Goal: Task Accomplishment & Management: Use online tool/utility

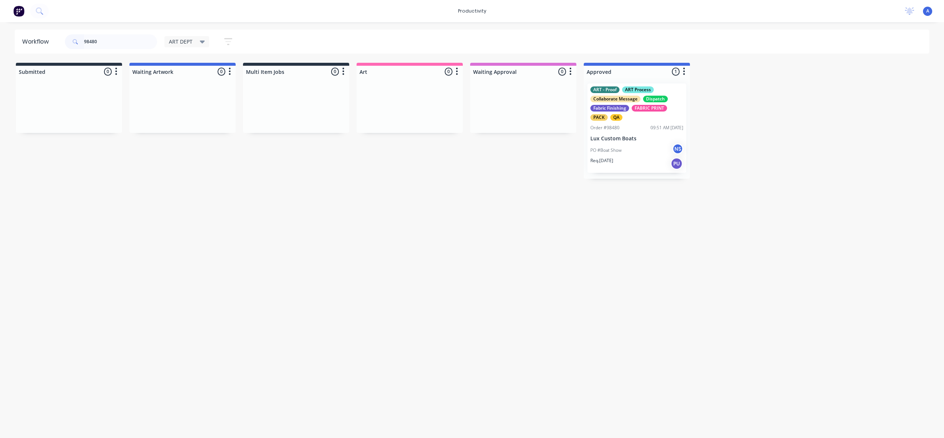
click at [120, 42] on input "98480" at bounding box center [120, 41] width 73 height 15
click at [640, 158] on div "Req. [DATE] PU" at bounding box center [637, 163] width 93 height 13
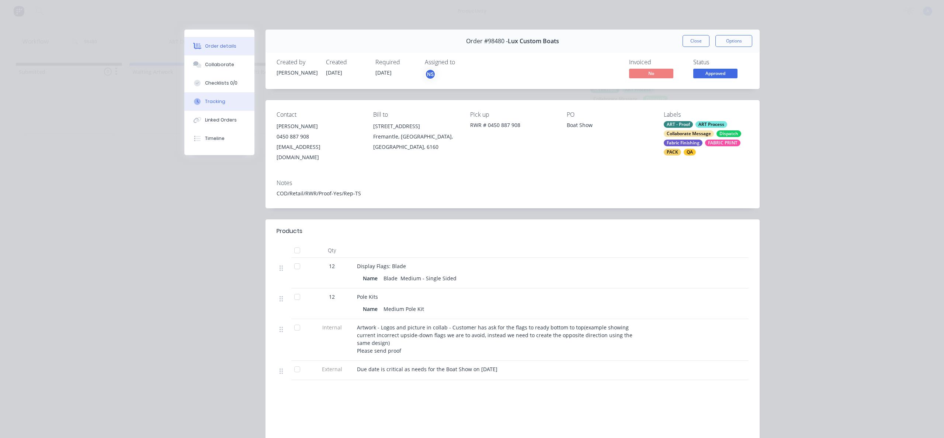
click at [221, 101] on div "Tracking" at bounding box center [215, 101] width 20 height 7
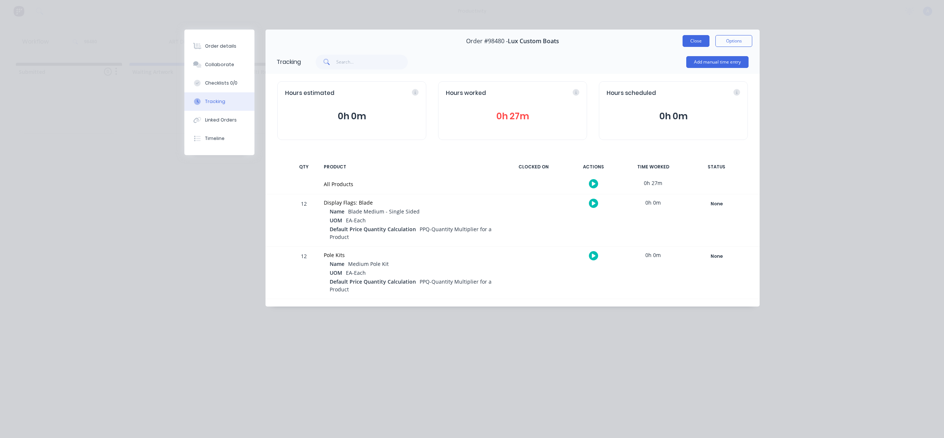
click at [701, 43] on button "Close" at bounding box center [696, 41] width 27 height 12
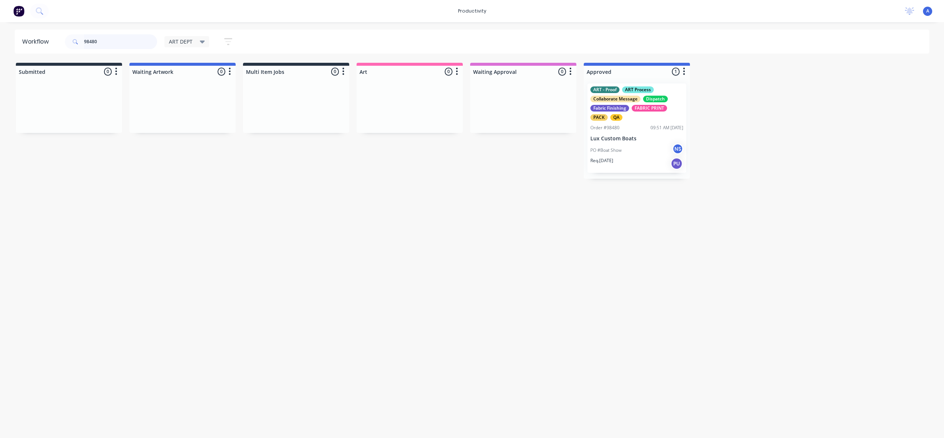
click at [129, 42] on input "98480" at bounding box center [120, 41] width 73 height 15
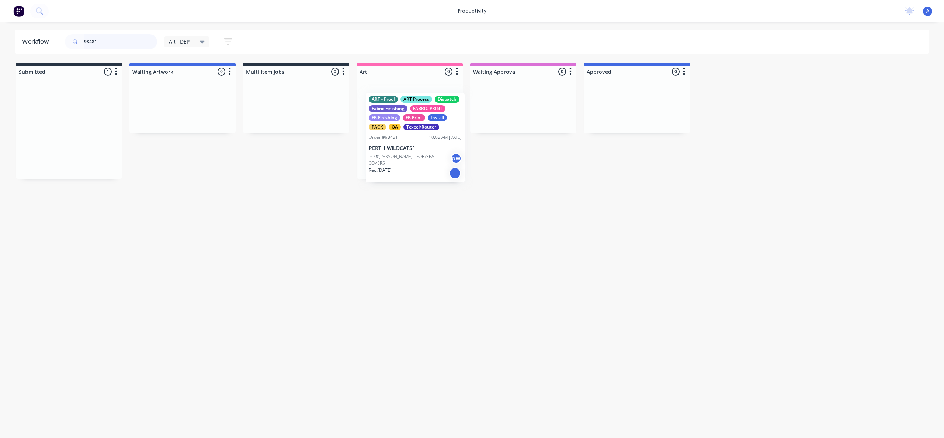
drag, startPoint x: 56, startPoint y: 147, endPoint x: 410, endPoint y: 159, distance: 354.7
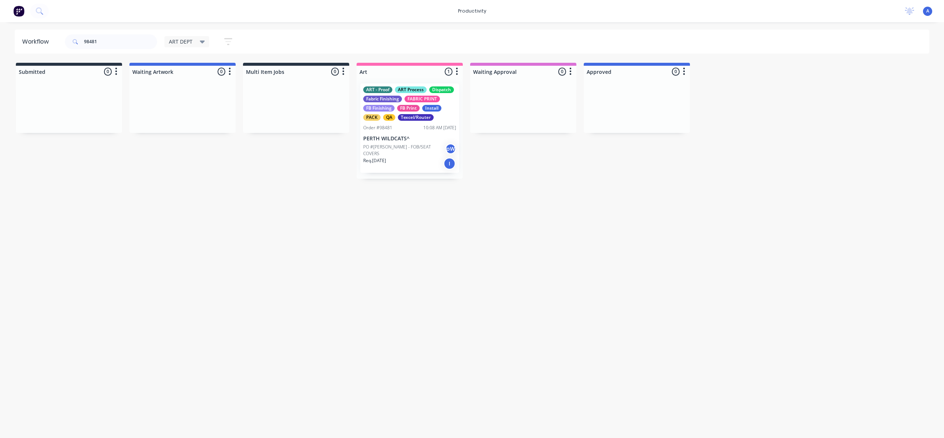
click at [411, 158] on div "ART - Proof ART Process Dispatch Fabric Finishing FABRIC PRINT FB Finishing FB …" at bounding box center [410, 127] width 106 height 101
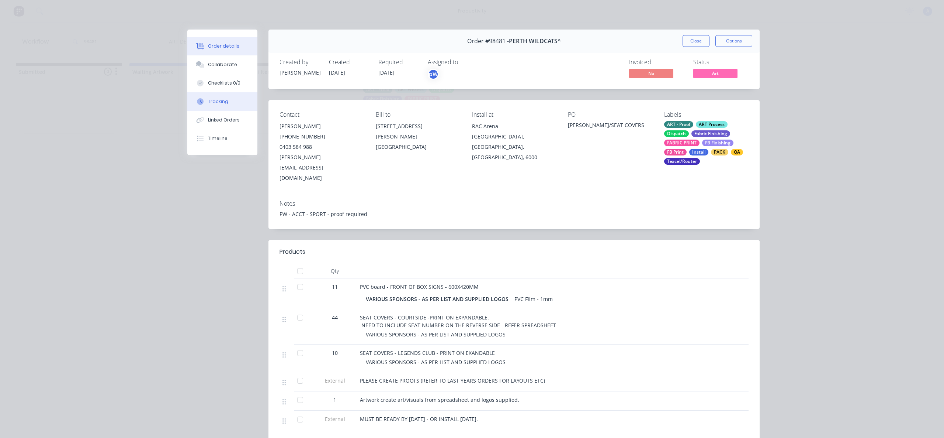
click at [236, 102] on button "Tracking" at bounding box center [222, 101] width 70 height 18
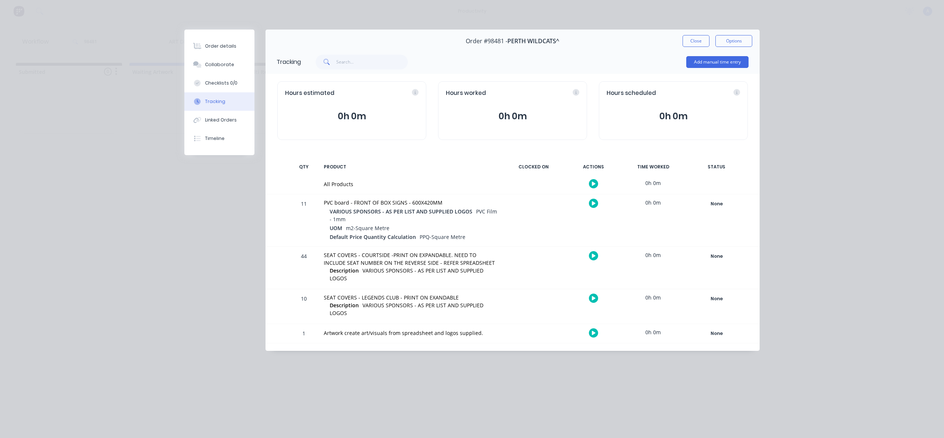
click at [593, 186] on button "button" at bounding box center [593, 183] width 9 height 9
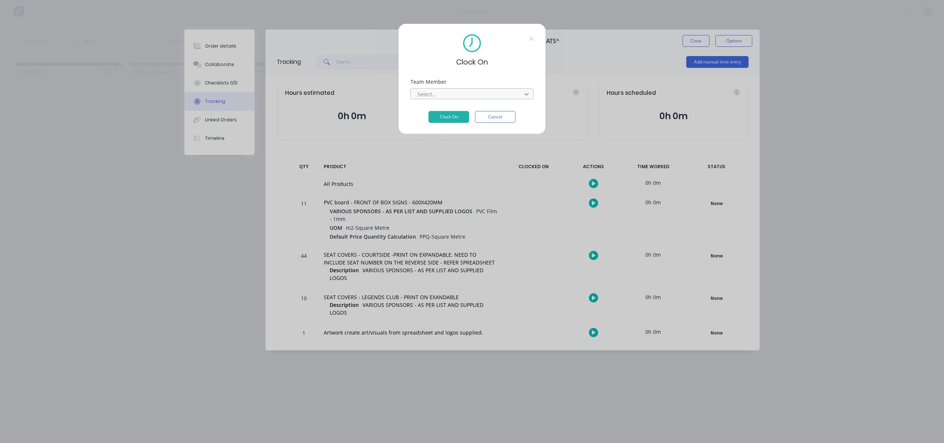
drag, startPoint x: 524, startPoint y: 83, endPoint x: 523, endPoint y: 89, distance: 5.9
click at [523, 85] on div "Team Member Select..." at bounding box center [472, 89] width 123 height 20
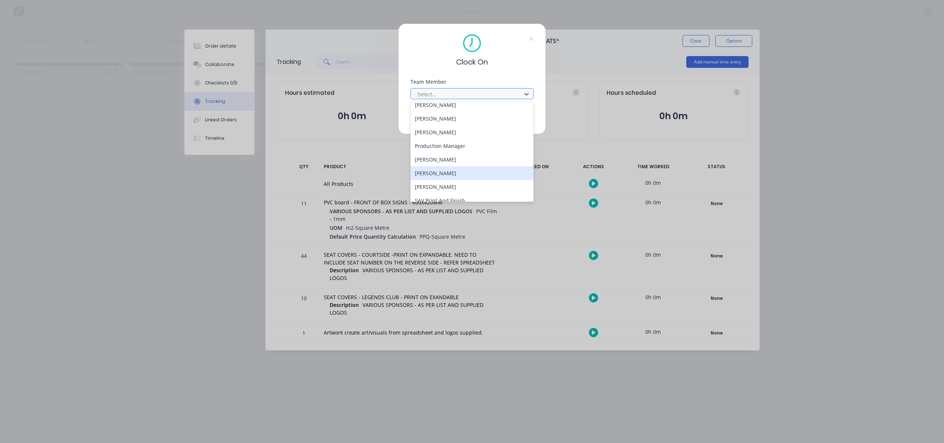
scroll to position [190, 0]
click at [457, 191] on div "[PERSON_NAME]" at bounding box center [472, 194] width 123 height 14
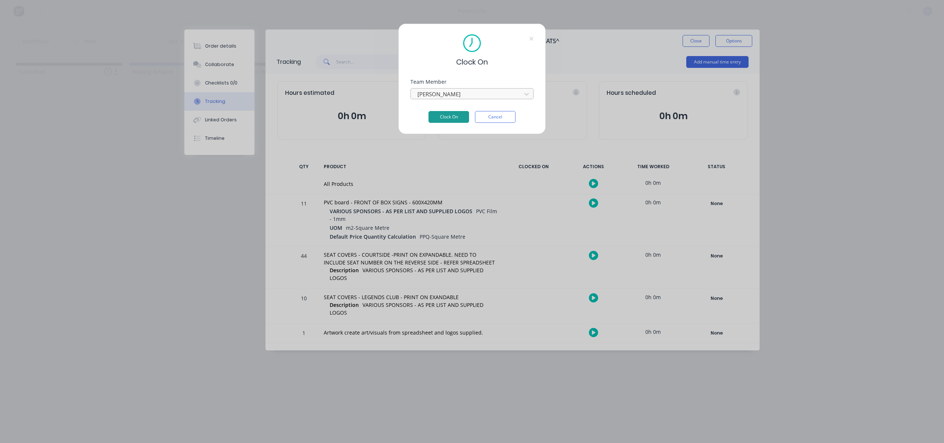
click at [459, 121] on button "Clock On" at bounding box center [449, 117] width 41 height 12
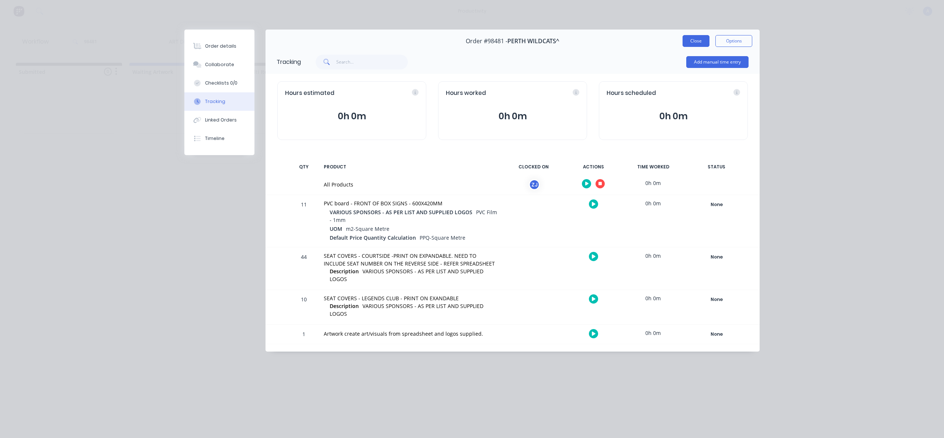
click at [694, 41] on button "Close" at bounding box center [696, 41] width 27 height 12
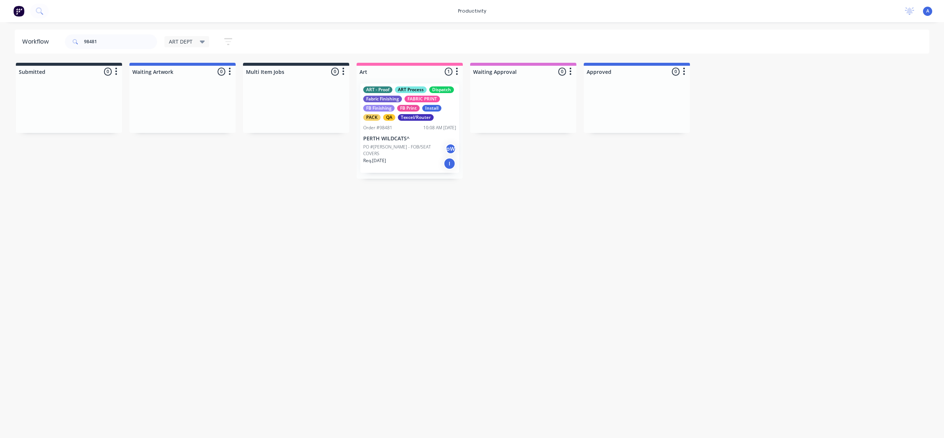
click at [396, 143] on div "PO #[PERSON_NAME]/SEAT COVERS pW" at bounding box center [409, 150] width 93 height 14
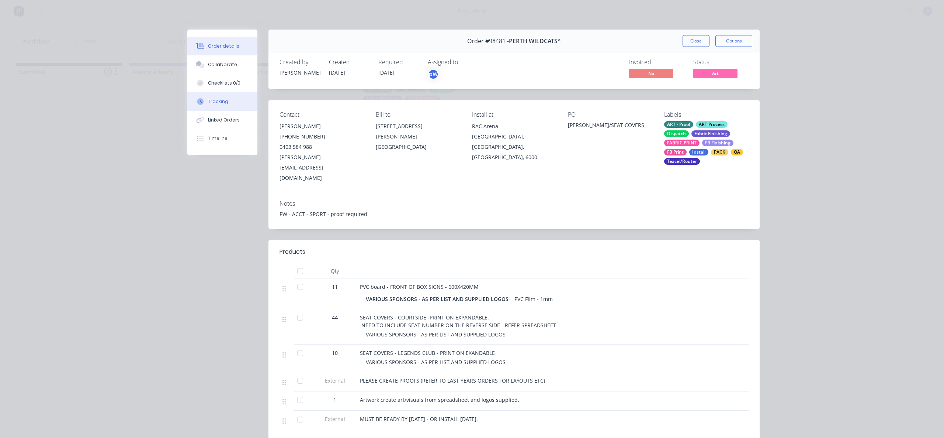
click at [231, 105] on button "Tracking" at bounding box center [222, 101] width 70 height 18
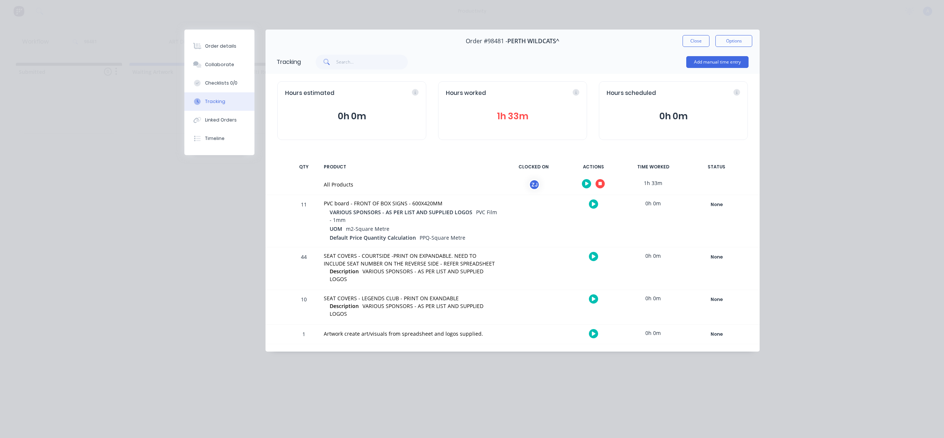
click at [602, 183] on button "button" at bounding box center [600, 183] width 9 height 9
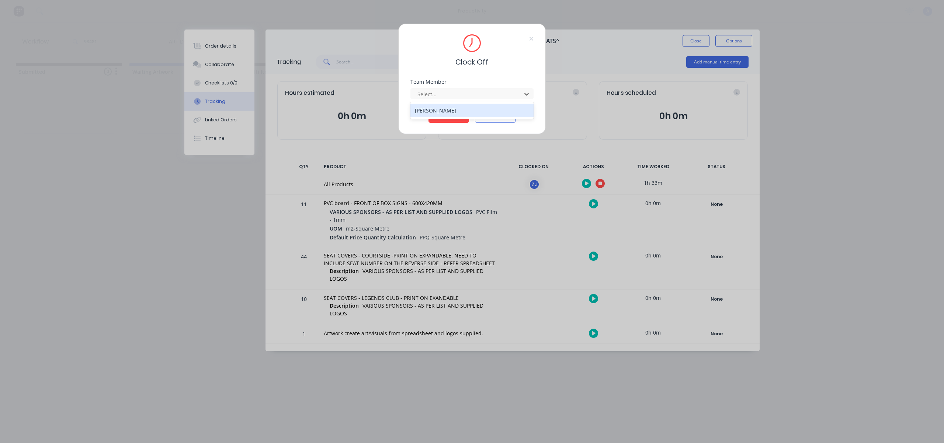
drag, startPoint x: 468, startPoint y: 89, endPoint x: 454, endPoint y: 106, distance: 22.0
click at [468, 89] on div "Select..." at bounding box center [468, 94] width 106 height 11
click at [453, 112] on div "[PERSON_NAME]" at bounding box center [472, 111] width 123 height 14
drag, startPoint x: 442, startPoint y: 119, endPoint x: 485, endPoint y: 107, distance: 45.6
click at [442, 119] on button "Clock Off" at bounding box center [449, 117] width 41 height 12
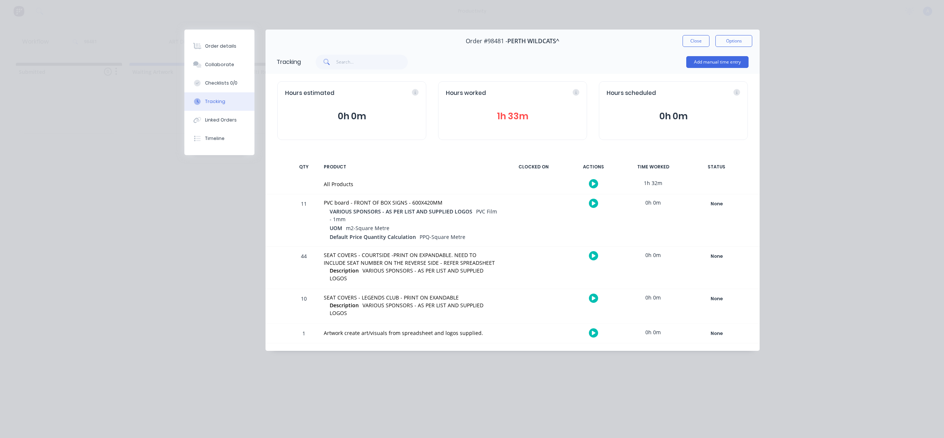
drag, startPoint x: 698, startPoint y: 42, endPoint x: 521, endPoint y: 93, distance: 184.1
click at [698, 42] on button "Close" at bounding box center [696, 41] width 27 height 12
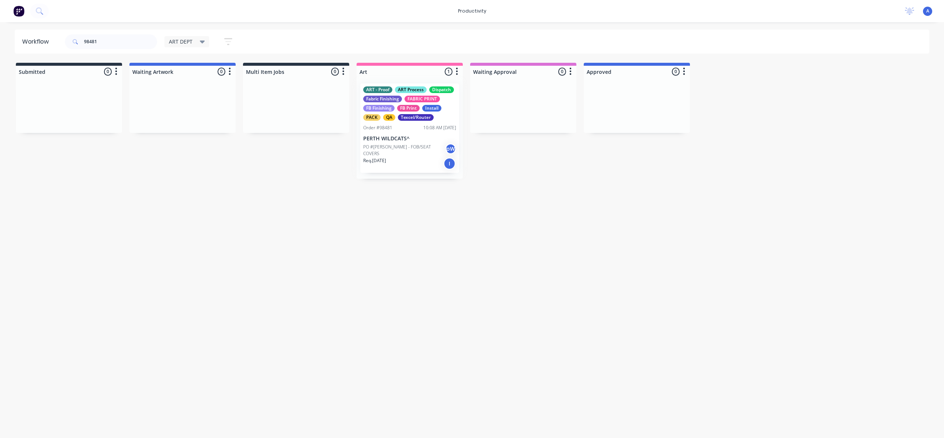
drag, startPoint x: 412, startPoint y: 141, endPoint x: 508, endPoint y: 146, distance: 96.4
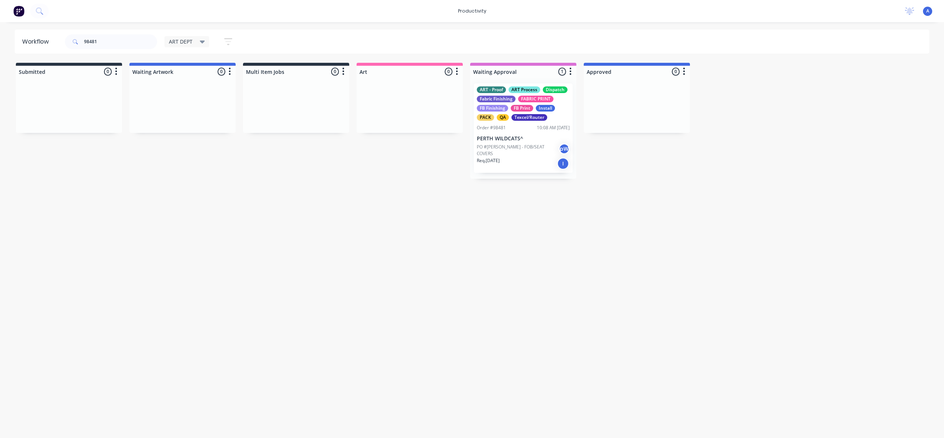
drag, startPoint x: 537, startPoint y: 284, endPoint x: 508, endPoint y: 160, distance: 127.3
click at [537, 283] on div "Workflow 98481 ART DEPT Save new view None edit ART DEPT (Default) edit Banner …" at bounding box center [472, 226] width 944 height 393
click at [506, 139] on p "PERTH WILDCATS^" at bounding box center [523, 138] width 93 height 6
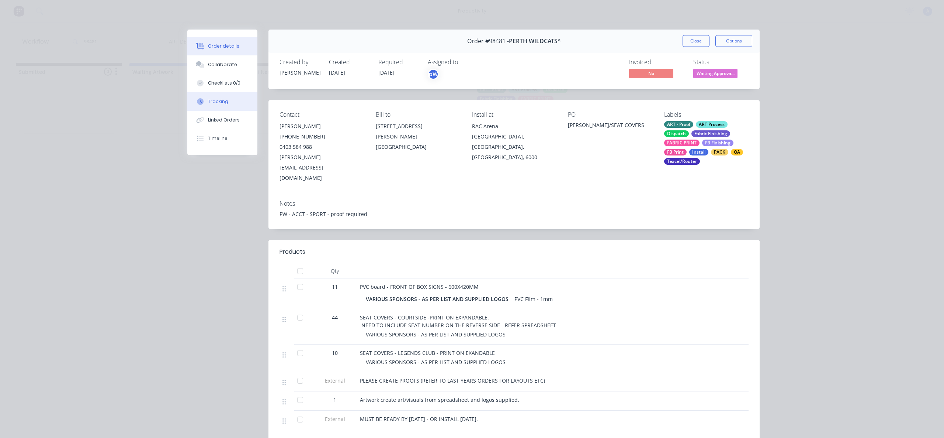
click at [206, 96] on button "Tracking" at bounding box center [222, 101] width 70 height 18
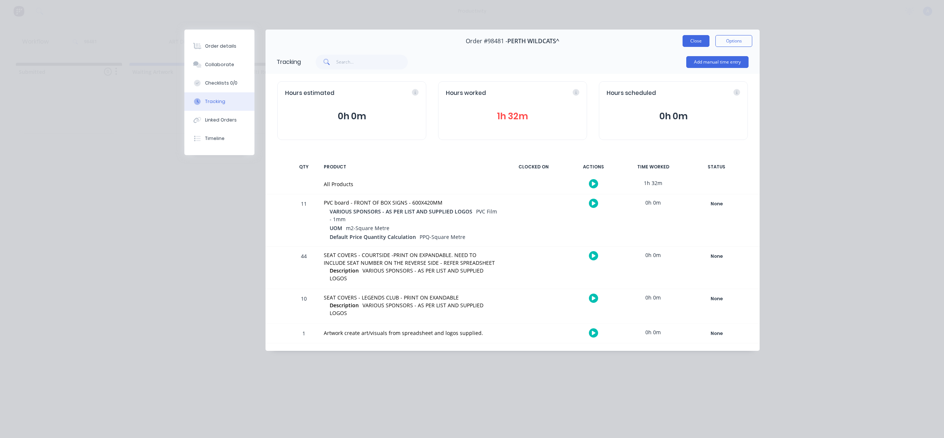
click at [688, 37] on button "Close" at bounding box center [696, 41] width 27 height 12
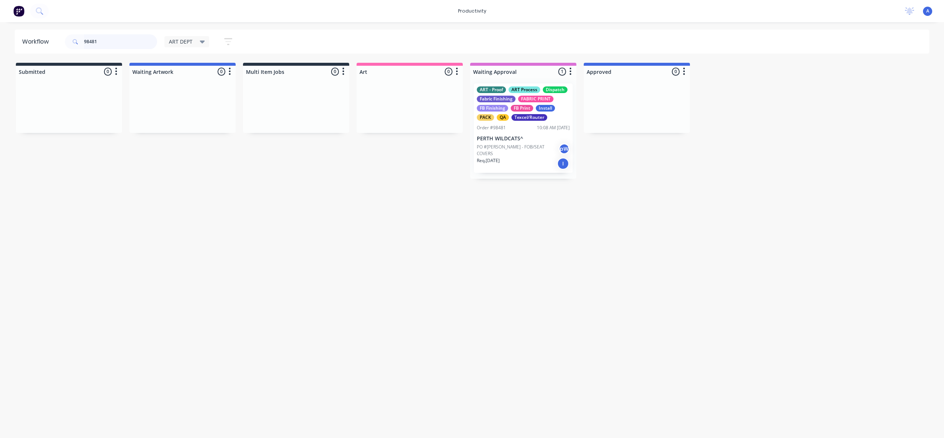
click at [111, 42] on input "98481" at bounding box center [120, 41] width 73 height 15
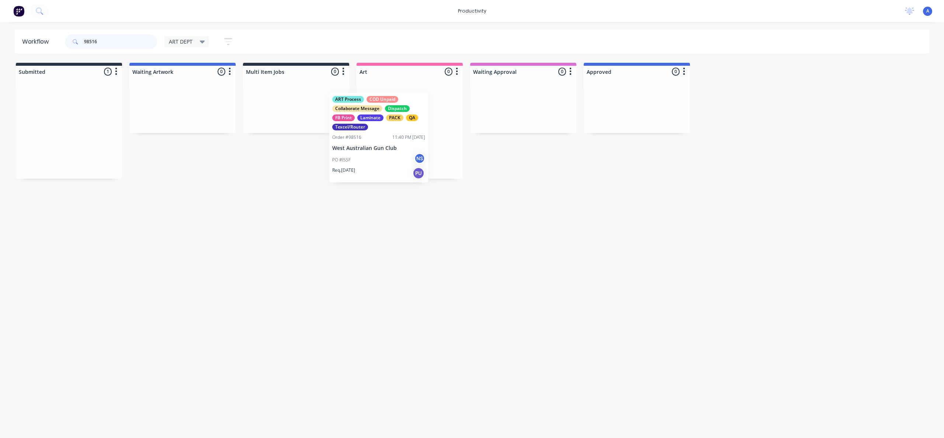
drag, startPoint x: 75, startPoint y: 142, endPoint x: 435, endPoint y: 145, distance: 359.7
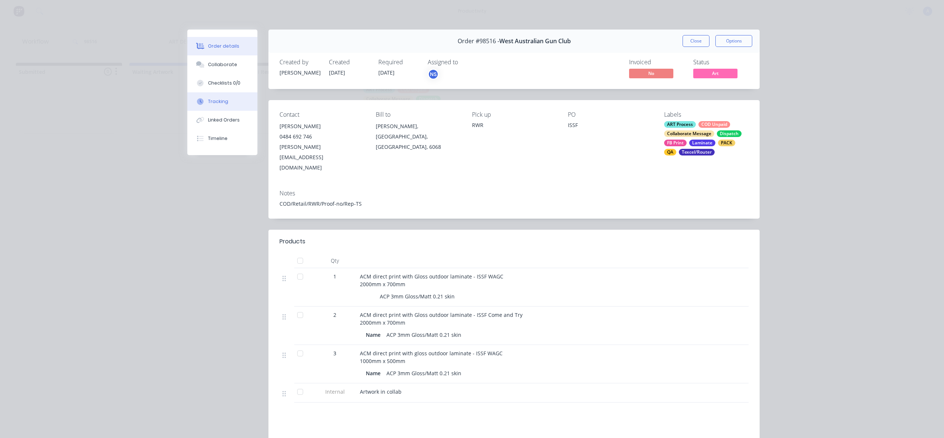
click at [211, 106] on button "Tracking" at bounding box center [222, 101] width 70 height 18
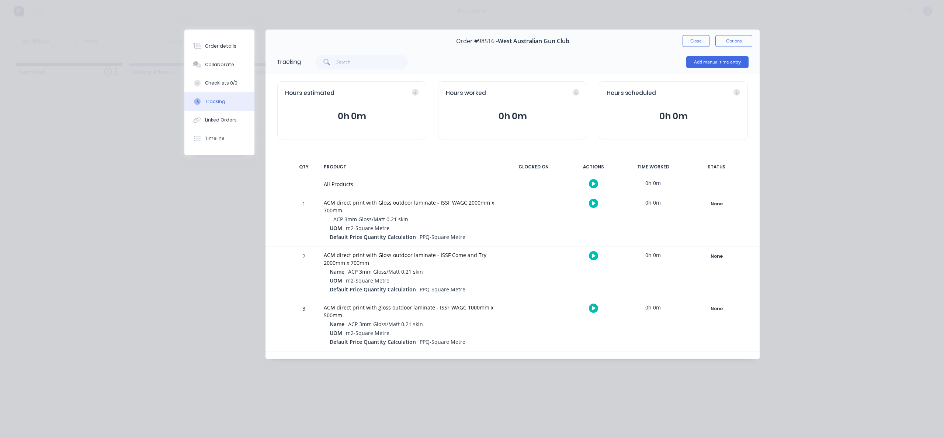
click at [596, 183] on button "button" at bounding box center [593, 183] width 9 height 9
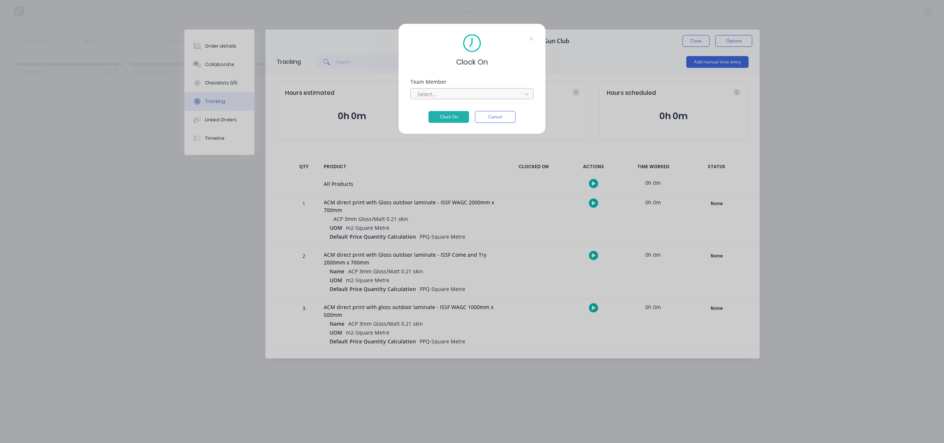
click at [488, 90] on div at bounding box center [467, 94] width 101 height 9
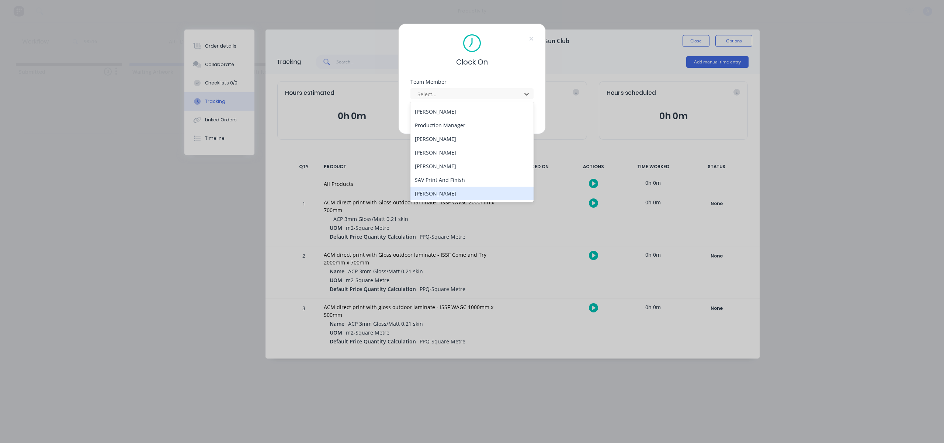
click at [440, 191] on div "[PERSON_NAME]" at bounding box center [472, 194] width 123 height 14
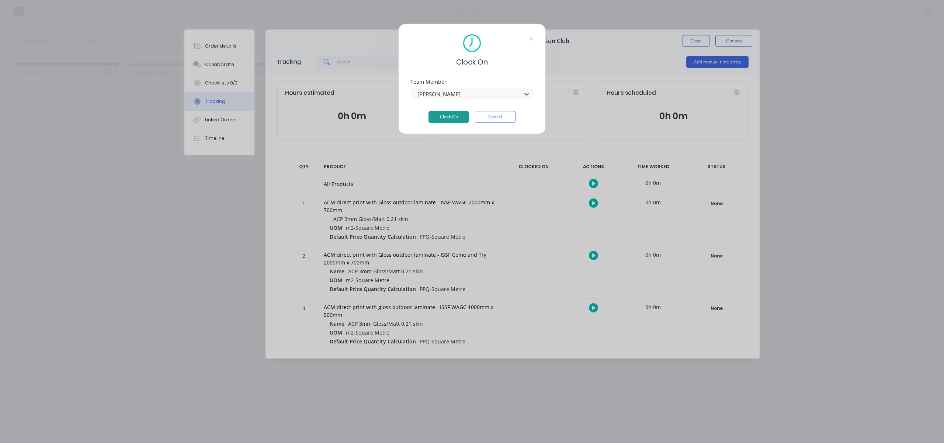
click at [456, 120] on button "Clock On" at bounding box center [449, 117] width 41 height 12
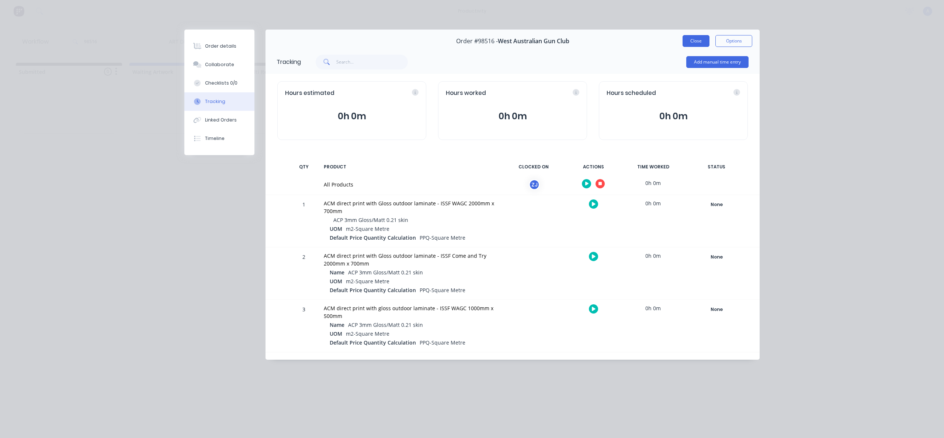
click at [704, 37] on button "Close" at bounding box center [696, 41] width 27 height 12
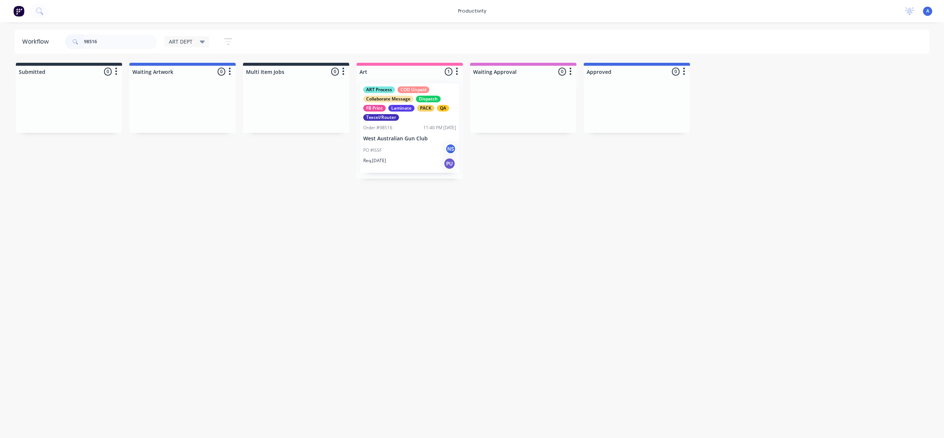
click at [423, 128] on div "11:40 PM [DATE]" at bounding box center [439, 127] width 33 height 7
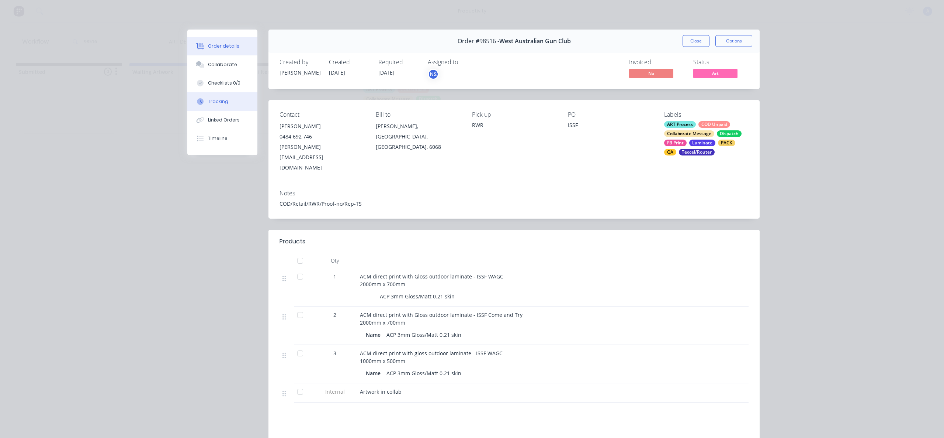
click at [209, 95] on button "Tracking" at bounding box center [222, 101] width 70 height 18
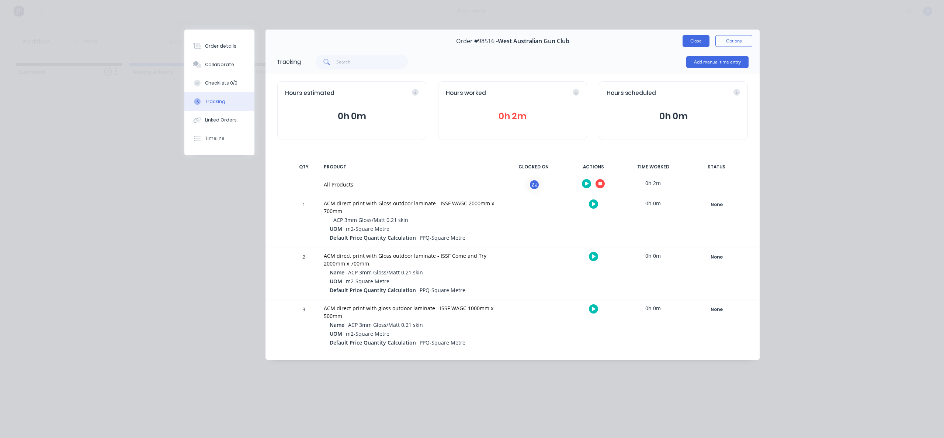
click at [709, 41] on button "Close" at bounding box center [696, 41] width 27 height 12
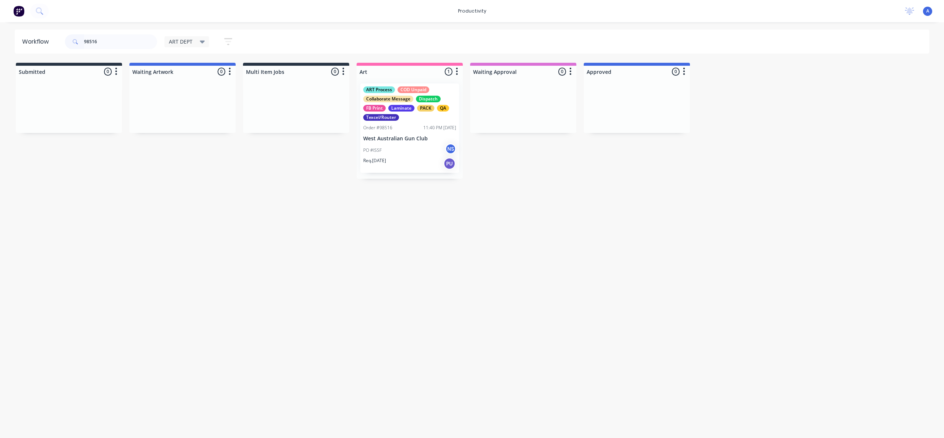
drag, startPoint x: 587, startPoint y: 191, endPoint x: 585, endPoint y: 174, distance: 17.1
click at [586, 174] on div "Workflow 98516 ART DEPT Save new view None edit ART DEPT (Default) edit Banner …" at bounding box center [472, 226] width 944 height 393
click at [402, 145] on div "PO #ISSF NS" at bounding box center [409, 150] width 93 height 14
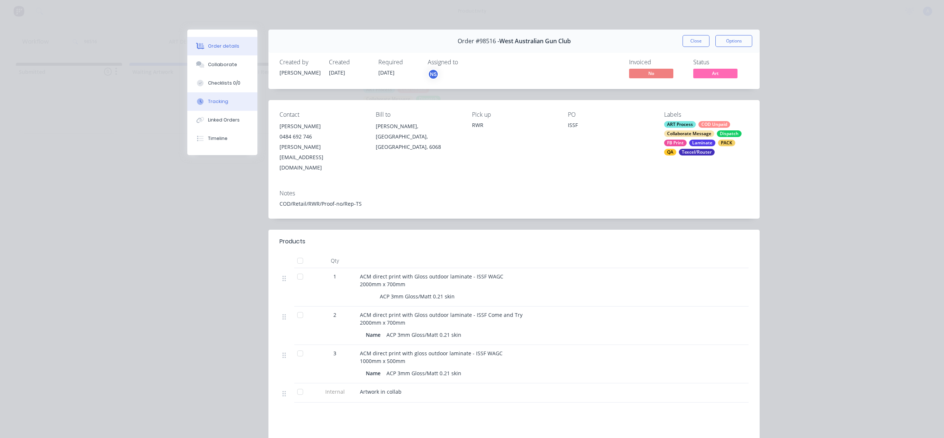
click at [228, 103] on button "Tracking" at bounding box center [222, 101] width 70 height 18
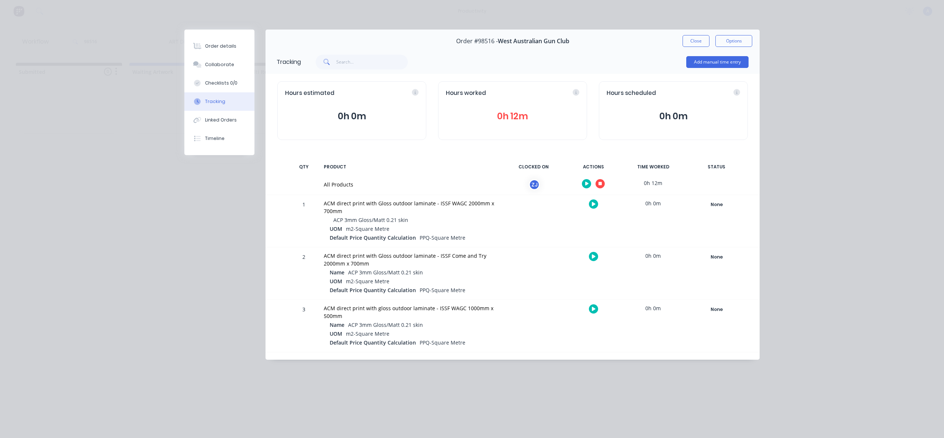
click at [598, 183] on button "button" at bounding box center [600, 183] width 9 height 9
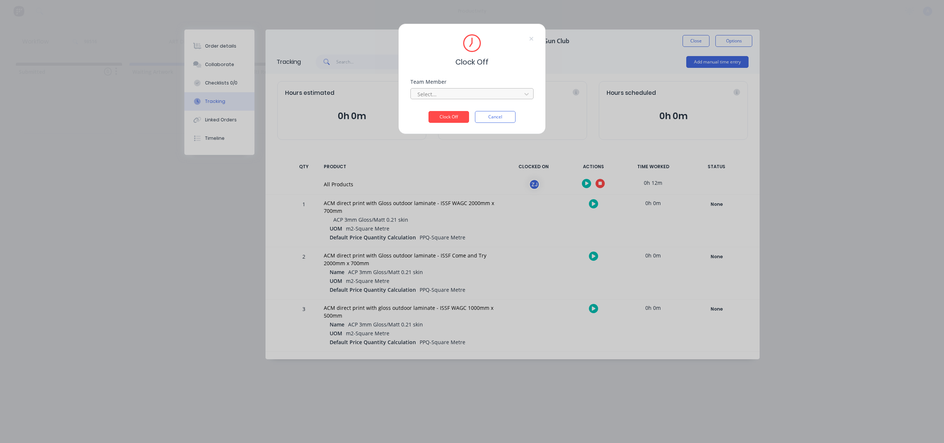
click at [506, 90] on div at bounding box center [467, 94] width 101 height 9
click at [476, 109] on div "[PERSON_NAME]" at bounding box center [472, 111] width 123 height 14
click at [466, 115] on button "Clock Off" at bounding box center [449, 117] width 41 height 12
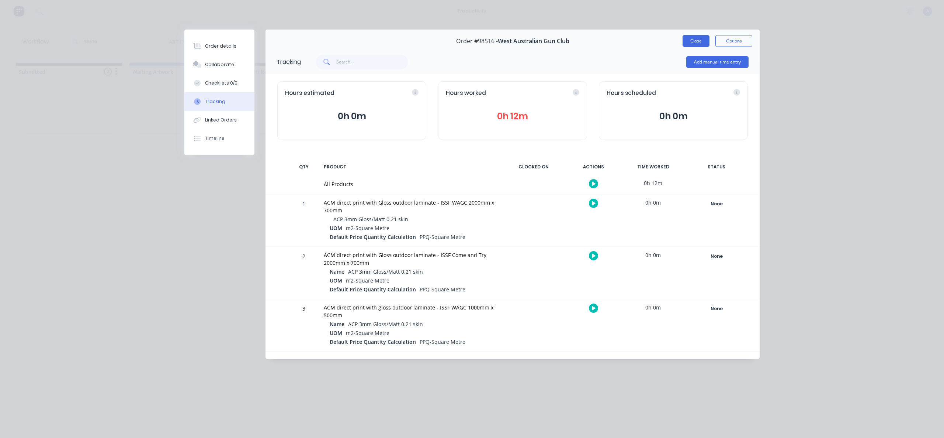
click at [692, 37] on button "Close" at bounding box center [696, 41] width 27 height 12
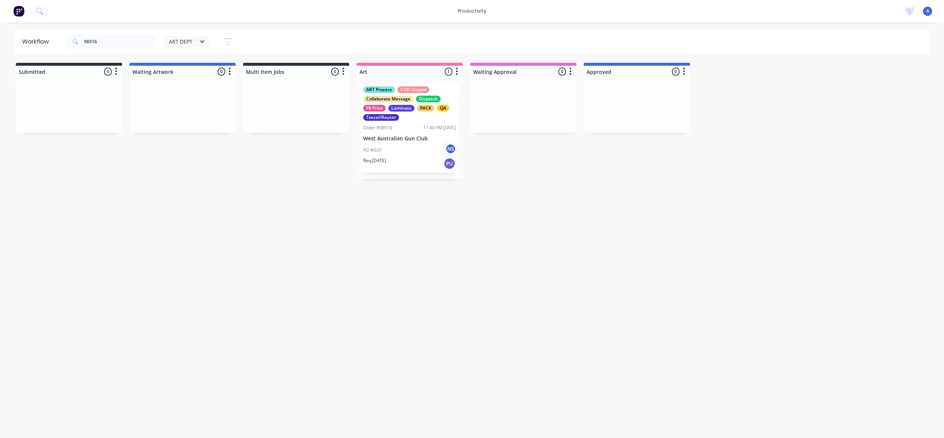
click at [402, 157] on div "Req. [DATE] PU" at bounding box center [409, 163] width 93 height 13
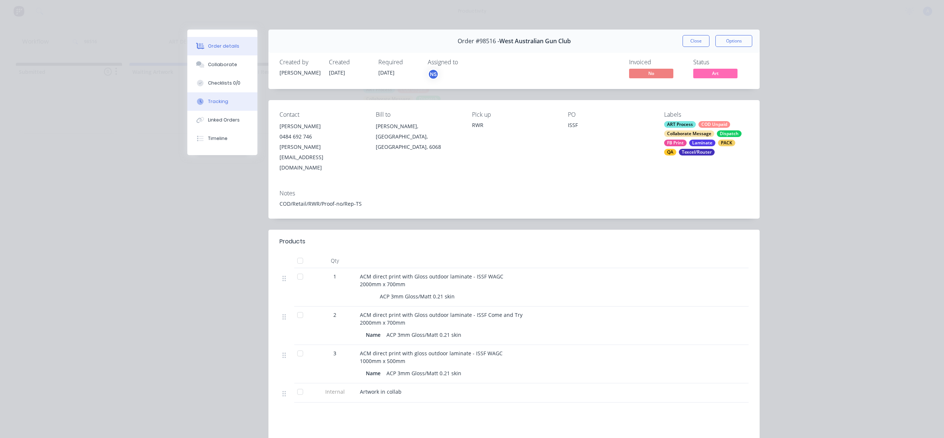
click at [199, 93] on button "Tracking" at bounding box center [222, 101] width 70 height 18
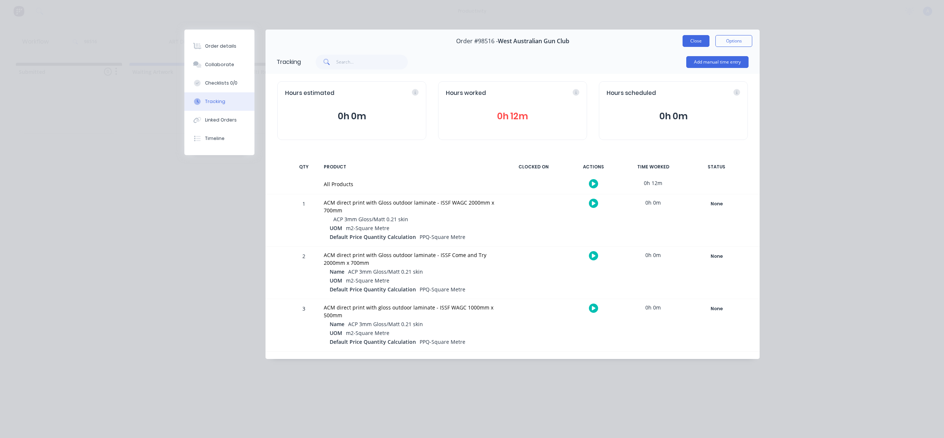
click at [705, 44] on button "Close" at bounding box center [696, 41] width 27 height 12
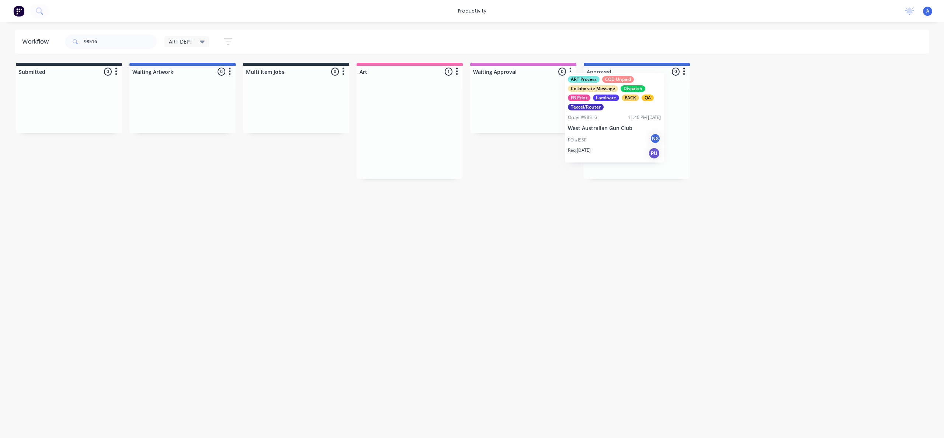
drag, startPoint x: 516, startPoint y: 162, endPoint x: 639, endPoint y: 142, distance: 124.1
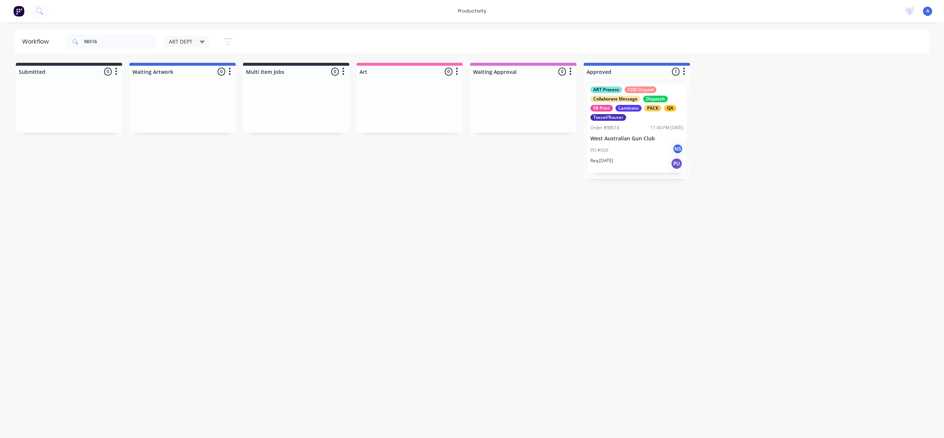
click at [640, 141] on div "ART Process COD Unpaid Collaborate Message Dispatch FB Print Laminate PACK QA T…" at bounding box center [637, 127] width 106 height 101
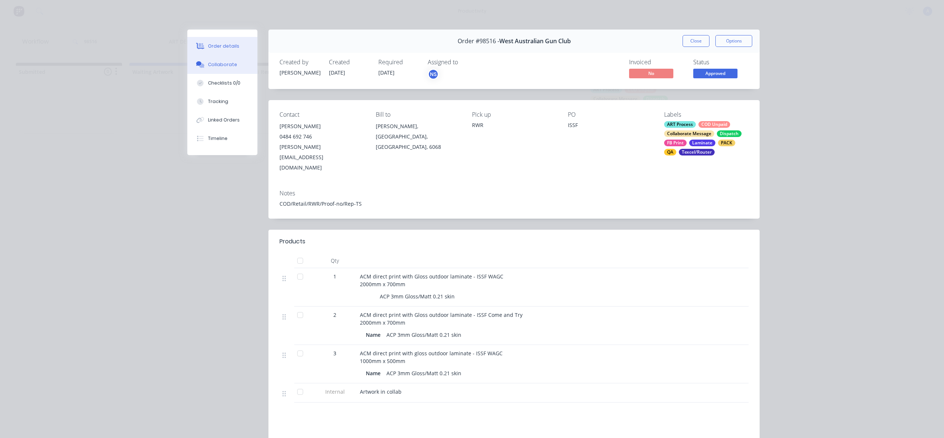
click at [231, 61] on div "Collaborate" at bounding box center [222, 64] width 29 height 7
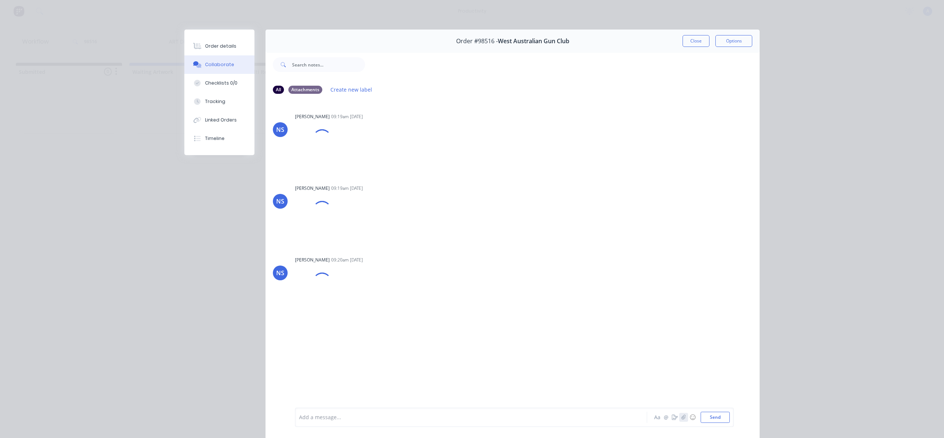
click at [682, 416] on icon "button" at bounding box center [684, 416] width 4 height 5
click at [701, 416] on button "Send" at bounding box center [715, 416] width 29 height 11
click at [224, 101] on button "Tracking" at bounding box center [219, 101] width 70 height 18
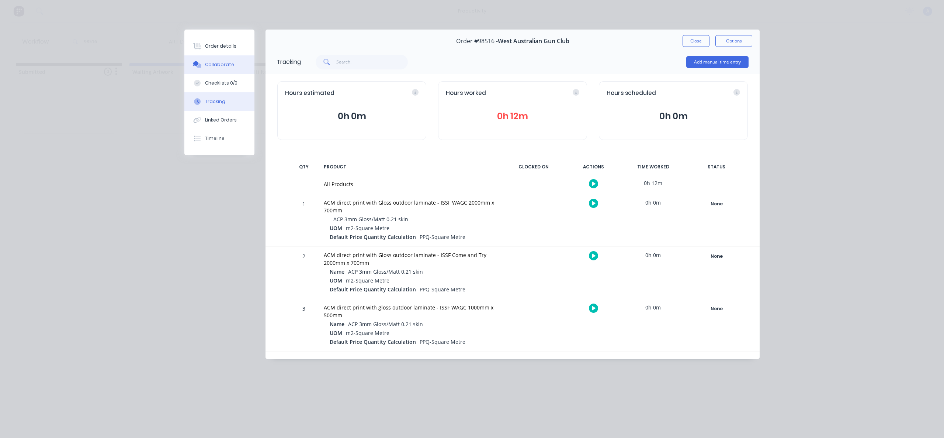
click at [199, 59] on button "Collaborate" at bounding box center [219, 64] width 70 height 18
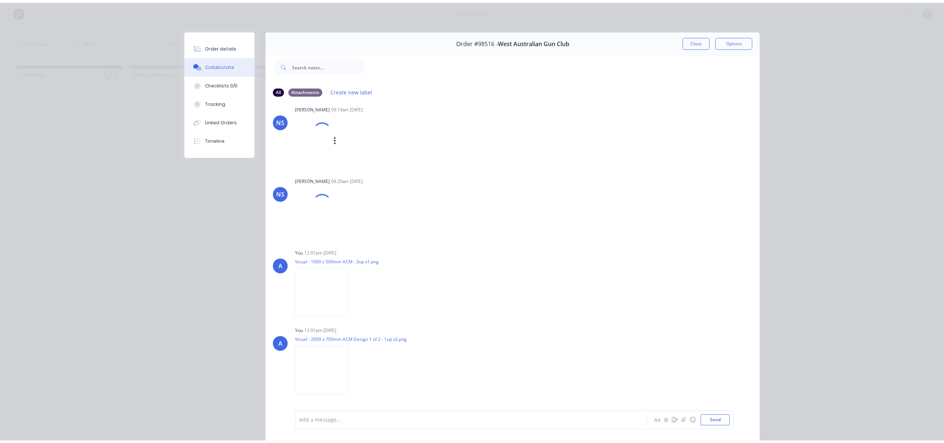
scroll to position [142, 0]
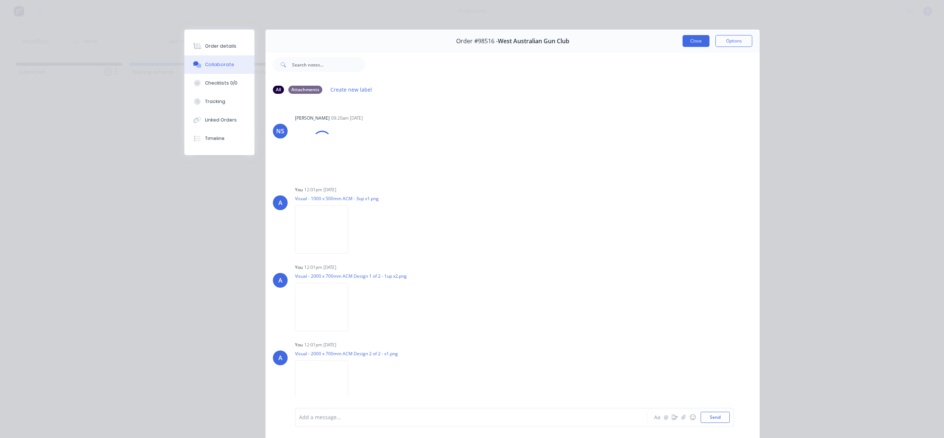
click at [683, 45] on button "Close" at bounding box center [696, 41] width 27 height 12
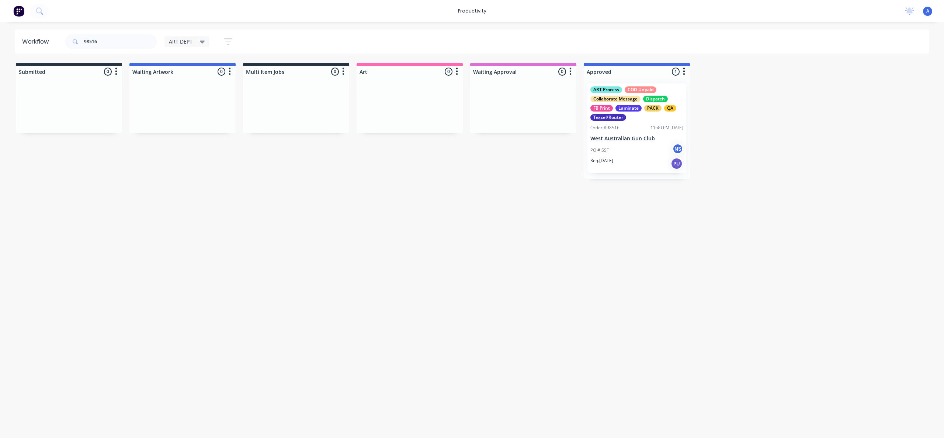
click at [616, 129] on div "Order #98516" at bounding box center [605, 127] width 29 height 7
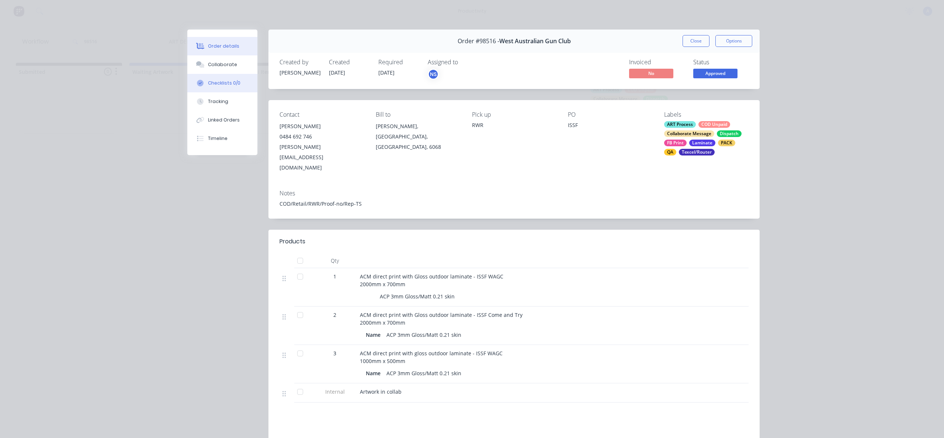
click at [239, 80] on button "Checklists 0/0" at bounding box center [222, 83] width 70 height 18
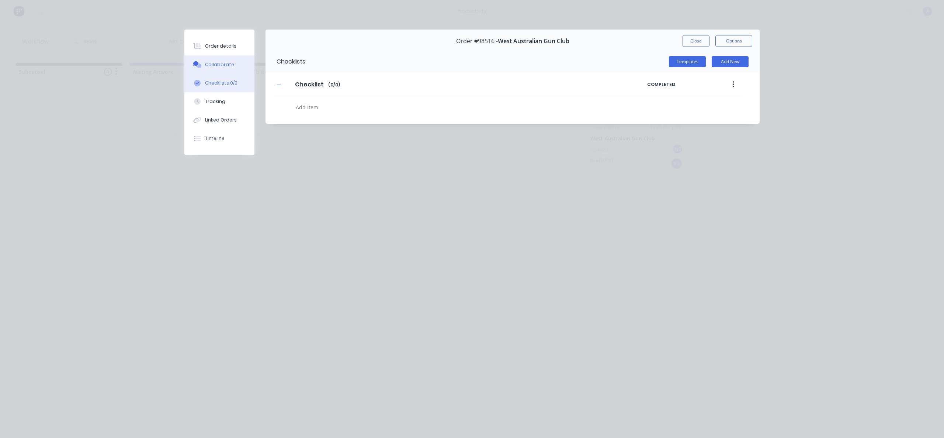
click at [228, 65] on div "Collaborate" at bounding box center [219, 64] width 29 height 7
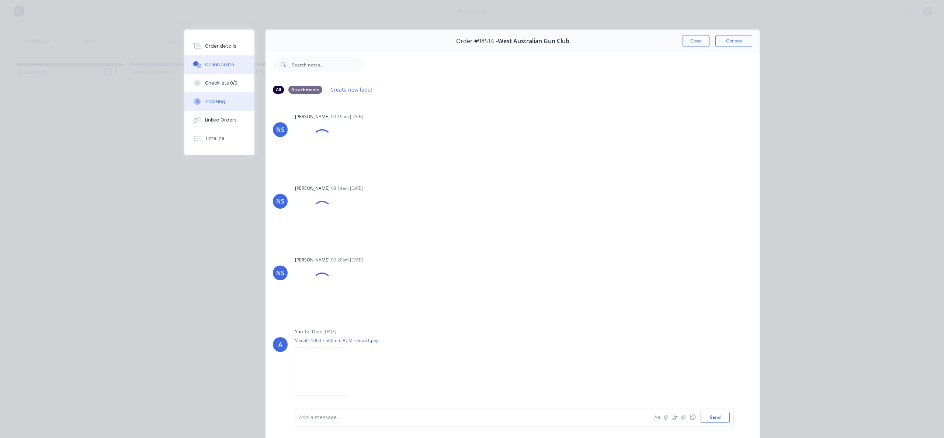
click at [229, 104] on button "Tracking" at bounding box center [219, 101] width 70 height 18
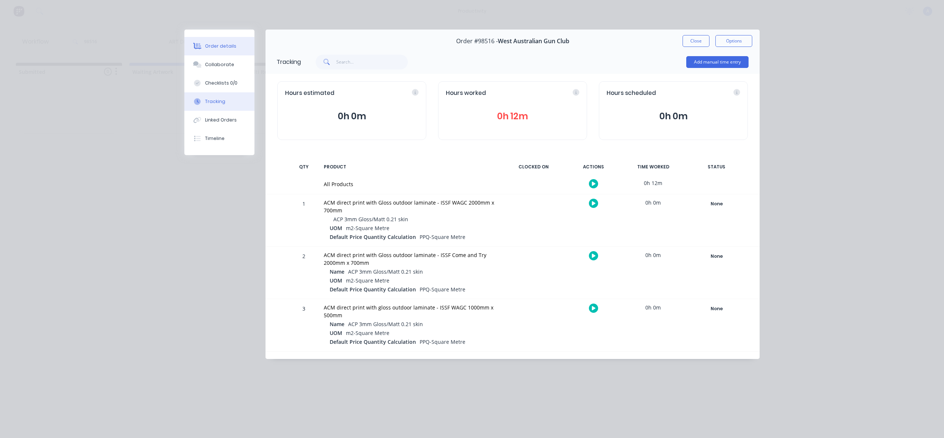
click at [225, 43] on div "Order details" at bounding box center [220, 46] width 31 height 7
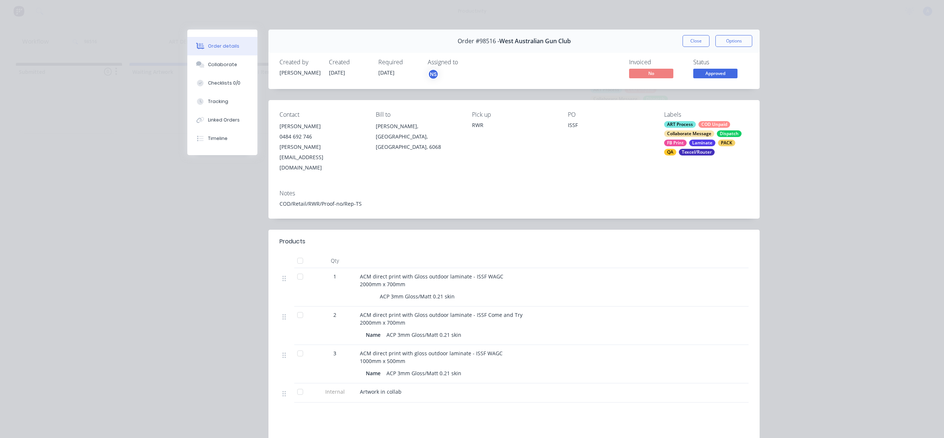
click at [679, 39] on div "Order #98516 - West Australian Gun Club Close Options" at bounding box center [514, 41] width 491 height 23
click at [683, 39] on button "Close" at bounding box center [696, 41] width 27 height 12
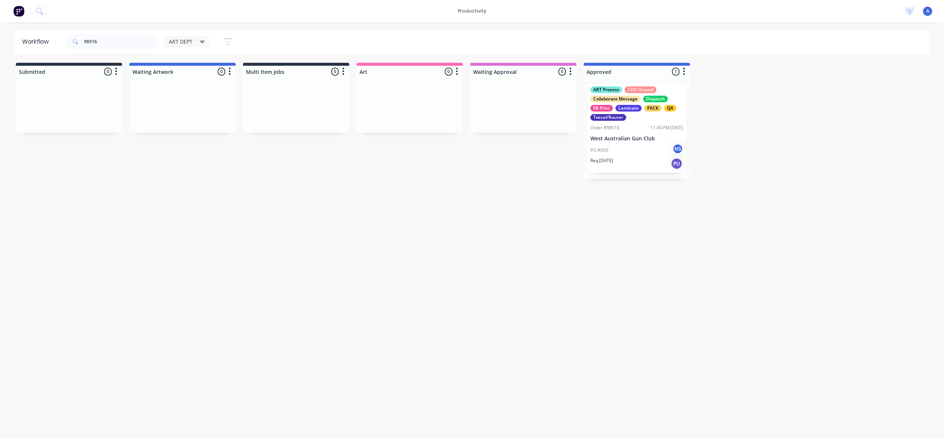
click at [626, 260] on div "Workflow 98516 ART DEPT Save new view None edit ART DEPT (Default) edit Banner …" at bounding box center [472, 226] width 944 height 393
click at [652, 147] on div "PO #ISSF NS" at bounding box center [637, 150] width 93 height 14
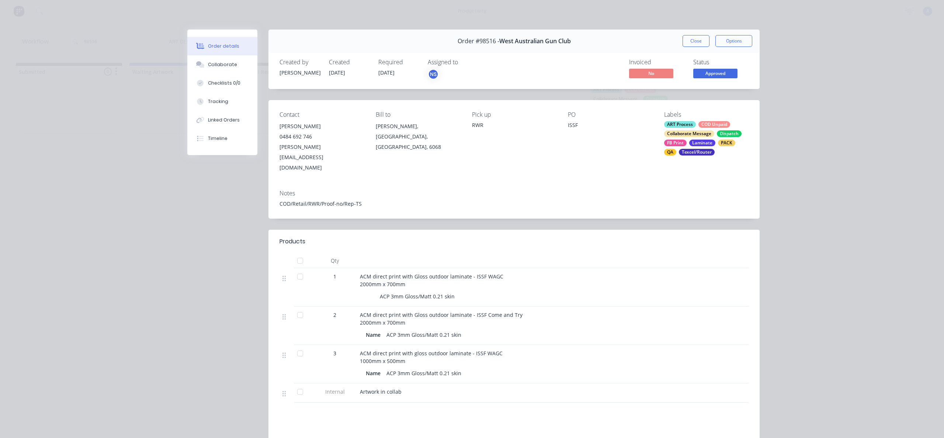
click at [198, 101] on icon at bounding box center [200, 101] width 7 height 7
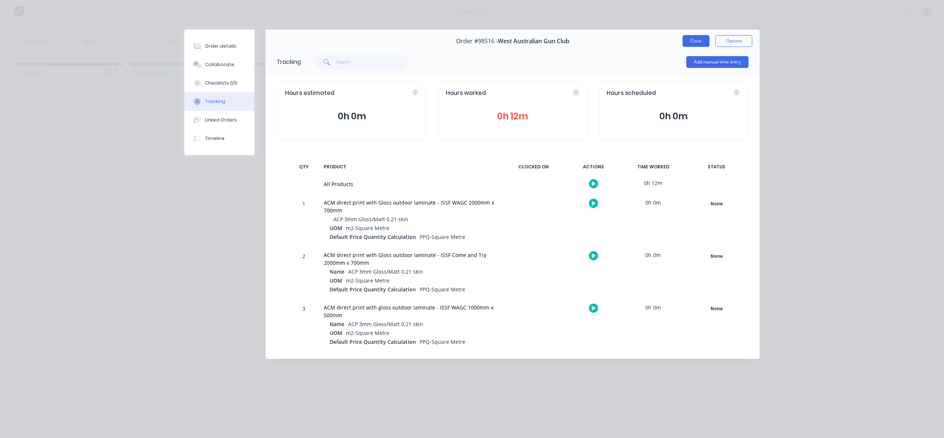
click at [702, 45] on button "Close" at bounding box center [696, 41] width 27 height 12
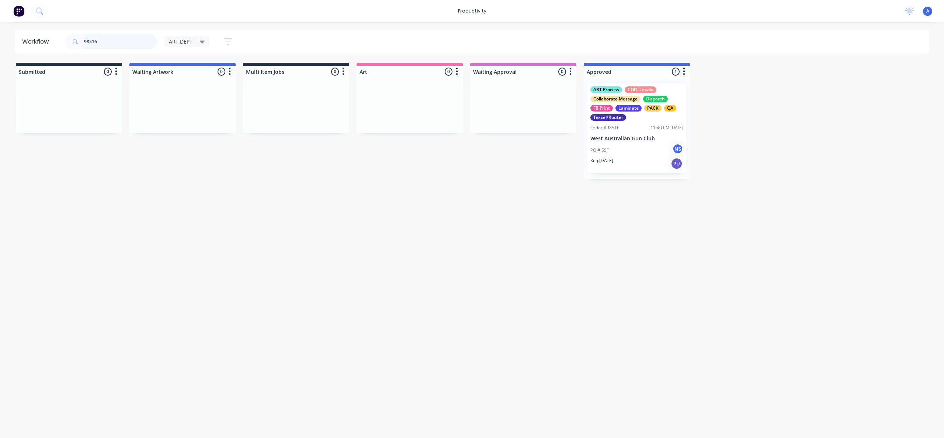
click at [104, 44] on input "98516" at bounding box center [120, 41] width 73 height 15
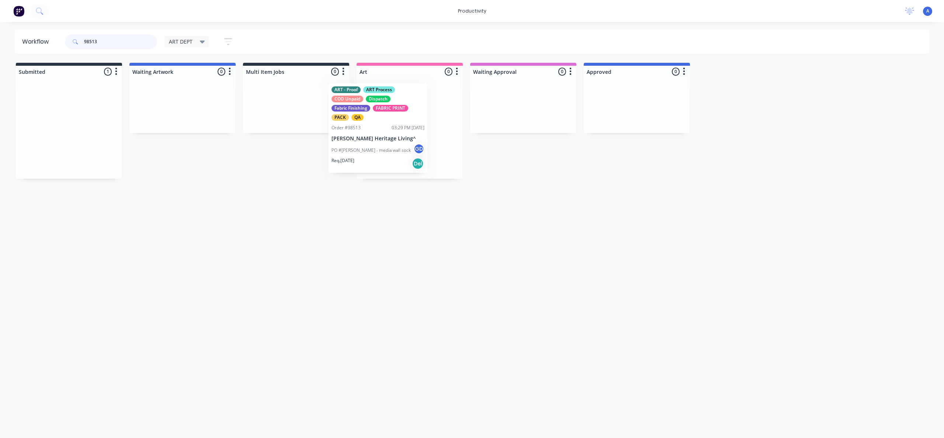
drag, startPoint x: 121, startPoint y: 137, endPoint x: 395, endPoint y: 136, distance: 273.7
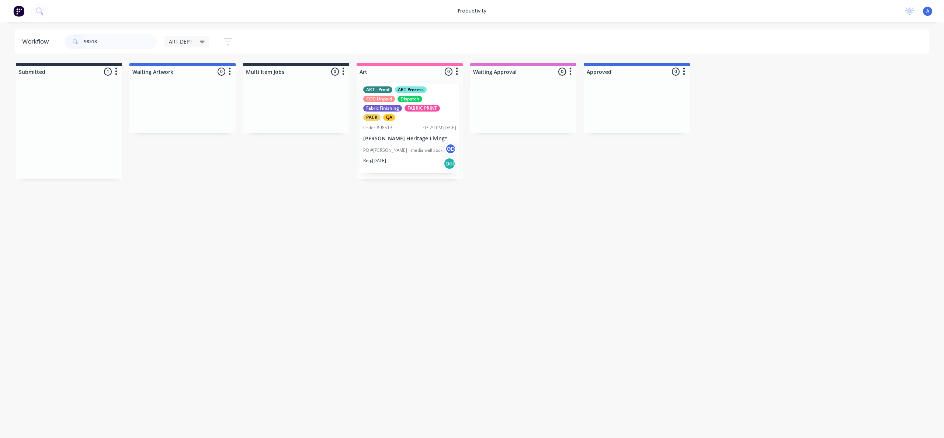
click at [401, 135] on div at bounding box center [410, 127] width 106 height 101
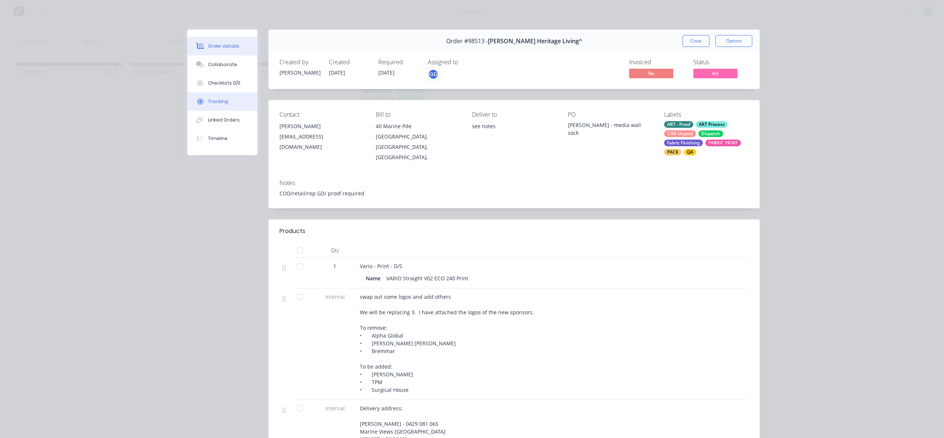
click at [218, 94] on button "Tracking" at bounding box center [222, 101] width 70 height 18
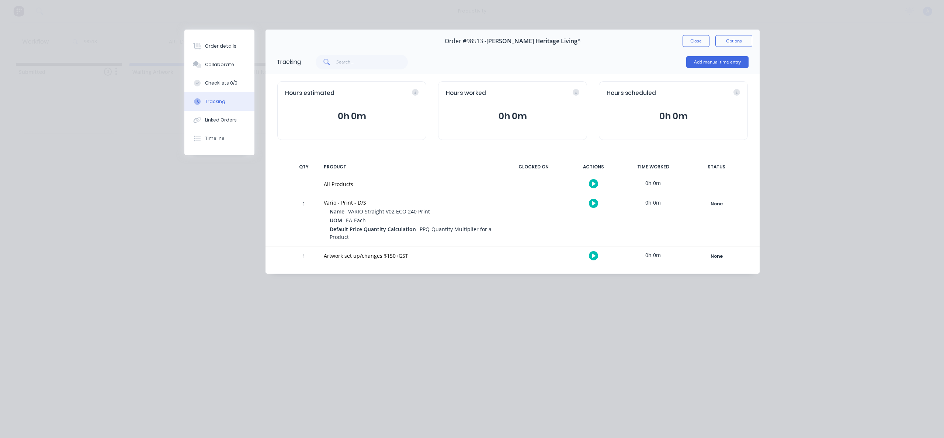
click at [594, 182] on icon "button" at bounding box center [594, 183] width 4 height 5
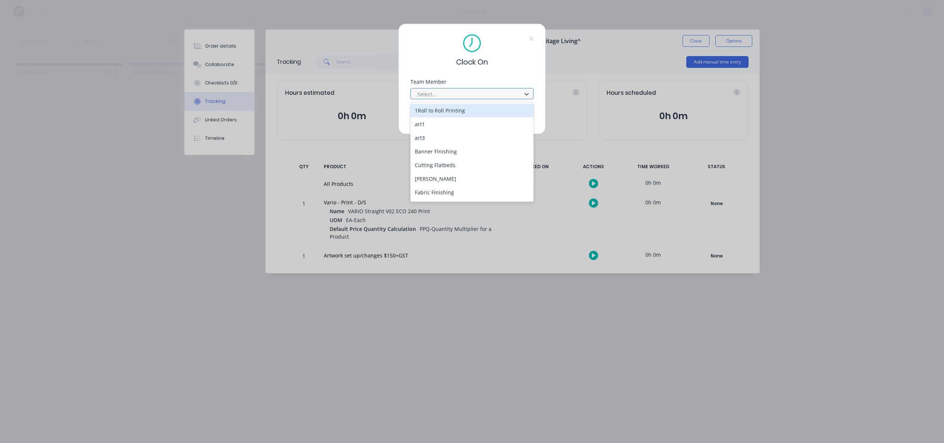
click at [459, 95] on div at bounding box center [467, 94] width 101 height 9
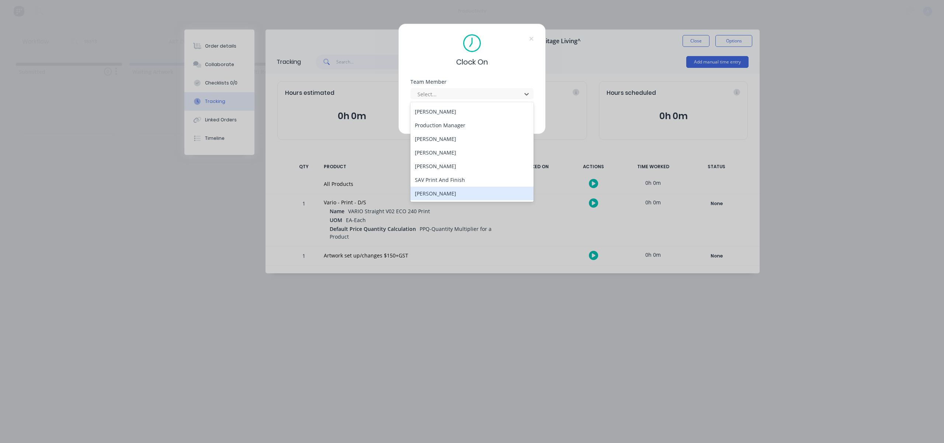
click at [427, 196] on div "[PERSON_NAME]" at bounding box center [472, 194] width 123 height 14
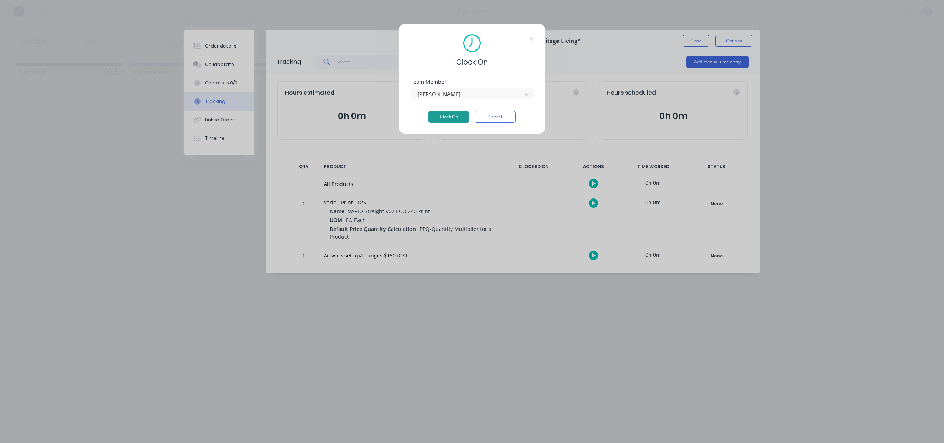
click at [453, 114] on button "Clock On" at bounding box center [449, 117] width 41 height 12
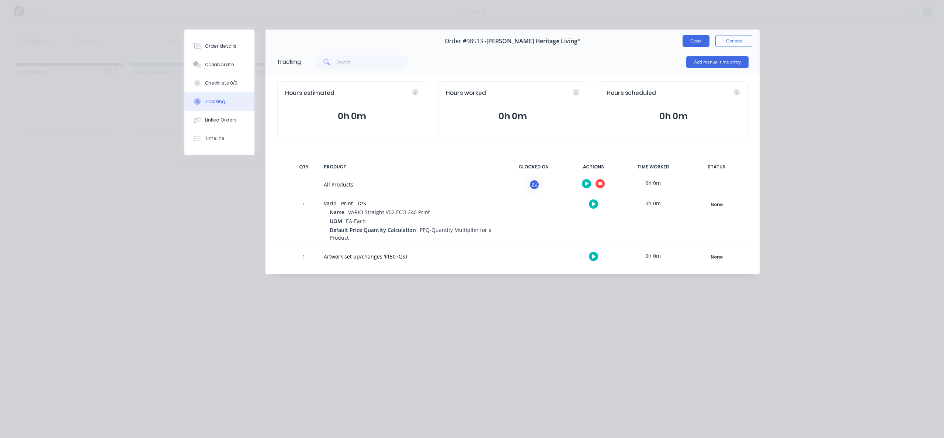
click at [701, 44] on button "Close" at bounding box center [696, 41] width 27 height 12
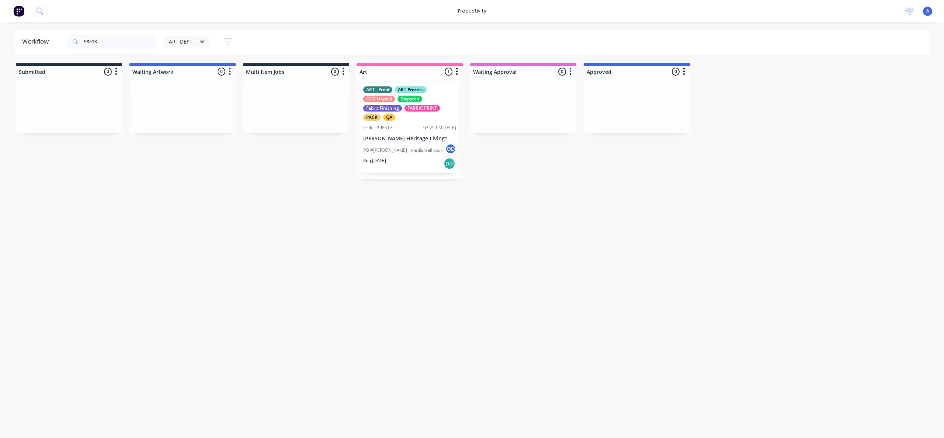
click at [527, 257] on div "Workflow 98513 ART DEPT Save new view None edit ART DEPT (Default) edit Banner …" at bounding box center [472, 226] width 944 height 393
drag, startPoint x: 372, startPoint y: 138, endPoint x: 522, endPoint y: 141, distance: 149.8
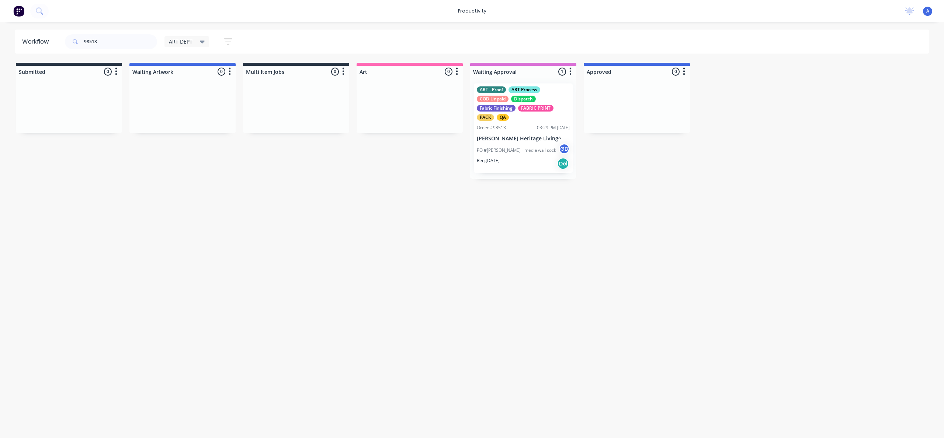
click at [524, 141] on p "[PERSON_NAME] Heritage Living^" at bounding box center [523, 138] width 93 height 6
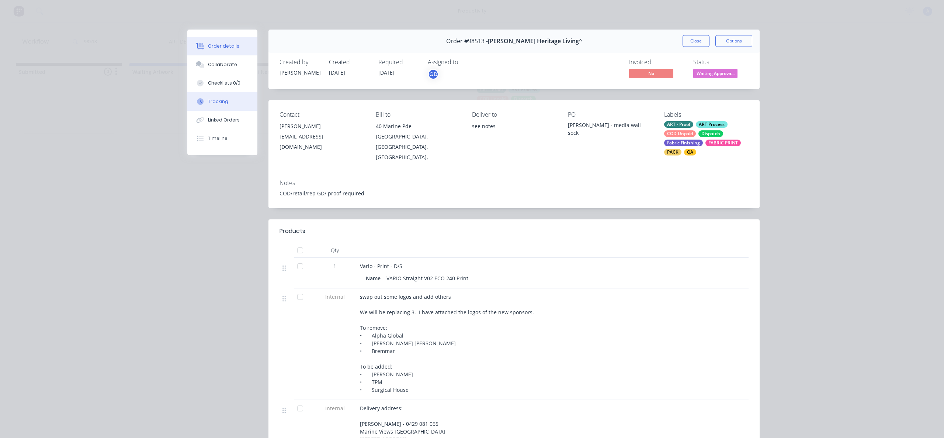
drag, startPoint x: 219, startPoint y: 104, endPoint x: 254, endPoint y: 106, distance: 34.4
click at [219, 104] on div "Tracking" at bounding box center [218, 101] width 20 height 7
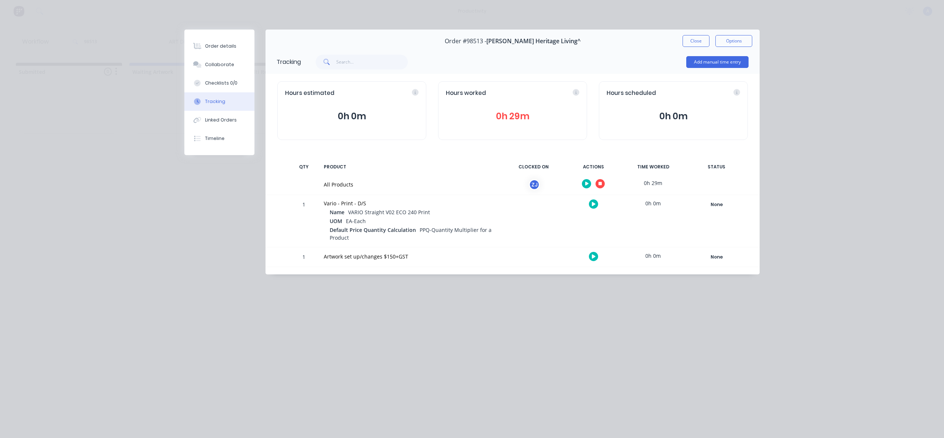
click at [603, 182] on button "button" at bounding box center [600, 183] width 9 height 9
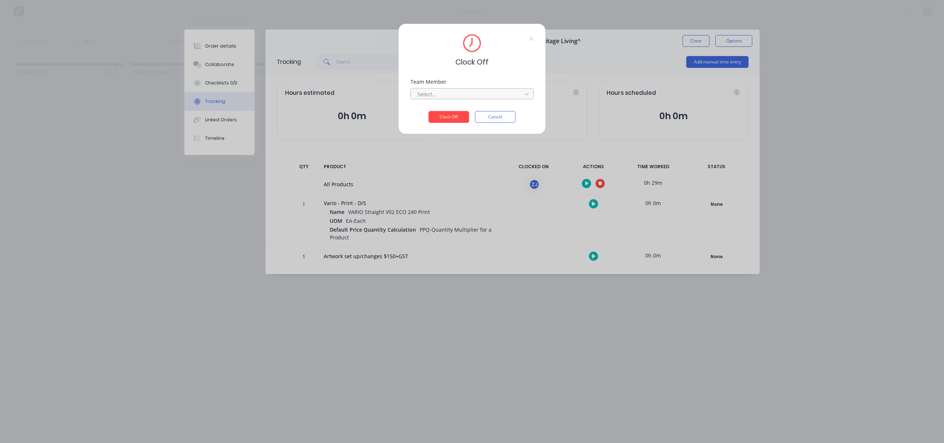
click at [502, 96] on div at bounding box center [467, 94] width 101 height 9
click at [490, 106] on div "[PERSON_NAME]" at bounding box center [472, 111] width 123 height 14
click at [456, 113] on button "Clock Off" at bounding box center [449, 117] width 41 height 12
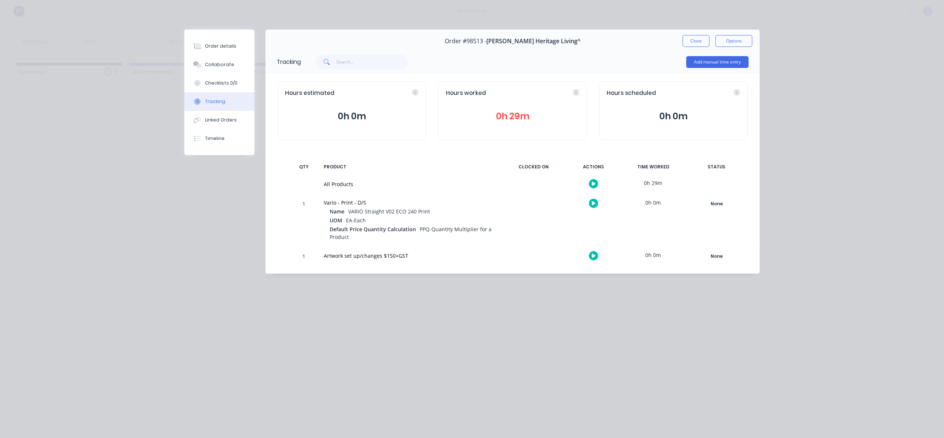
click at [694, 43] on button "Close" at bounding box center [696, 41] width 27 height 12
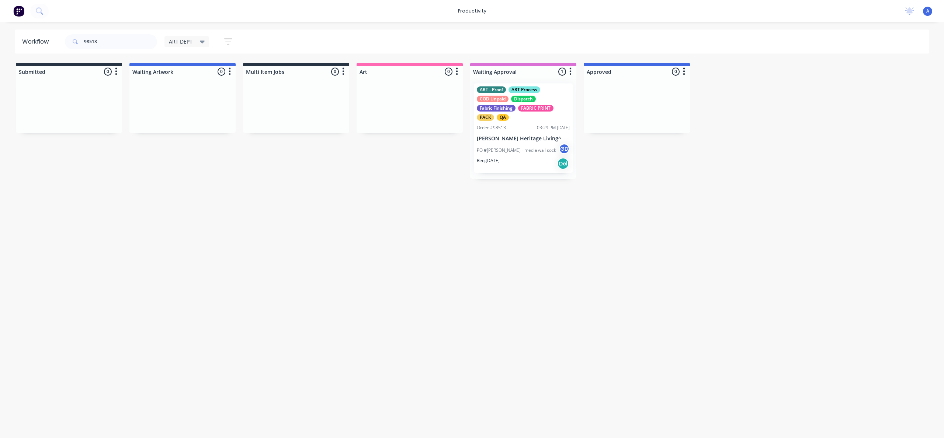
click at [534, 231] on div "Workflow 98513 ART DEPT Save new view None edit ART DEPT (Default) edit Banner …" at bounding box center [472, 226] width 944 height 393
drag, startPoint x: 476, startPoint y: 252, endPoint x: 519, endPoint y: 175, distance: 88.2
click at [477, 249] on div "Workflow 98513 ART DEPT Save new view None edit ART DEPT (Default) edit Banner …" at bounding box center [472, 226] width 944 height 393
click at [542, 140] on p "[PERSON_NAME] Heritage Living^" at bounding box center [523, 138] width 93 height 6
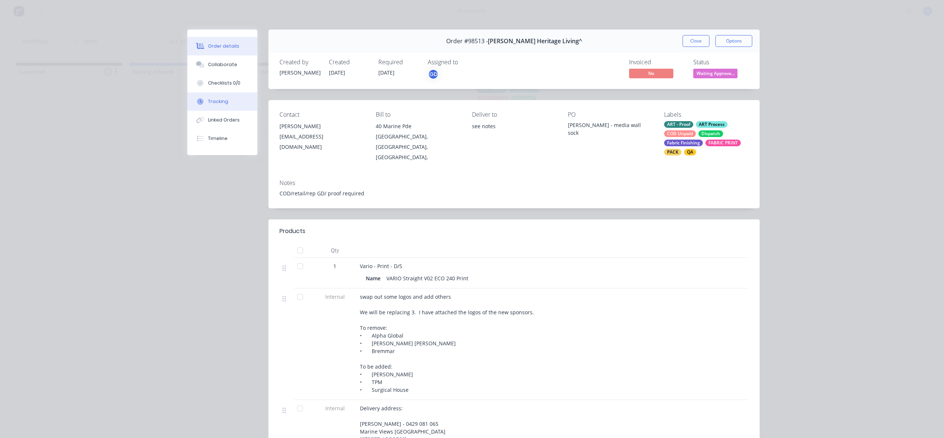
click at [211, 105] on button "Tracking" at bounding box center [222, 101] width 70 height 18
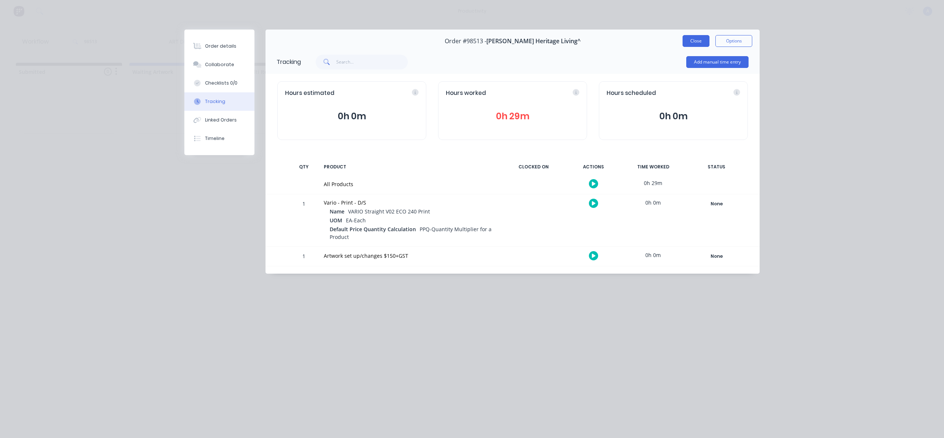
click at [703, 40] on button "Close" at bounding box center [696, 41] width 27 height 12
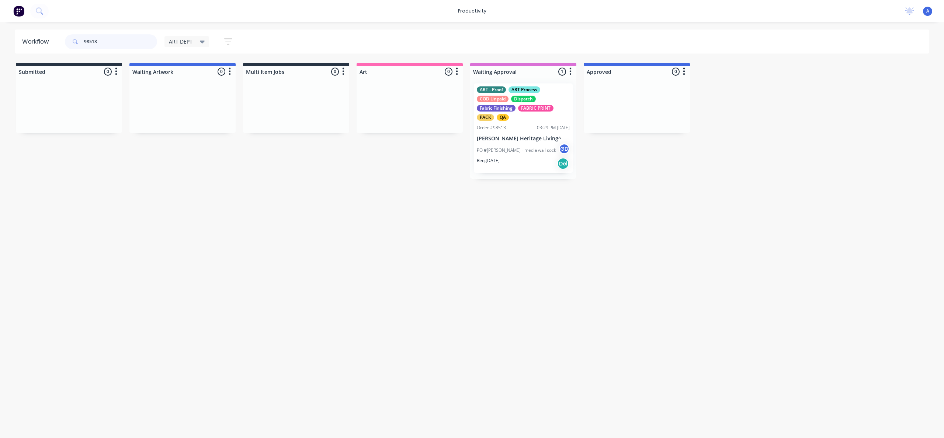
click at [116, 46] on input "98513" at bounding box center [120, 41] width 73 height 15
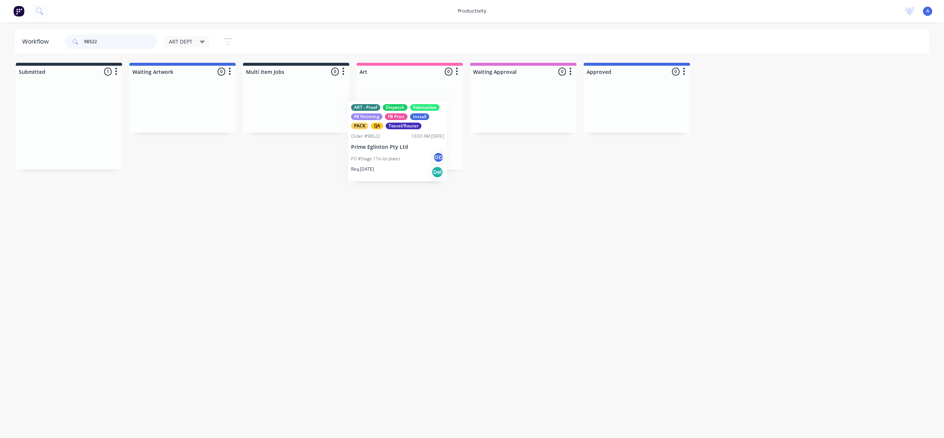
drag, startPoint x: 46, startPoint y: 145, endPoint x: 382, endPoint y: 161, distance: 336.8
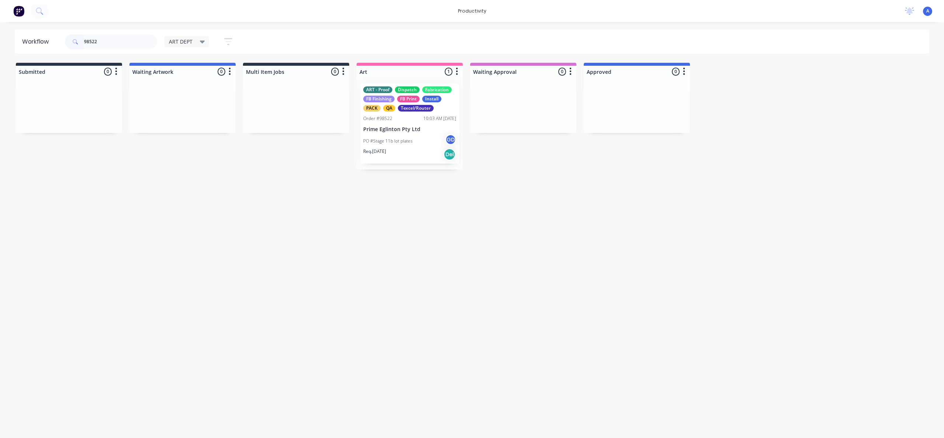
click at [404, 138] on p "PO #Stage 11b lot plates" at bounding box center [387, 141] width 49 height 7
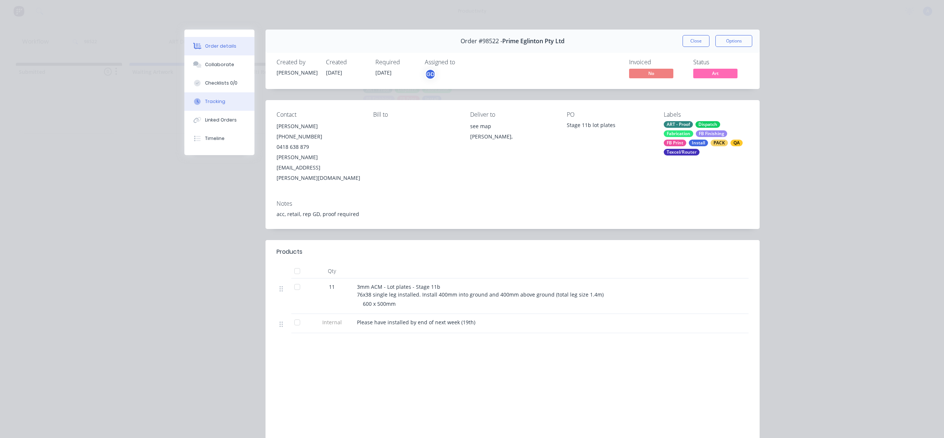
click at [218, 100] on div "Tracking" at bounding box center [215, 101] width 20 height 7
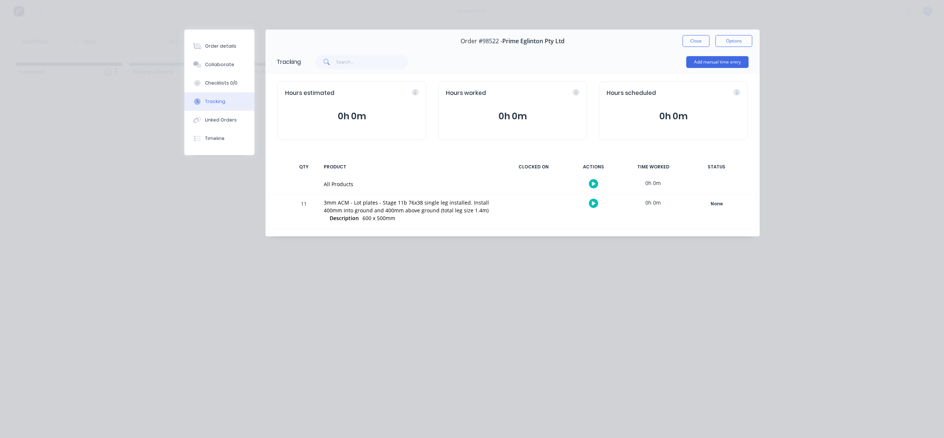
drag, startPoint x: 598, startPoint y: 181, endPoint x: 591, endPoint y: 182, distance: 7.4
click at [598, 182] on div at bounding box center [593, 183] width 55 height 18
click at [589, 182] on button "button" at bounding box center [593, 183] width 9 height 9
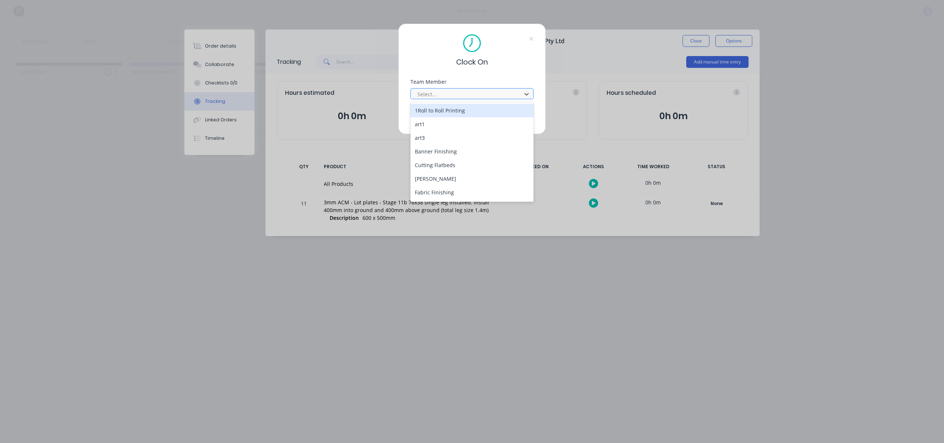
click at [458, 93] on div at bounding box center [467, 94] width 101 height 9
click at [432, 191] on div "[PERSON_NAME]" at bounding box center [472, 194] width 123 height 14
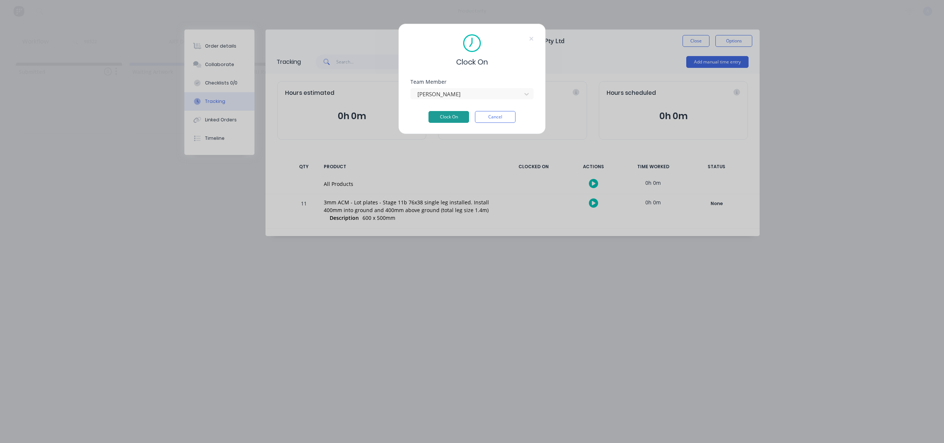
click at [440, 120] on button "Clock On" at bounding box center [449, 117] width 41 height 12
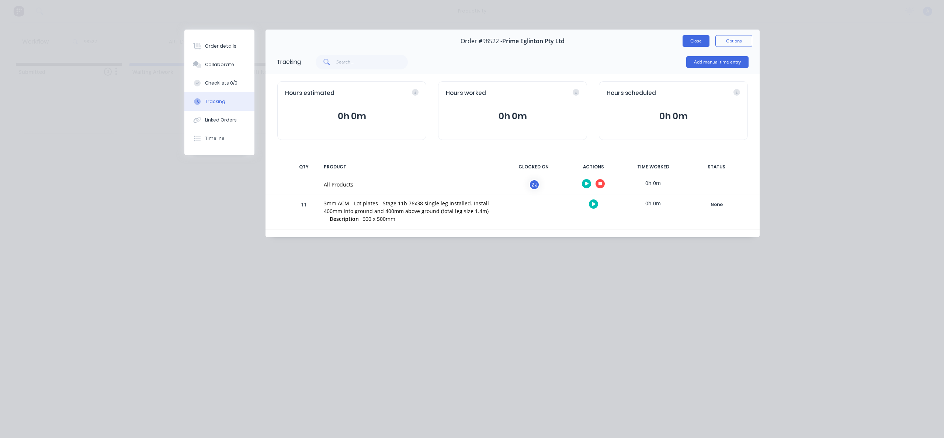
click at [696, 44] on button "Close" at bounding box center [696, 41] width 27 height 12
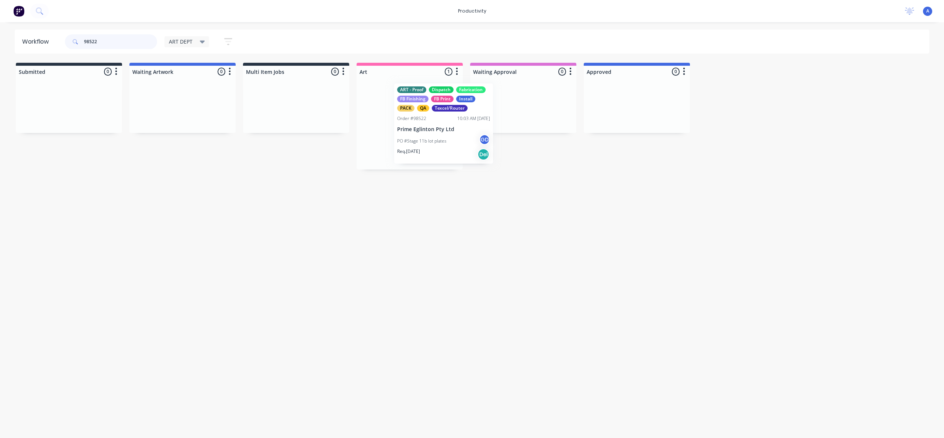
drag, startPoint x: 464, startPoint y: 139, endPoint x: 543, endPoint y: 139, distance: 78.9
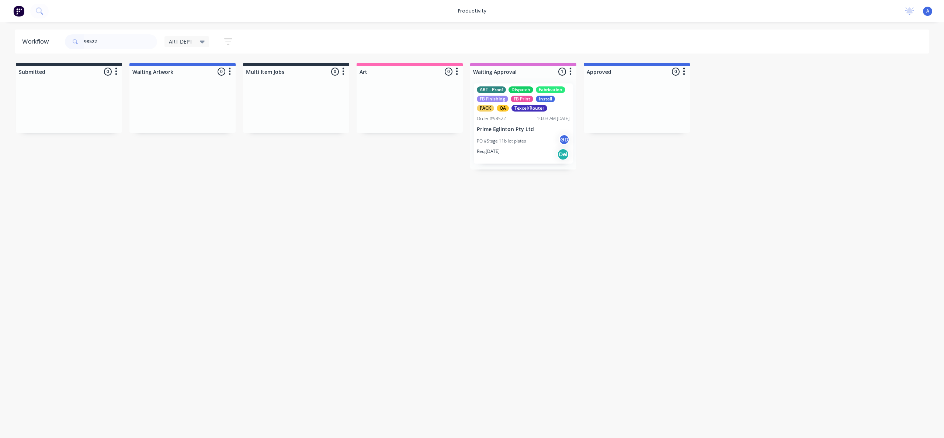
click at [489, 128] on p "Prime Eglinton Pty Ltd" at bounding box center [523, 129] width 93 height 6
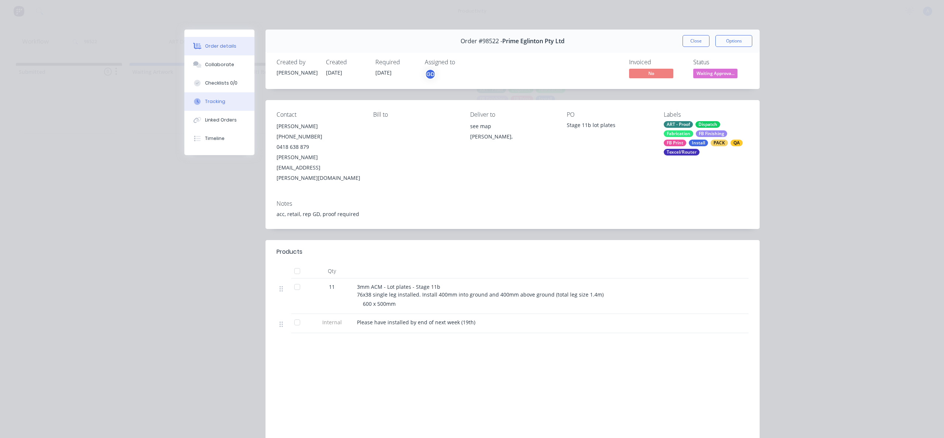
click at [203, 107] on button "Tracking" at bounding box center [219, 101] width 70 height 18
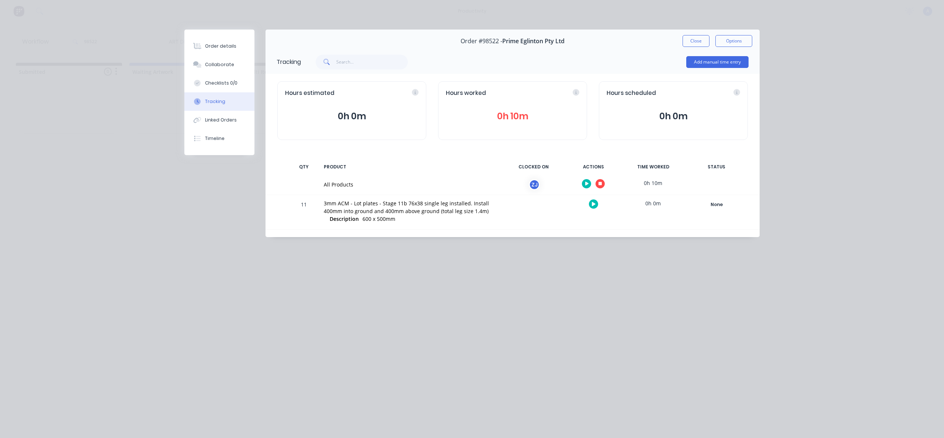
click at [602, 181] on icon "button" at bounding box center [601, 183] width 4 height 5
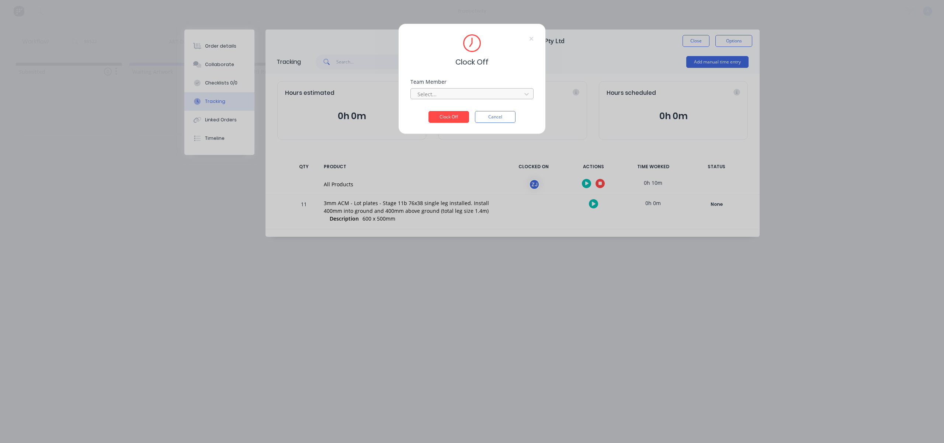
click at [469, 89] on div "Select..." at bounding box center [468, 94] width 106 height 11
click at [458, 110] on div "[PERSON_NAME]" at bounding box center [472, 111] width 123 height 14
click at [456, 113] on button "Clock Off" at bounding box center [449, 117] width 41 height 12
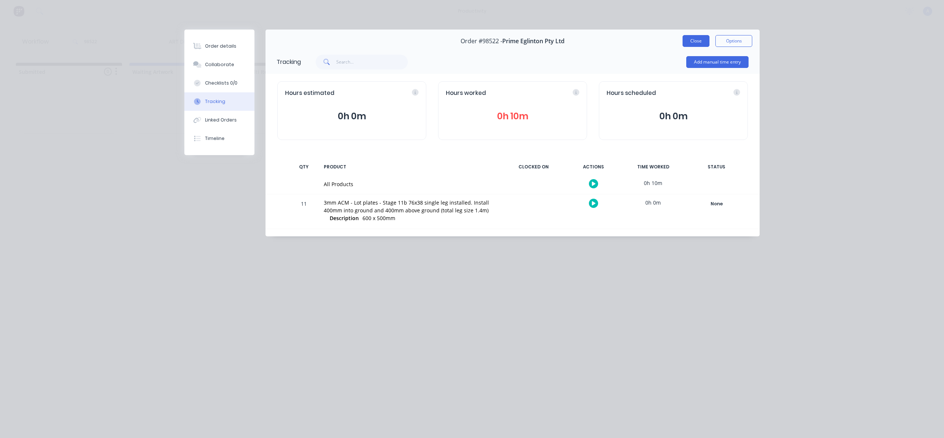
click at [692, 41] on button "Close" at bounding box center [696, 41] width 27 height 12
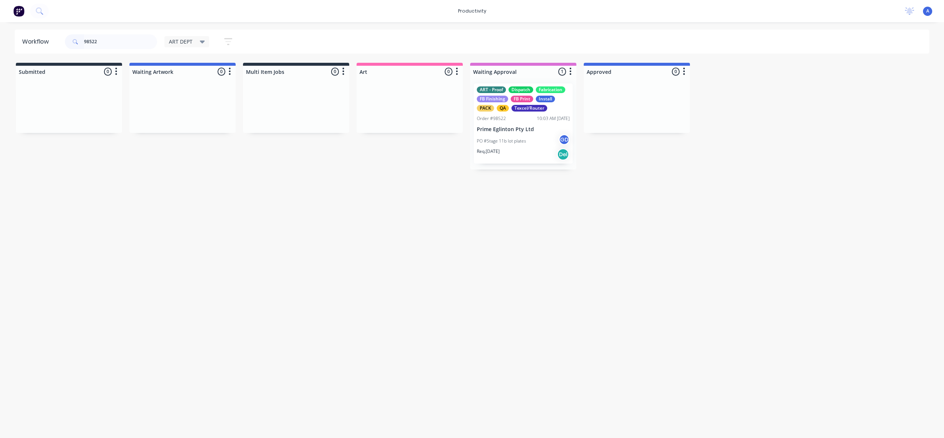
click at [541, 143] on div "PO #Stage 11b lot plates GD" at bounding box center [523, 141] width 93 height 14
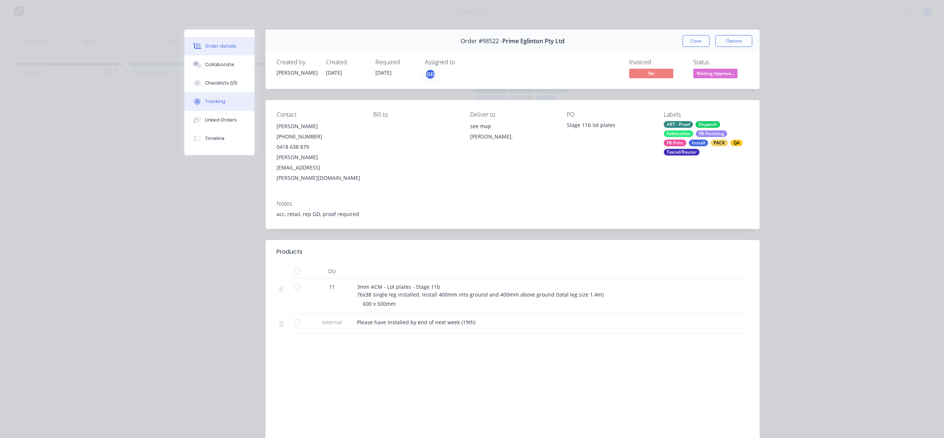
click at [194, 102] on icon at bounding box center [197, 101] width 7 height 7
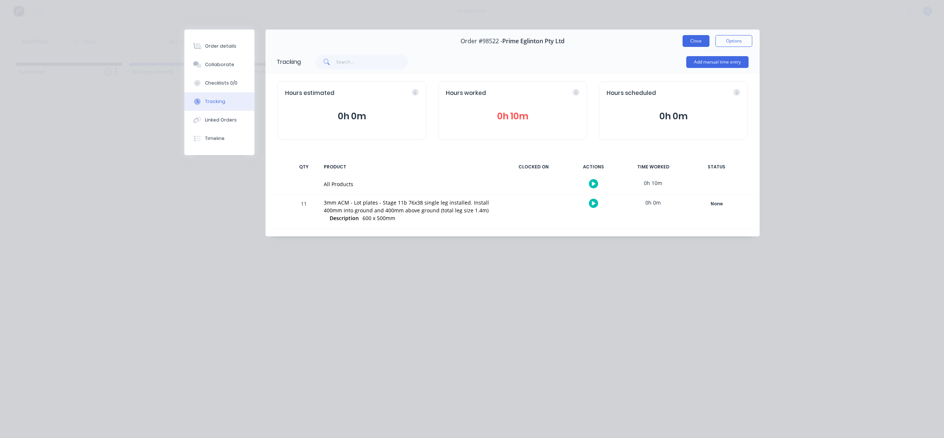
click at [695, 45] on button "Close" at bounding box center [696, 41] width 27 height 12
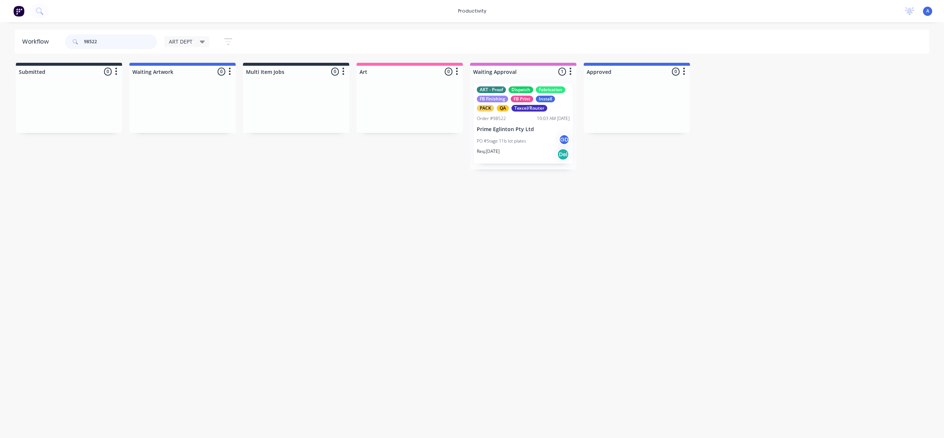
click at [112, 40] on input "98522" at bounding box center [120, 41] width 73 height 15
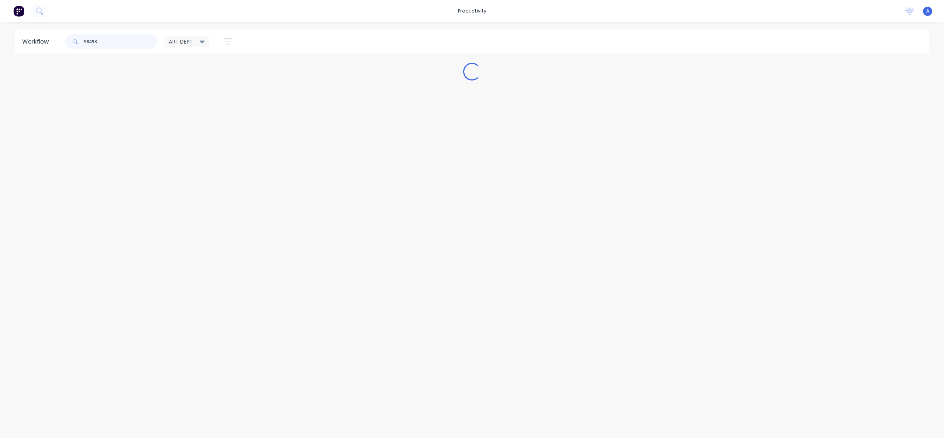
type input "98493"
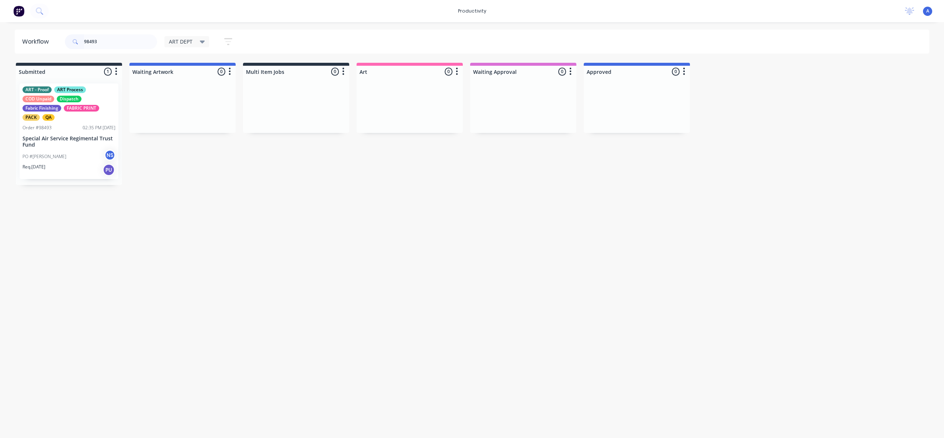
click at [371, 208] on div "Workflow 98493 ART DEPT Save new view None edit ART DEPT (Default) edit Banner …" at bounding box center [472, 226] width 944 height 393
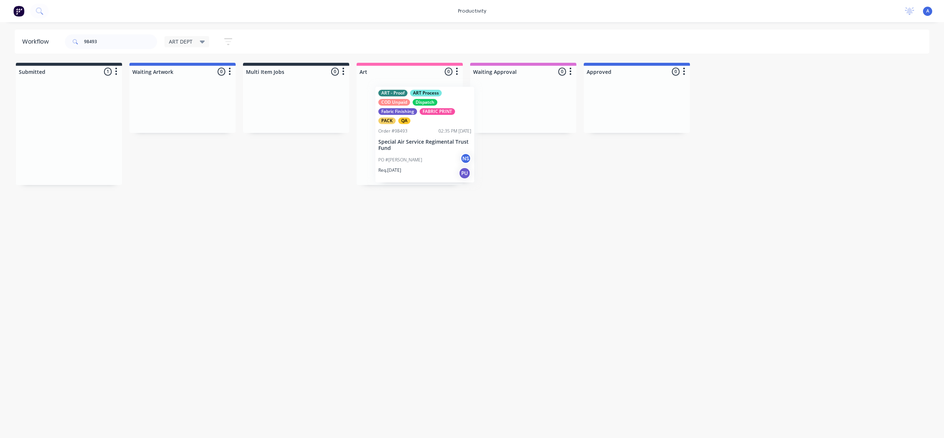
drag, startPoint x: 105, startPoint y: 158, endPoint x: 414, endPoint y: 150, distance: 308.9
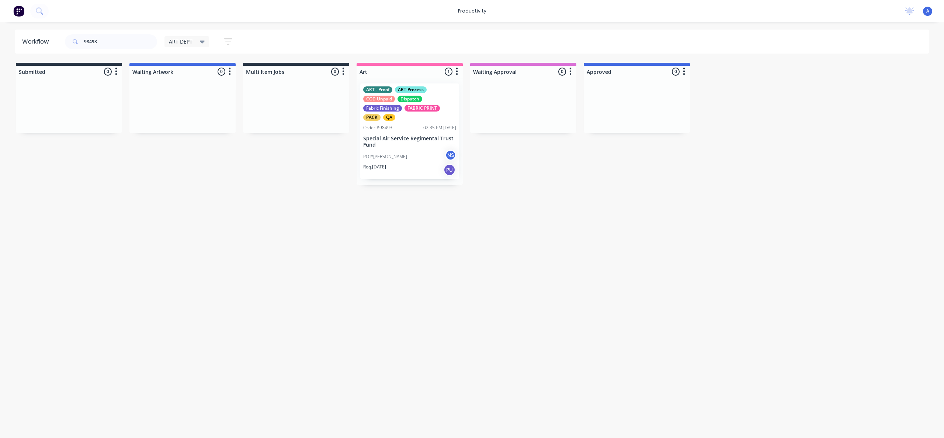
click at [423, 141] on p "Special Air Service Regimental Trust Fund" at bounding box center [409, 141] width 93 height 13
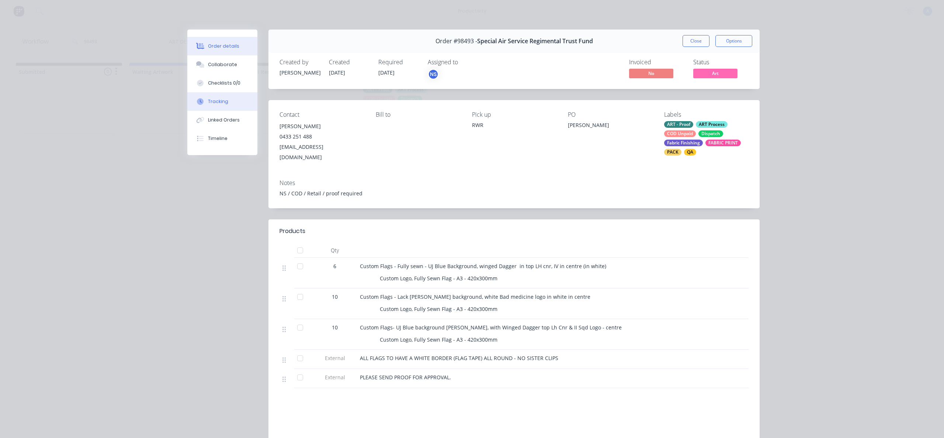
click at [224, 105] on button "Tracking" at bounding box center [222, 101] width 70 height 18
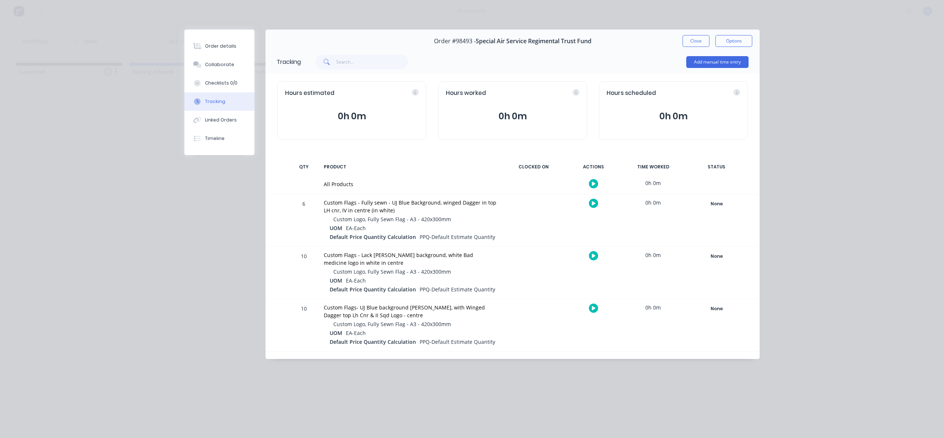
click at [595, 181] on button "button" at bounding box center [593, 183] width 9 height 9
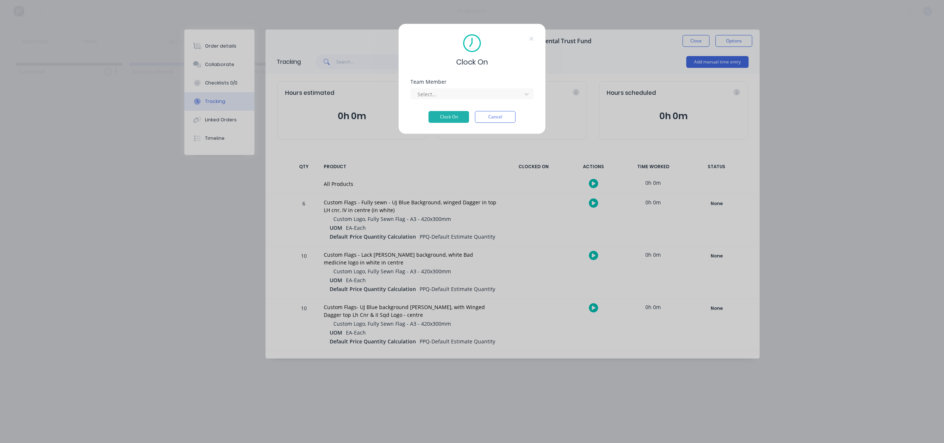
click at [480, 87] on div "Select..." at bounding box center [472, 92] width 123 height 13
click at [479, 103] on div "Team Member Select..." at bounding box center [472, 95] width 123 height 32
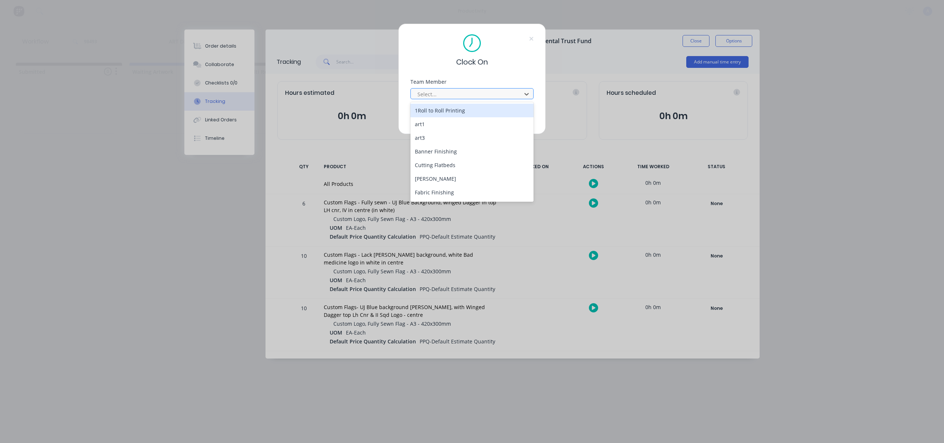
click at [480, 98] on div at bounding box center [467, 94] width 101 height 9
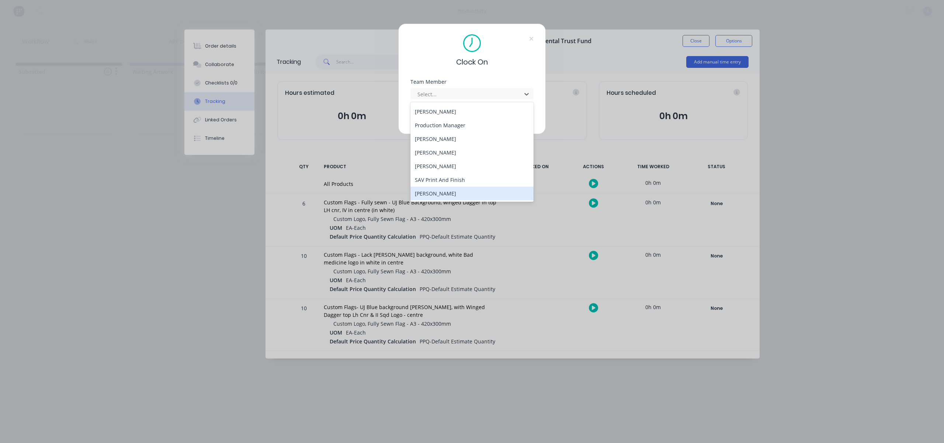
click at [468, 189] on div "[PERSON_NAME]" at bounding box center [472, 194] width 123 height 14
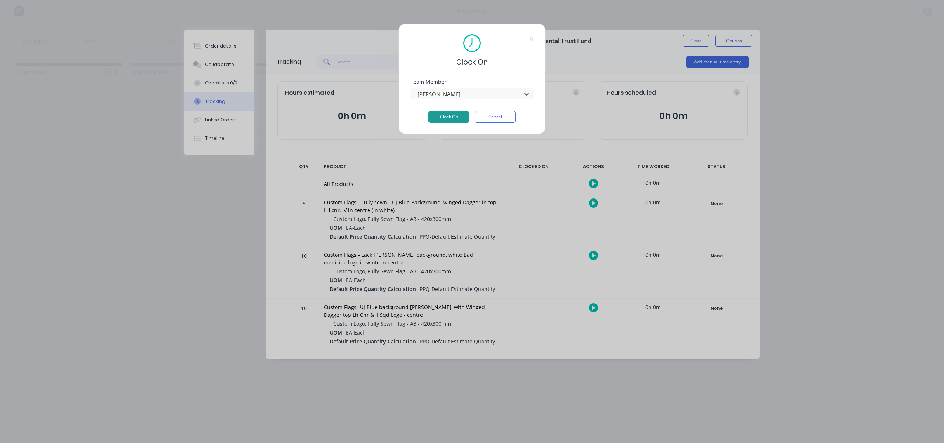
click at [460, 121] on button "Clock On" at bounding box center [449, 117] width 41 height 12
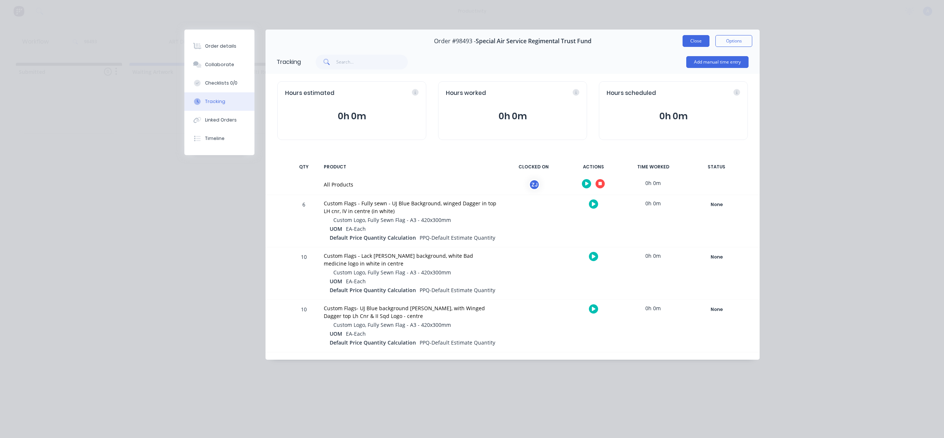
click at [686, 43] on button "Close" at bounding box center [696, 41] width 27 height 12
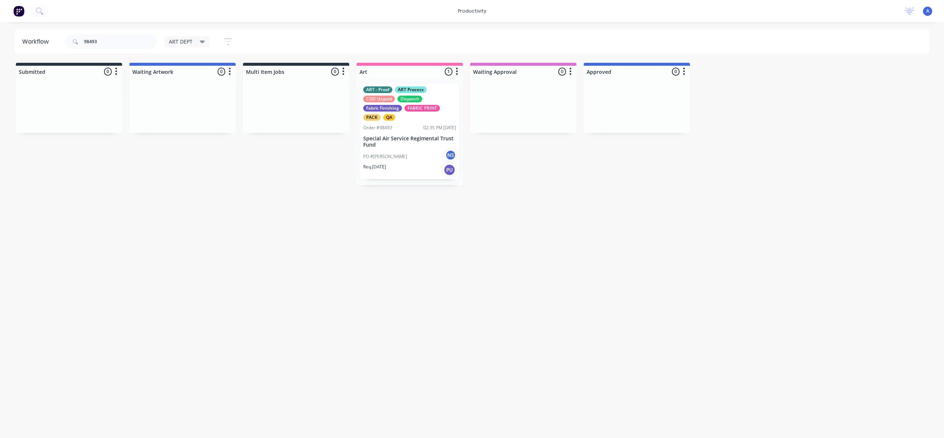
drag, startPoint x: 735, startPoint y: 174, endPoint x: 685, endPoint y: 224, distance: 69.9
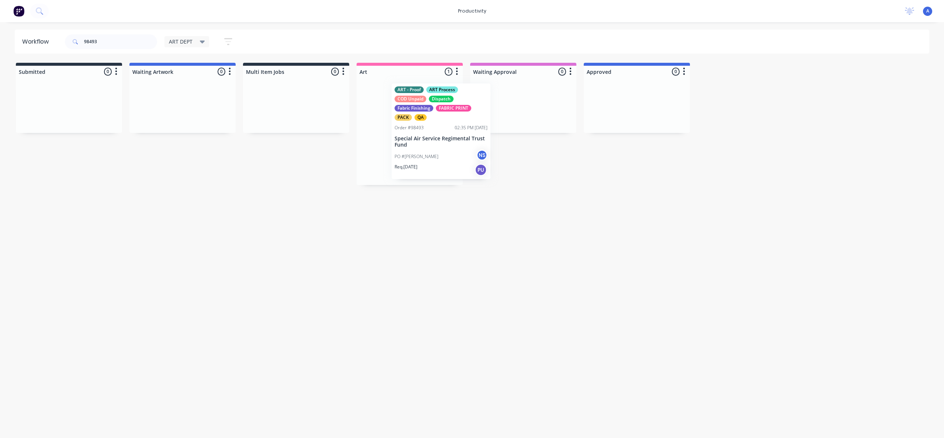
drag, startPoint x: 444, startPoint y: 141, endPoint x: 521, endPoint y: 138, distance: 77.5
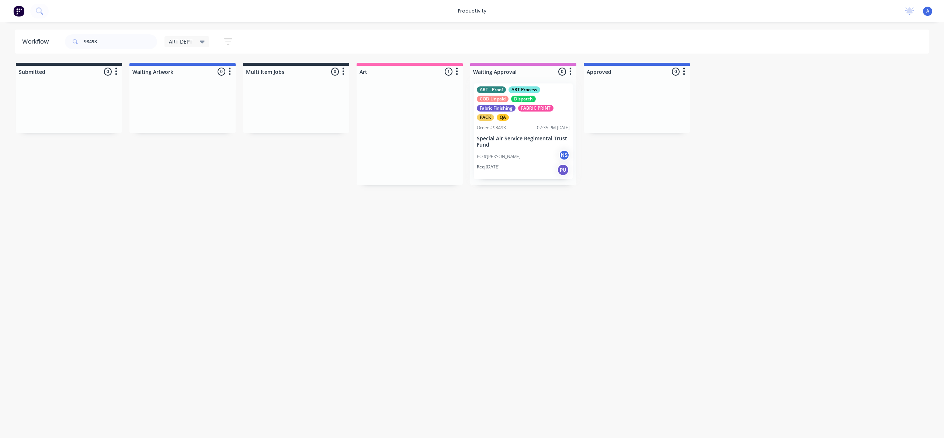
click at [523, 138] on div at bounding box center [523, 130] width 106 height 107
click at [518, 138] on p "Special Air Service Regimental Trust Fund" at bounding box center [523, 141] width 93 height 13
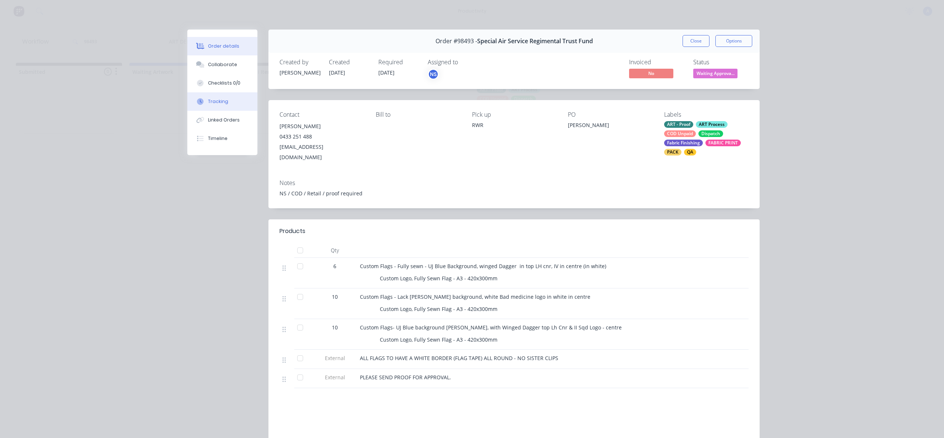
click at [221, 95] on button "Tracking" at bounding box center [222, 101] width 70 height 18
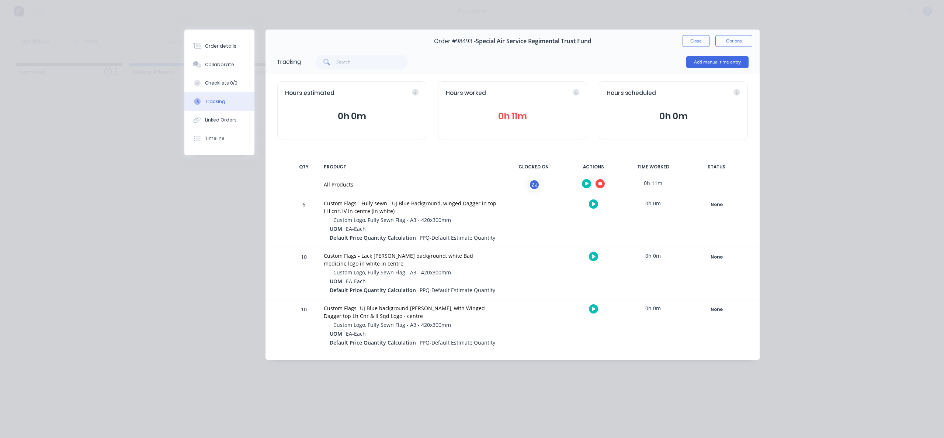
click at [603, 184] on button "button" at bounding box center [600, 183] width 9 height 9
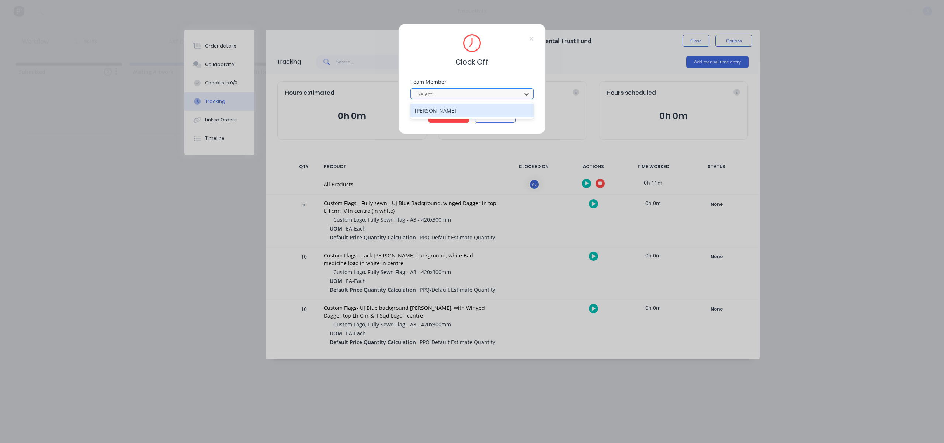
click at [493, 96] on div at bounding box center [467, 94] width 101 height 9
click at [484, 109] on div "[PERSON_NAME]" at bounding box center [472, 111] width 123 height 14
click at [464, 113] on button "Clock Off" at bounding box center [449, 117] width 41 height 12
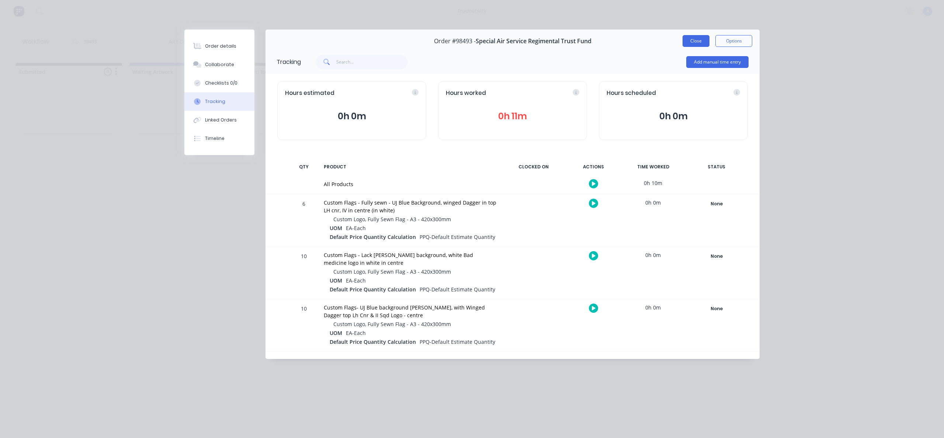
click at [701, 42] on button "Close" at bounding box center [696, 41] width 27 height 12
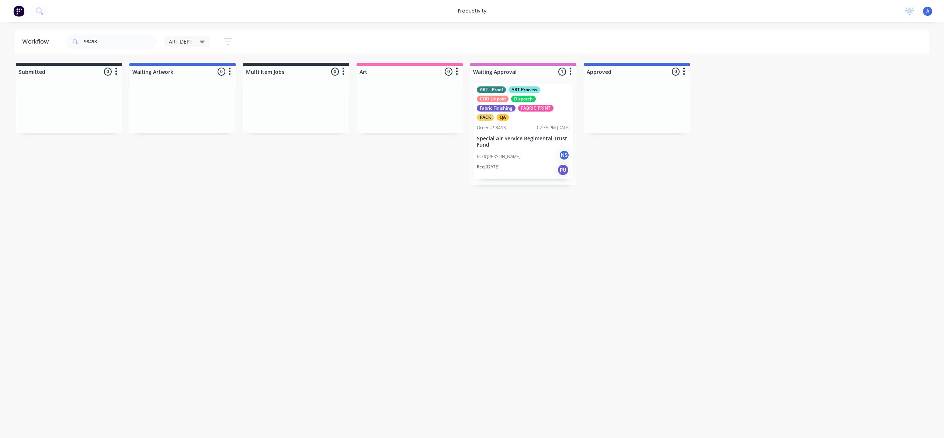
click at [518, 141] on p "Special Air Service Regimental Trust Fund" at bounding box center [523, 141] width 93 height 13
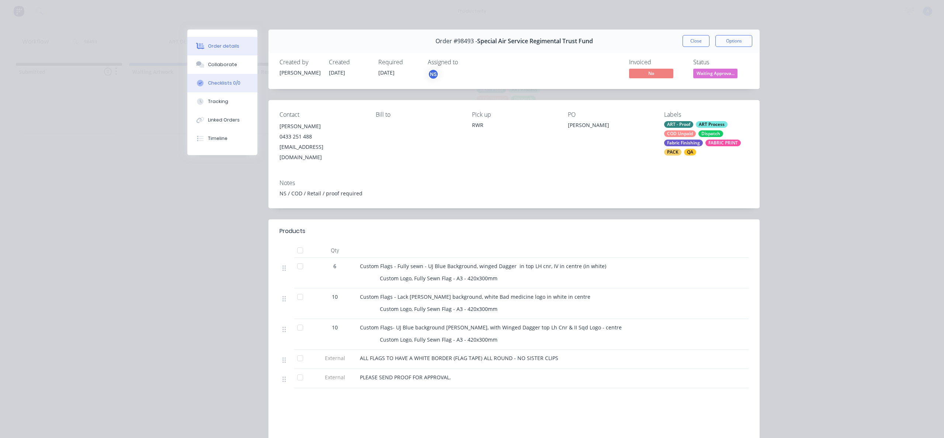
click at [211, 91] on button "Checklists 0/0" at bounding box center [222, 83] width 70 height 18
type textarea "x"
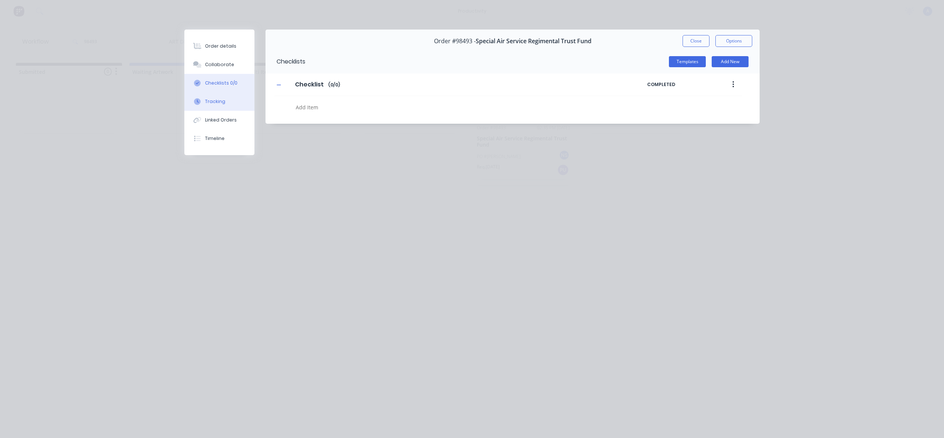
click at [217, 96] on button "Tracking" at bounding box center [219, 101] width 70 height 18
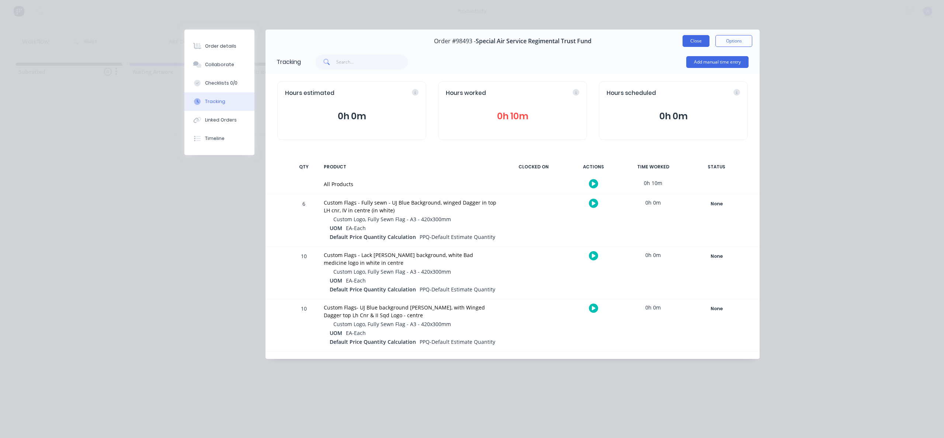
click at [691, 36] on button "Close" at bounding box center [696, 41] width 27 height 12
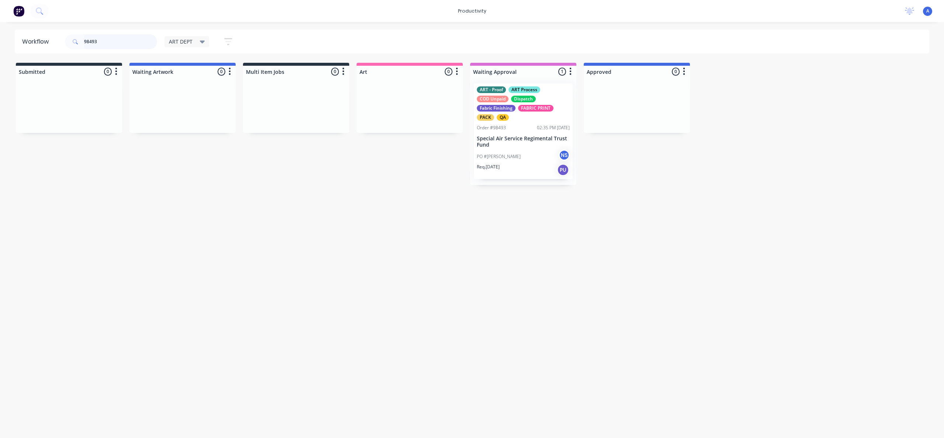
click at [122, 41] on input "98493" at bounding box center [120, 41] width 73 height 15
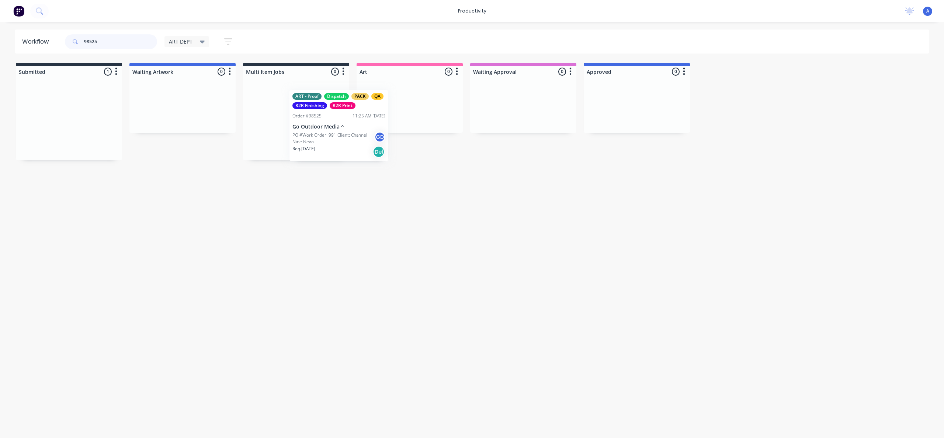
drag, startPoint x: 87, startPoint y: 136, endPoint x: 453, endPoint y: 132, distance: 366.3
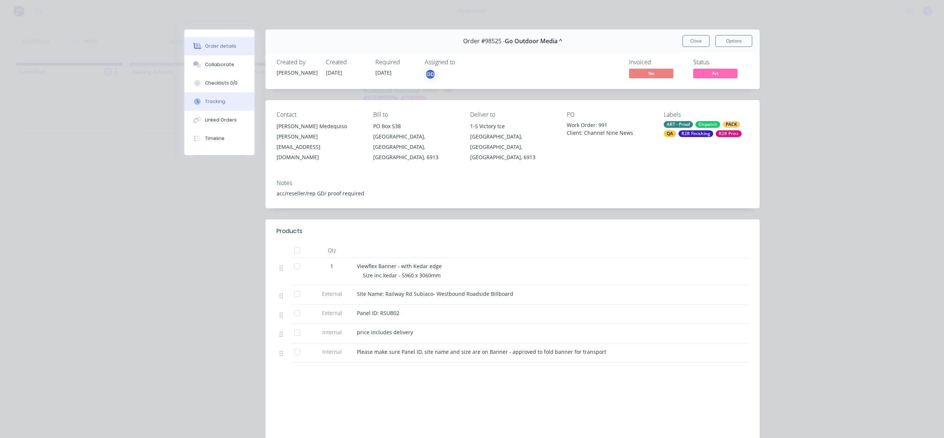
click at [233, 103] on button "Tracking" at bounding box center [219, 101] width 70 height 18
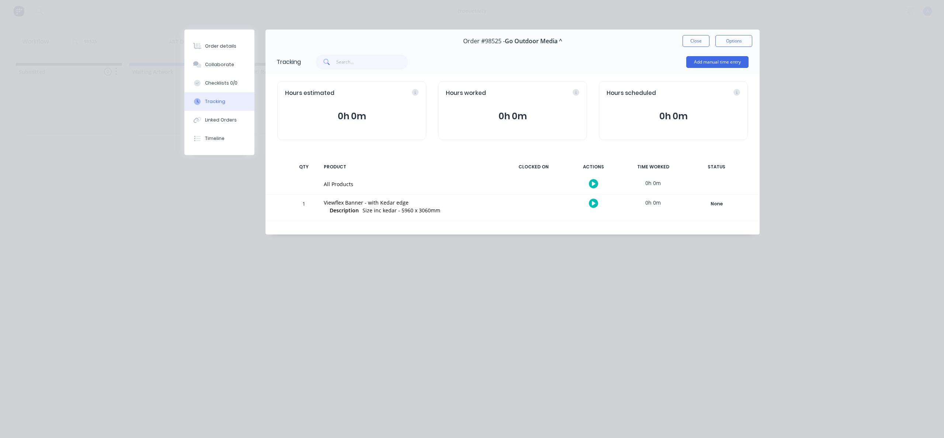
click at [594, 187] on button "button" at bounding box center [593, 183] width 9 height 9
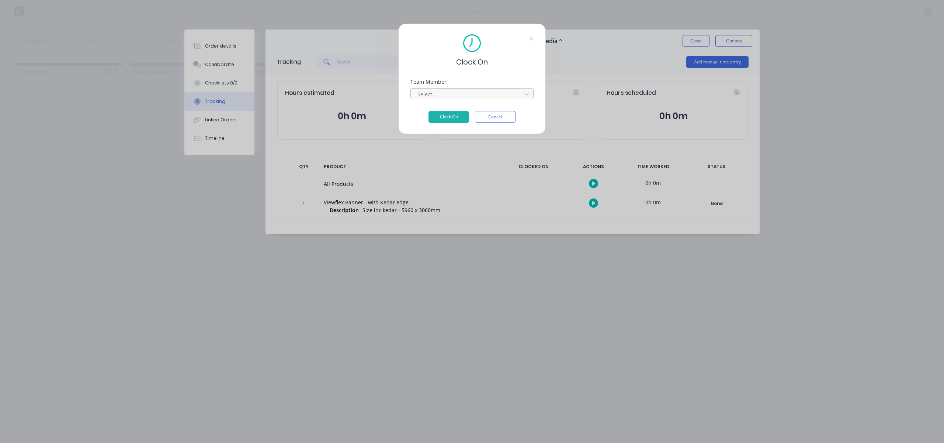
click at [491, 96] on div at bounding box center [467, 94] width 101 height 9
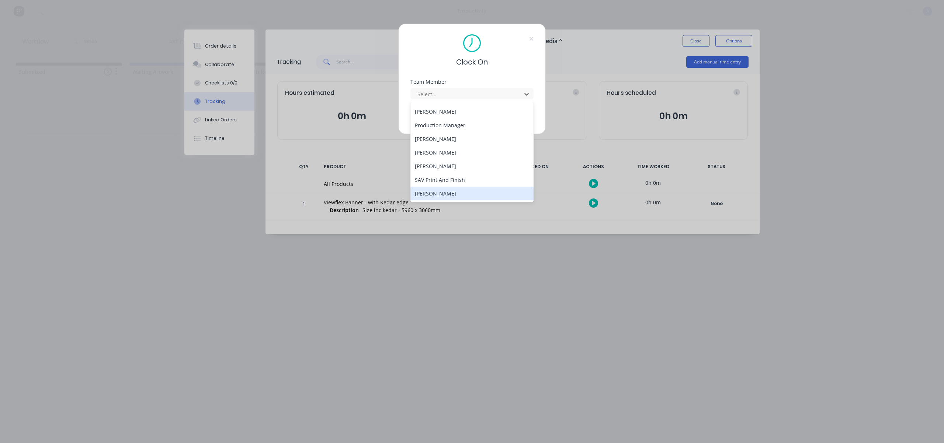
click at [430, 194] on div "[PERSON_NAME]" at bounding box center [472, 194] width 123 height 14
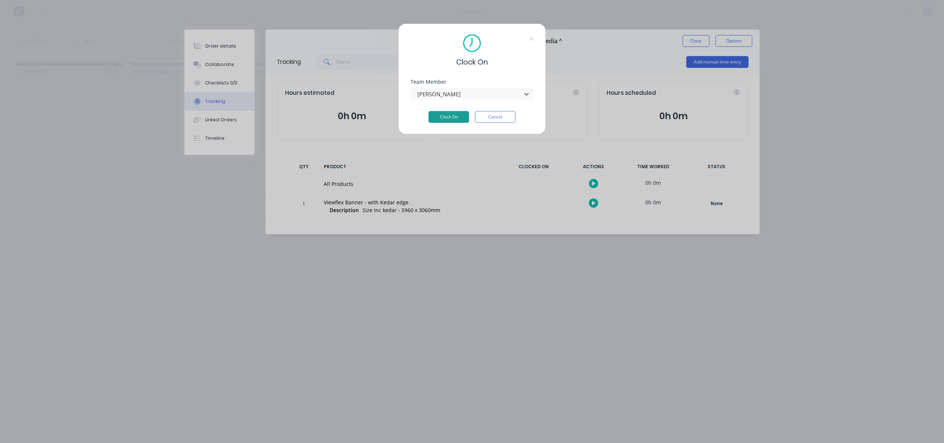
click at [447, 118] on button "Clock On" at bounding box center [449, 117] width 41 height 12
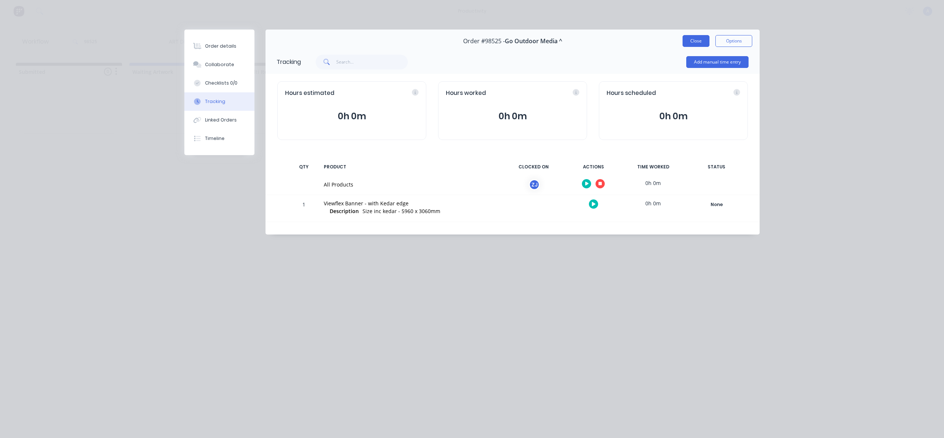
click at [701, 44] on button "Close" at bounding box center [696, 41] width 27 height 12
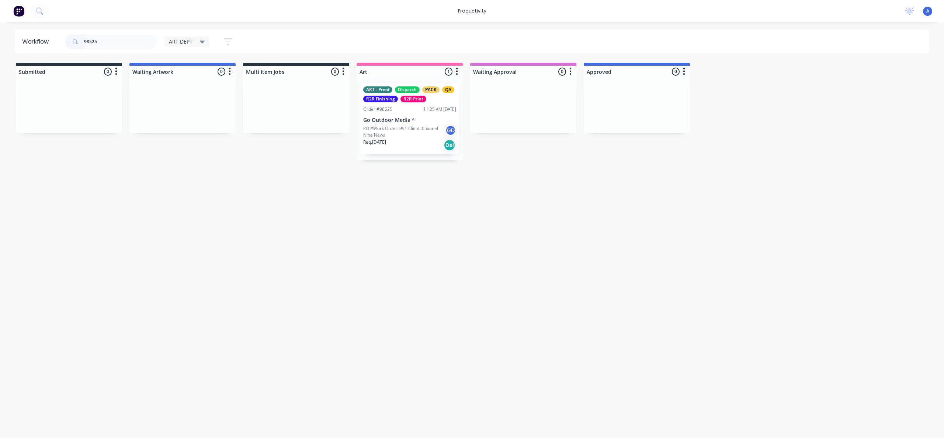
click at [306, 246] on div "Workflow 98525 ART DEPT Save new view None edit ART DEPT (Default) edit Banner …" at bounding box center [472, 226] width 944 height 393
click at [377, 133] on p "PO #Work Order: 991 Client: Channel Nine News" at bounding box center [404, 131] width 82 height 13
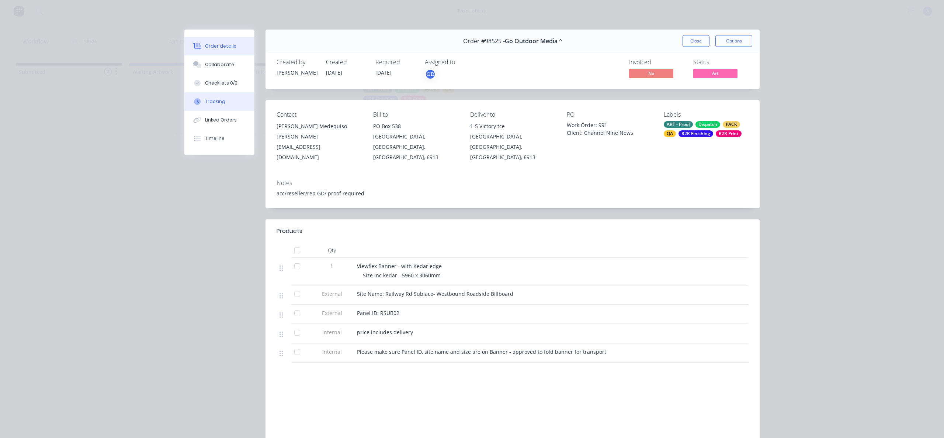
click at [227, 106] on button "Tracking" at bounding box center [219, 101] width 70 height 18
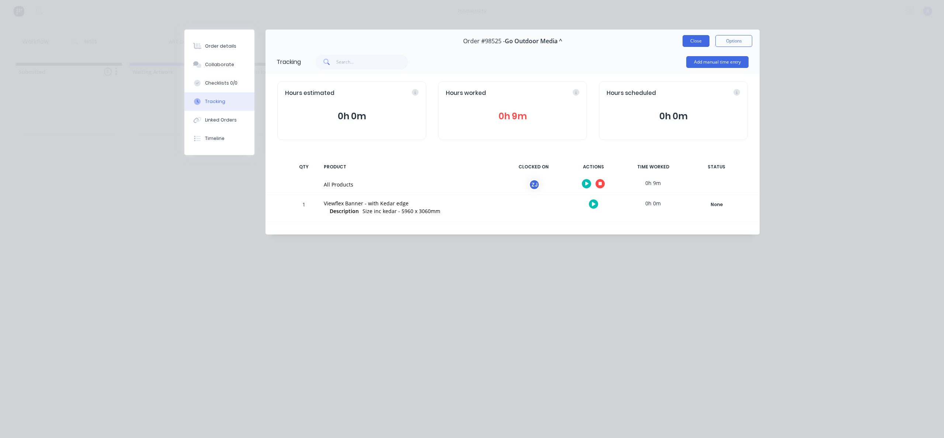
click at [702, 39] on button "Close" at bounding box center [696, 41] width 27 height 12
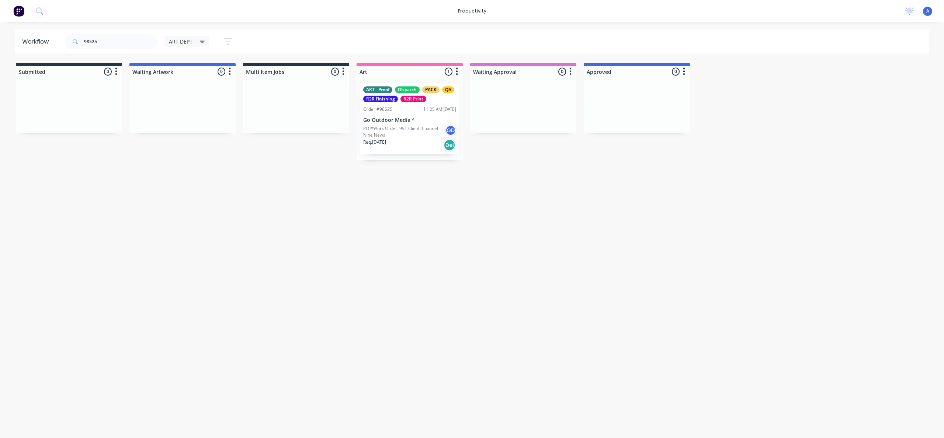
click at [560, 243] on div "Workflow 98525 ART DEPT Save new view None edit ART DEPT (Default) edit Banner …" at bounding box center [472, 226] width 944 height 393
drag, startPoint x: 465, startPoint y: 268, endPoint x: 401, endPoint y: 140, distance: 142.9
click at [465, 262] on div "Workflow 98525 ART DEPT Save new view None edit ART DEPT (Default) edit Banner …" at bounding box center [472, 226] width 944 height 393
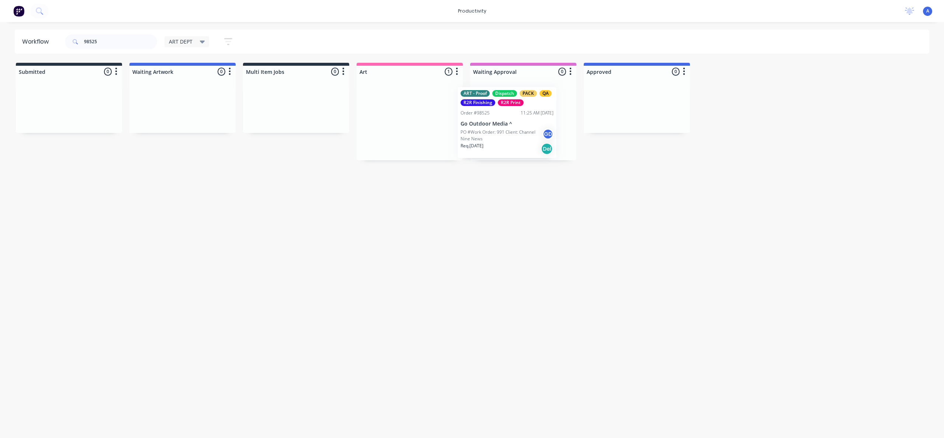
drag, startPoint x: 394, startPoint y: 129, endPoint x: 501, endPoint y: 134, distance: 106.3
click at [501, 134] on p "PO #Work Order: 991 Client: Channel Nine News" at bounding box center [518, 131] width 82 height 13
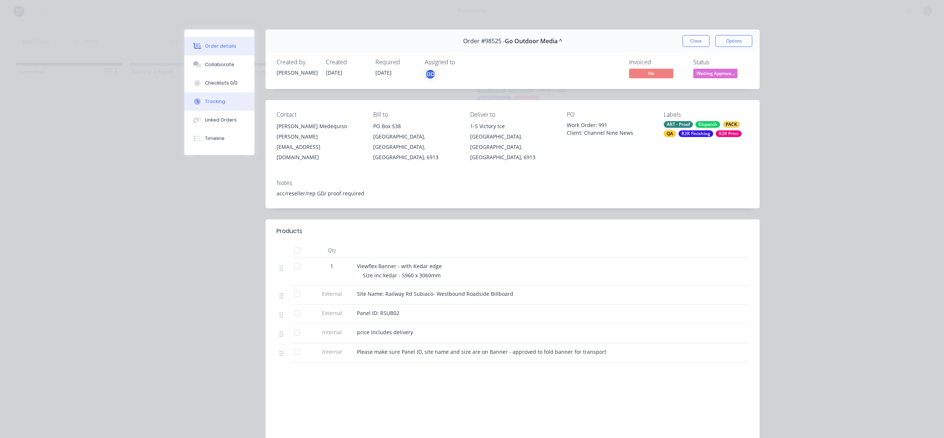
click at [229, 100] on button "Tracking" at bounding box center [219, 101] width 70 height 18
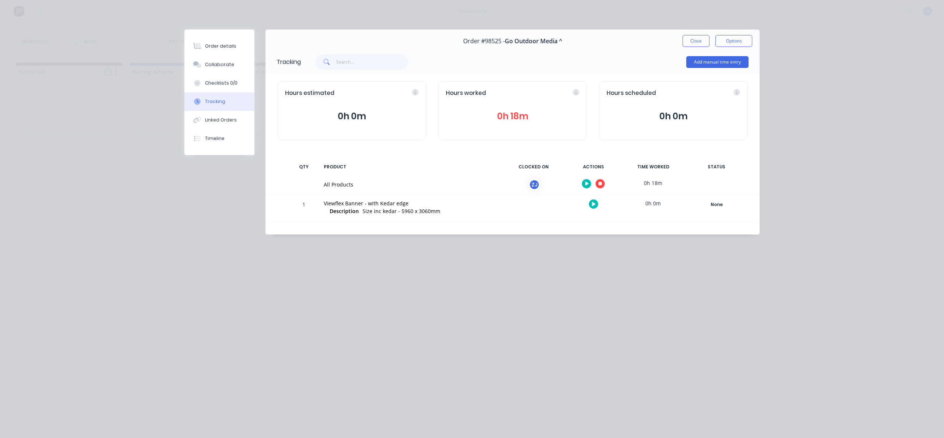
click at [601, 183] on icon "button" at bounding box center [601, 184] width 4 height 4
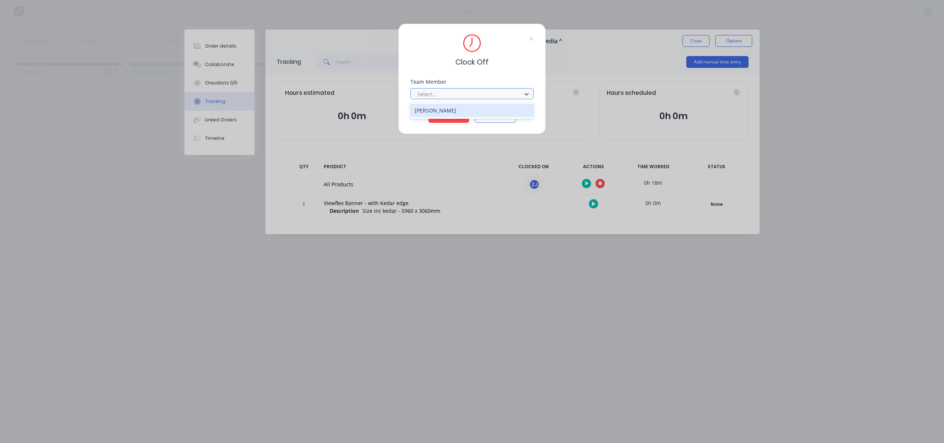
click at [483, 91] on div at bounding box center [467, 94] width 101 height 9
click at [456, 108] on div "[PERSON_NAME]" at bounding box center [472, 111] width 123 height 14
click at [453, 115] on button "Clock Off" at bounding box center [449, 117] width 41 height 12
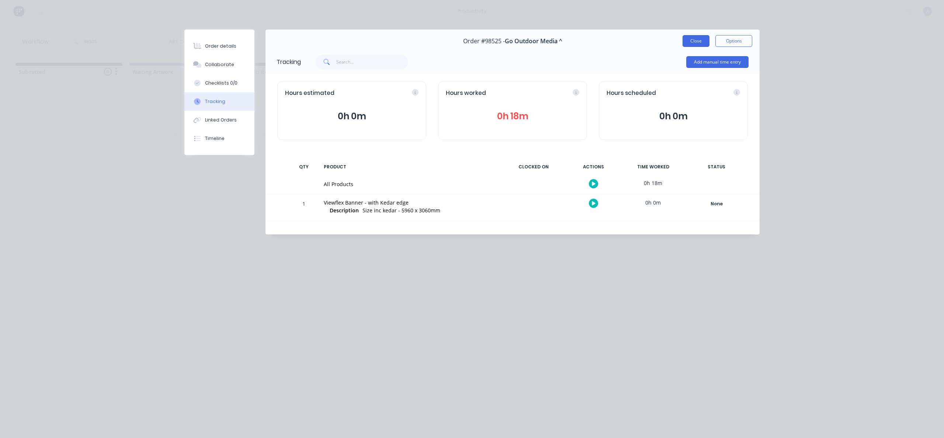
click at [694, 41] on button "Close" at bounding box center [696, 41] width 27 height 12
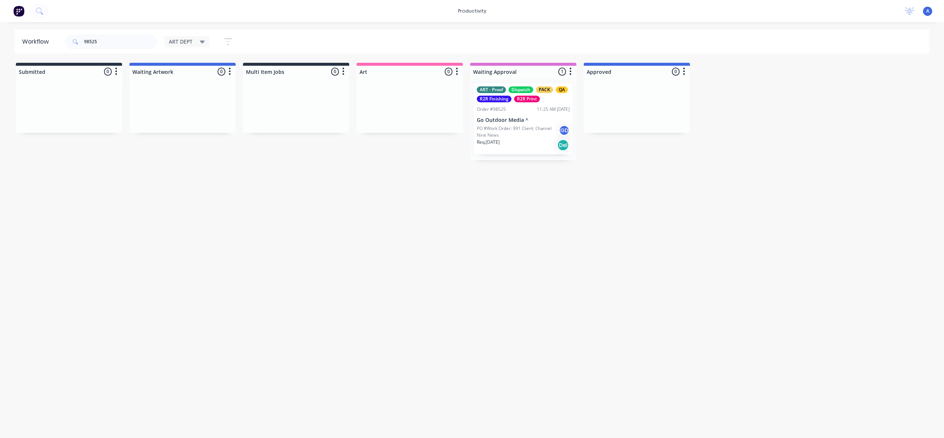
click at [499, 129] on p "PO #Work Order: 991 Client: Channel Nine News" at bounding box center [518, 131] width 82 height 13
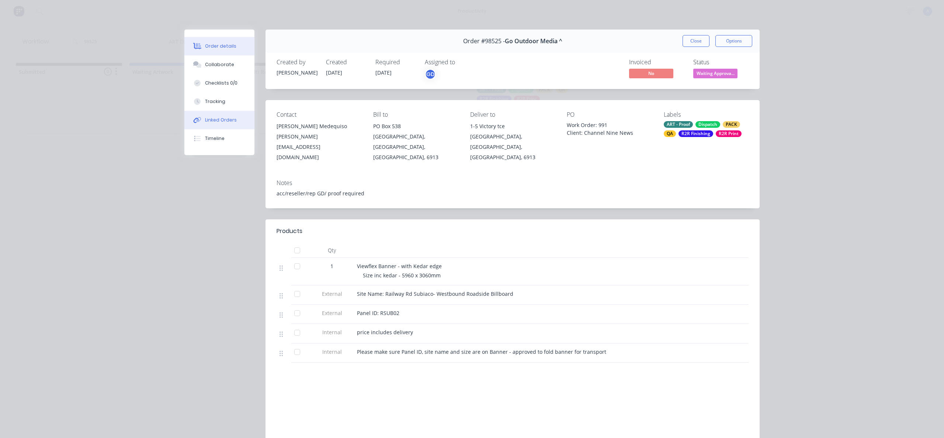
click at [196, 111] on button "Linked Orders" at bounding box center [219, 120] width 70 height 18
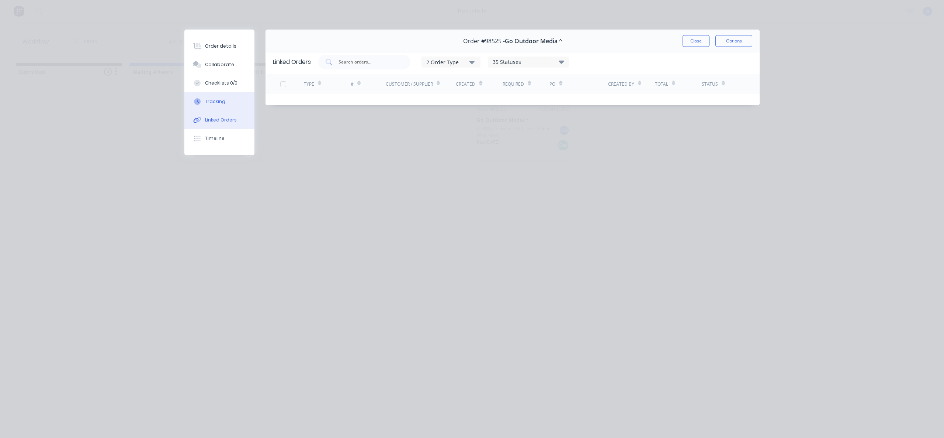
click at [207, 99] on div "Tracking" at bounding box center [215, 101] width 20 height 7
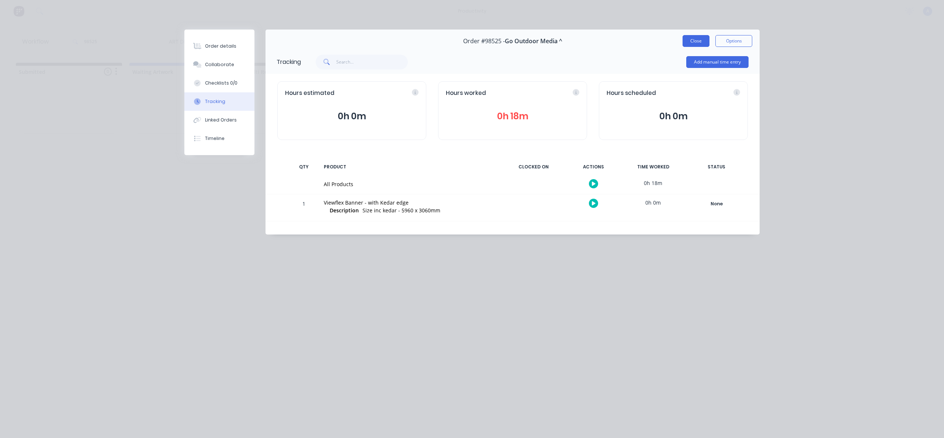
click at [687, 44] on button "Close" at bounding box center [696, 41] width 27 height 12
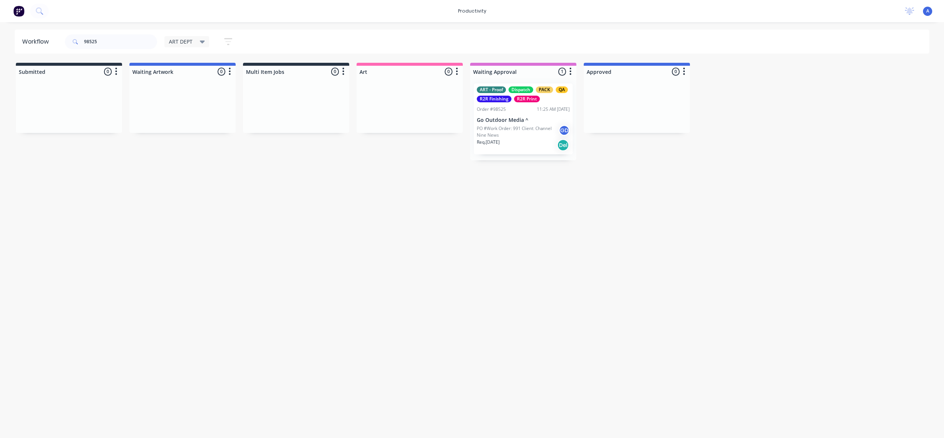
click at [519, 143] on div "Req. [DATE] Del" at bounding box center [523, 145] width 93 height 13
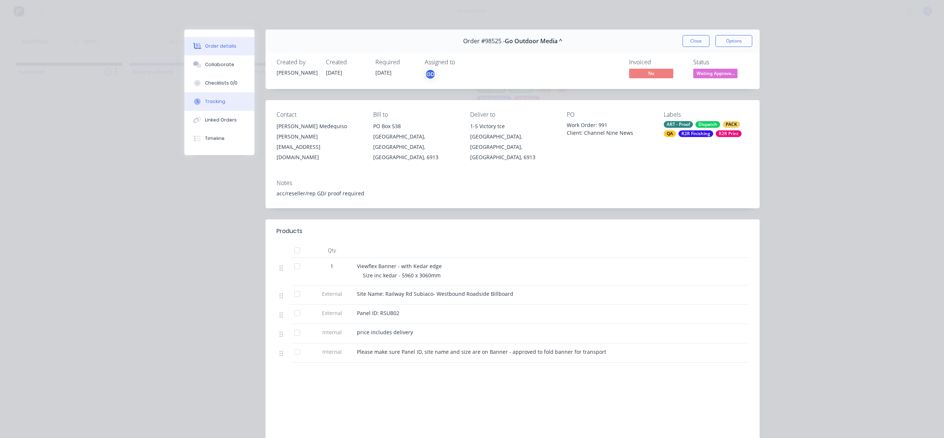
click at [208, 101] on div "Tracking" at bounding box center [215, 101] width 20 height 7
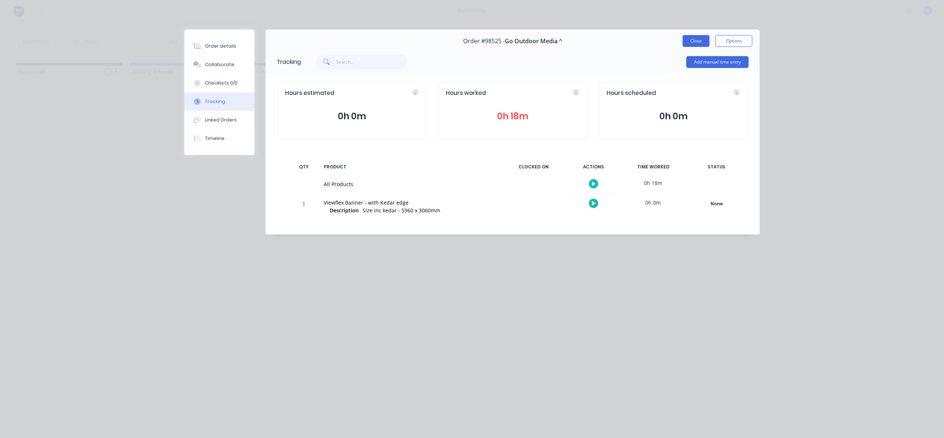
click at [703, 36] on button "Close" at bounding box center [696, 41] width 27 height 12
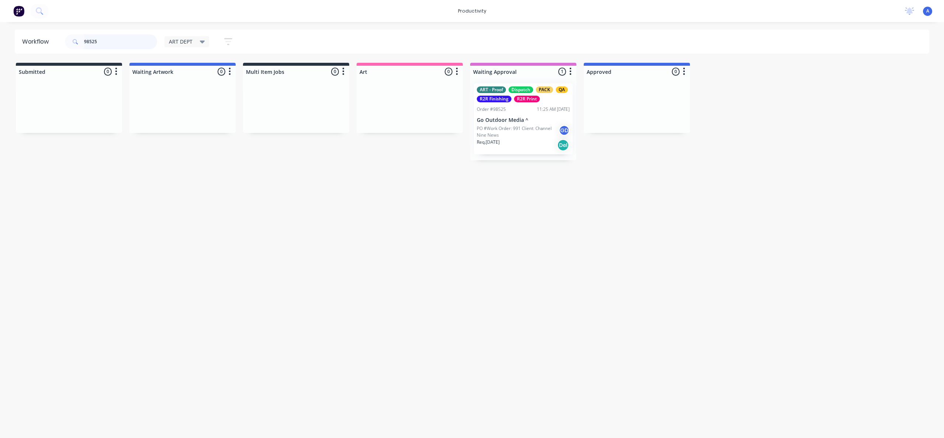
click at [147, 44] on input "98525" at bounding box center [120, 41] width 73 height 15
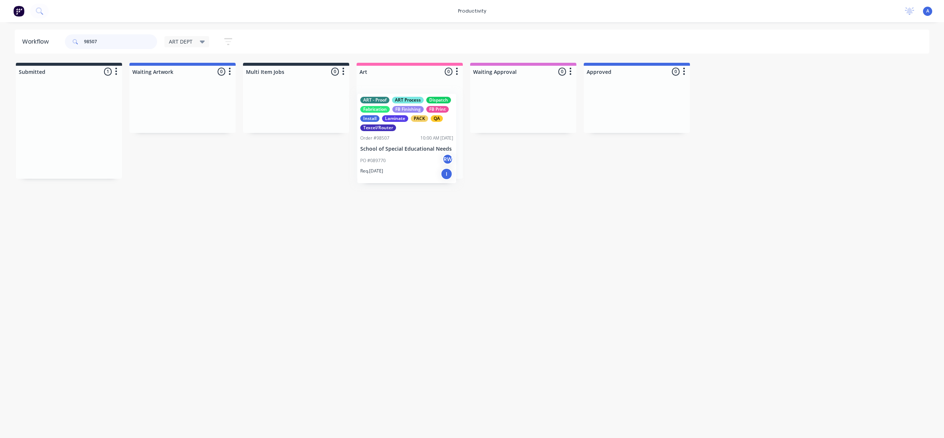
drag, startPoint x: 73, startPoint y: 148, endPoint x: 415, endPoint y: 158, distance: 341.4
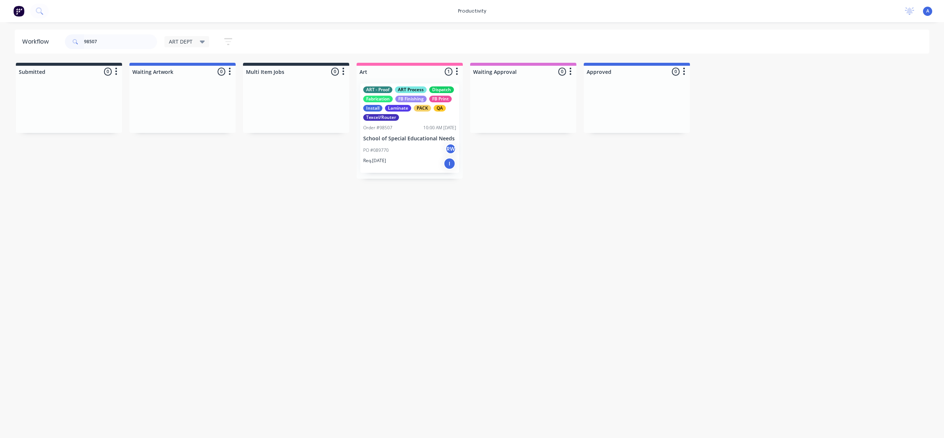
click at [408, 136] on p "School of Special Educational Needs" at bounding box center [409, 138] width 93 height 6
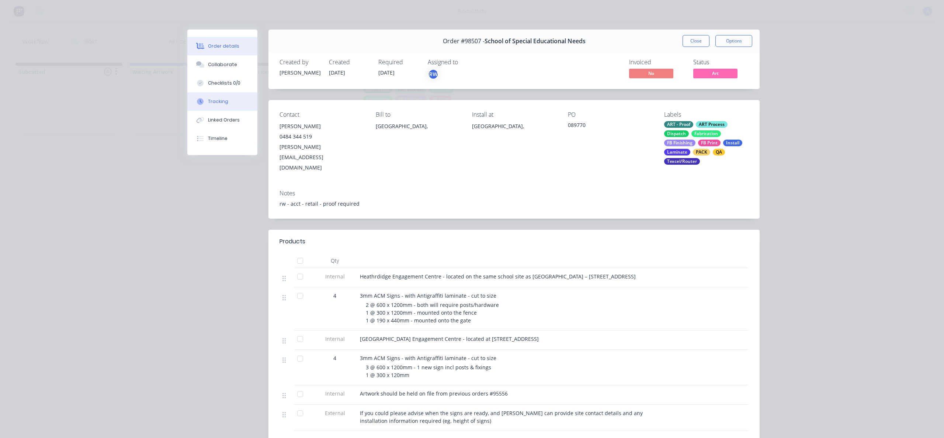
click at [221, 108] on button "Tracking" at bounding box center [222, 101] width 70 height 18
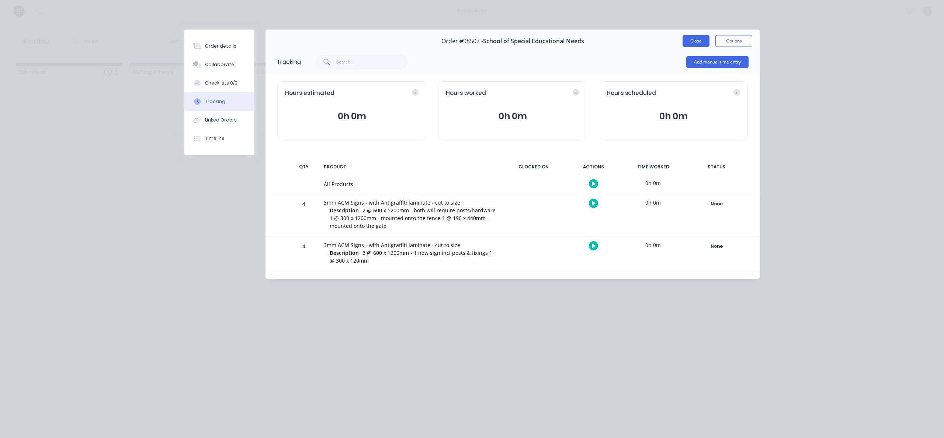
click at [696, 46] on button "Close" at bounding box center [696, 41] width 27 height 12
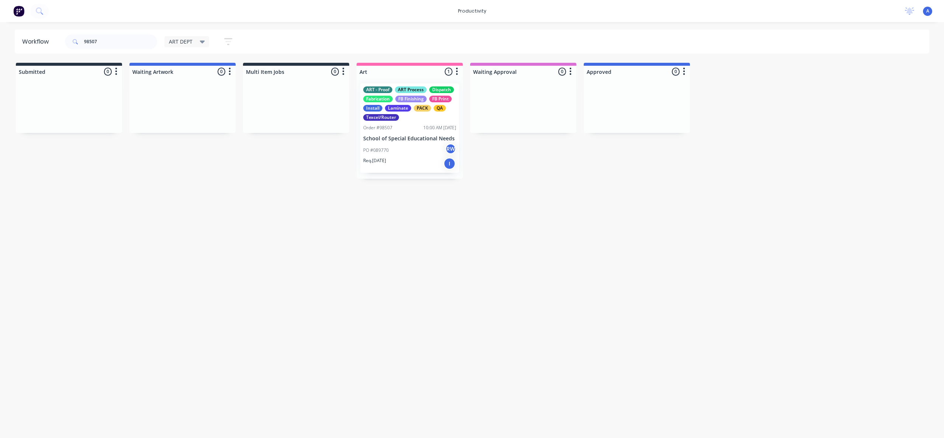
drag, startPoint x: 668, startPoint y: 191, endPoint x: 674, endPoint y: 164, distance: 27.3
click at [669, 190] on div "Workflow 98507 ART DEPT Save new view None edit ART DEPT (Default) edit Banner …" at bounding box center [472, 226] width 944 height 393
click at [412, 139] on p "School of Special Educational Needs" at bounding box center [409, 138] width 93 height 6
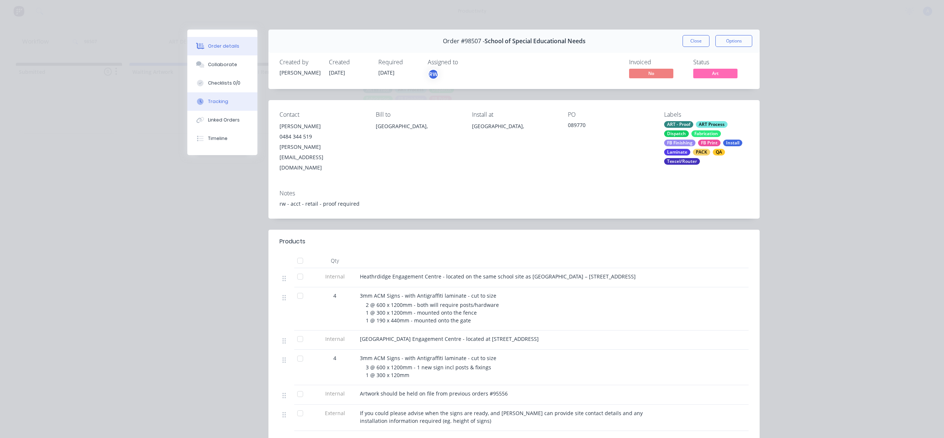
click at [212, 93] on button "Tracking" at bounding box center [222, 101] width 70 height 18
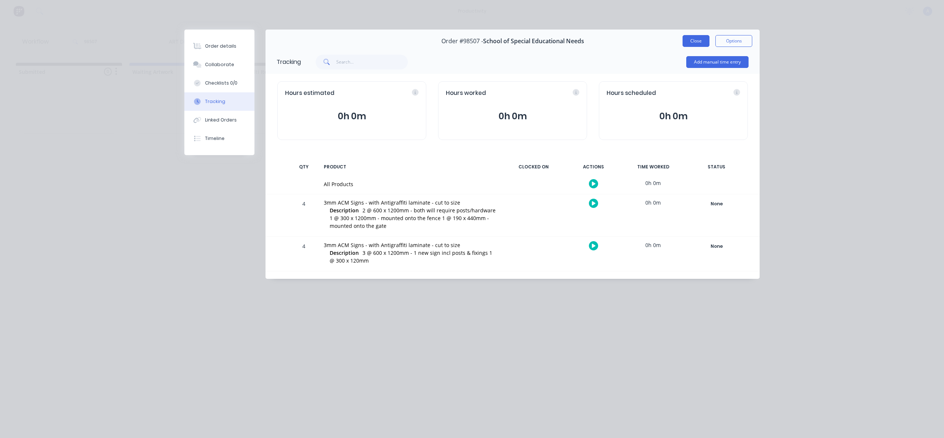
click at [697, 41] on button "Close" at bounding box center [696, 41] width 27 height 12
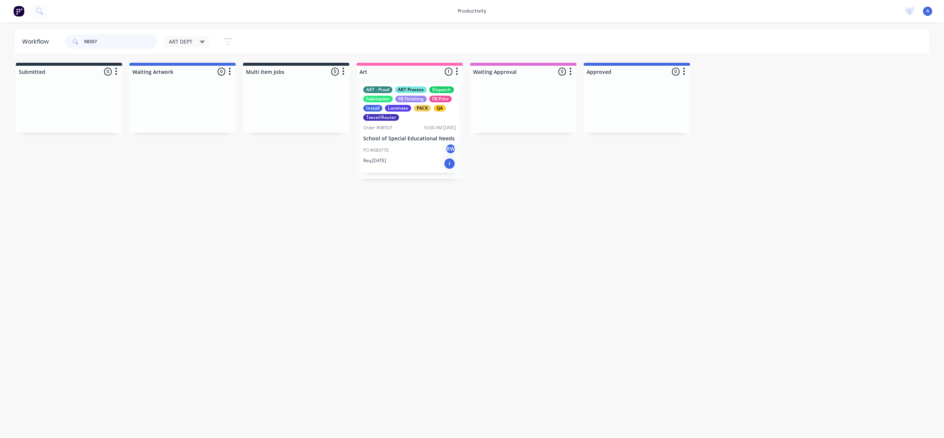
click at [113, 47] on input "98507" at bounding box center [120, 41] width 73 height 15
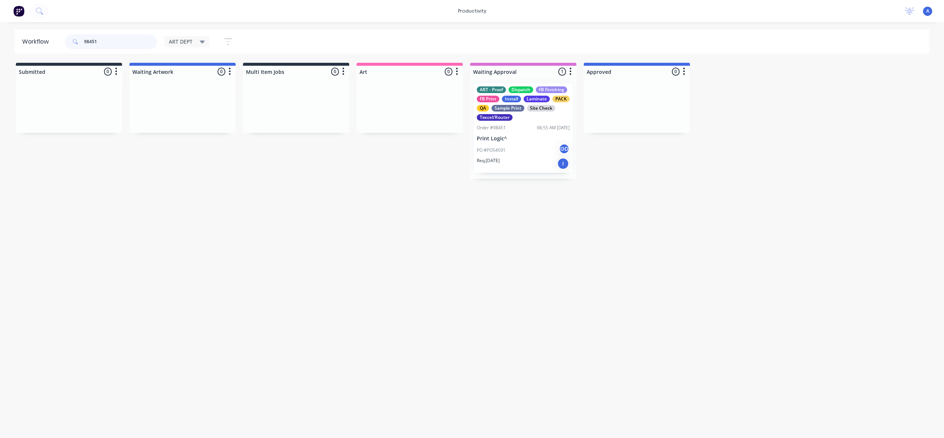
type input "98451"
click at [533, 156] on div "PO #PO54591 GD" at bounding box center [523, 150] width 93 height 14
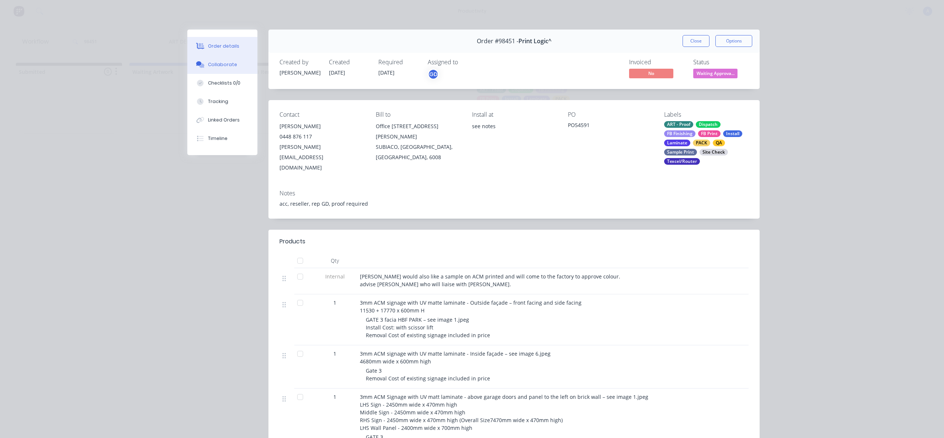
click at [201, 68] on button "Collaborate" at bounding box center [222, 64] width 70 height 18
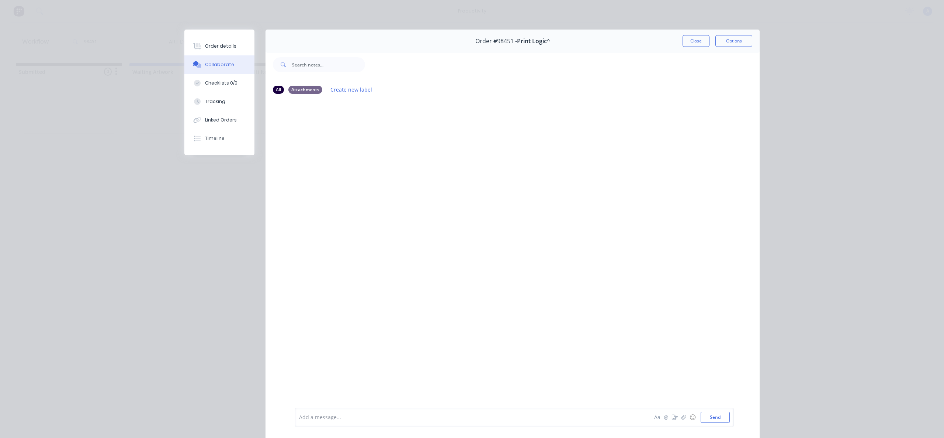
click at [412, 418] on div at bounding box center [461, 417] width 323 height 8
click at [442, 419] on span "A copy of the job bag has been taken downstairs to test print, please let [PERS…" at bounding box center [434, 417] width 269 height 7
click at [712, 415] on button "Send" at bounding box center [715, 416] width 29 height 11
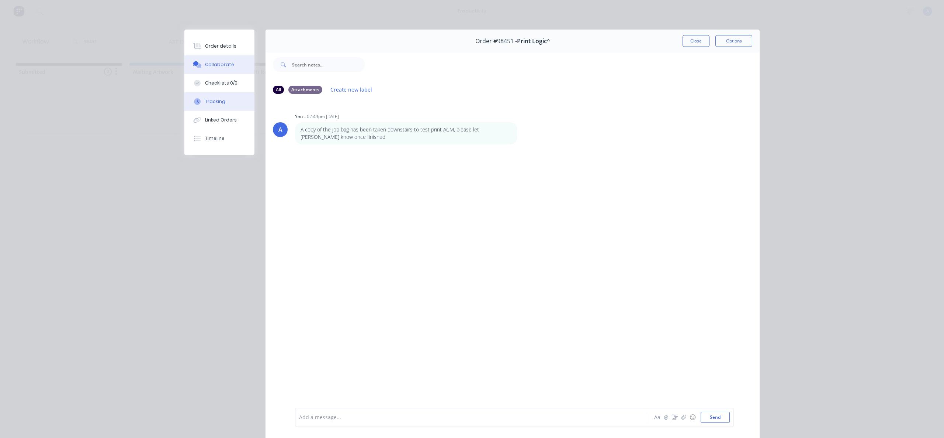
click at [208, 98] on div "Tracking" at bounding box center [215, 101] width 20 height 7
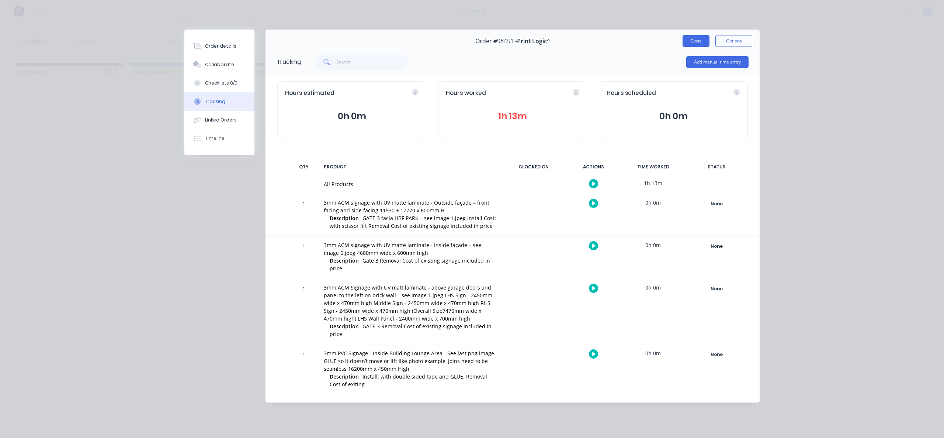
click at [703, 39] on button "Close" at bounding box center [696, 41] width 27 height 12
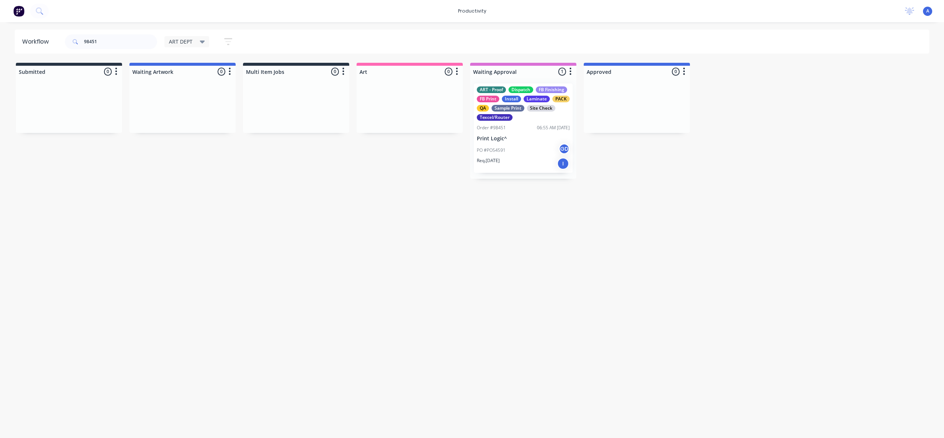
click at [763, 221] on div "Workflow 98451 ART DEPT Save new view None edit ART DEPT (Default) edit Banner …" at bounding box center [472, 226] width 944 height 393
click at [532, 151] on div "PO #PO54591 GD" at bounding box center [523, 150] width 93 height 14
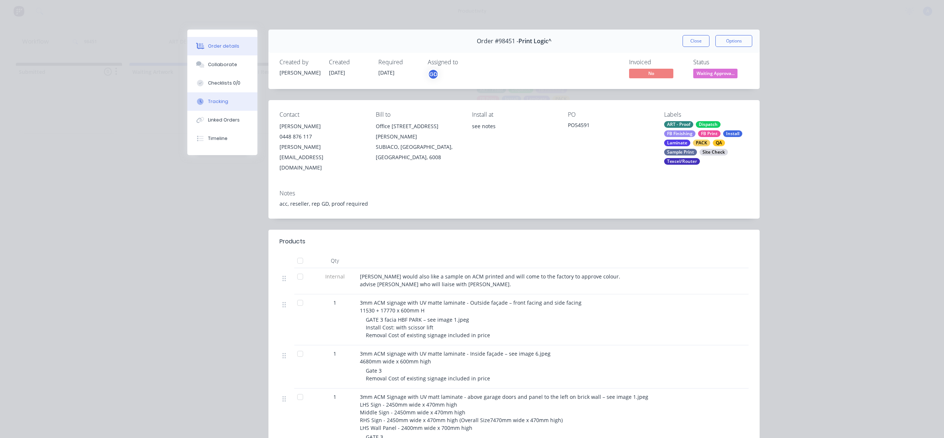
click at [214, 104] on div "Tracking" at bounding box center [218, 101] width 20 height 7
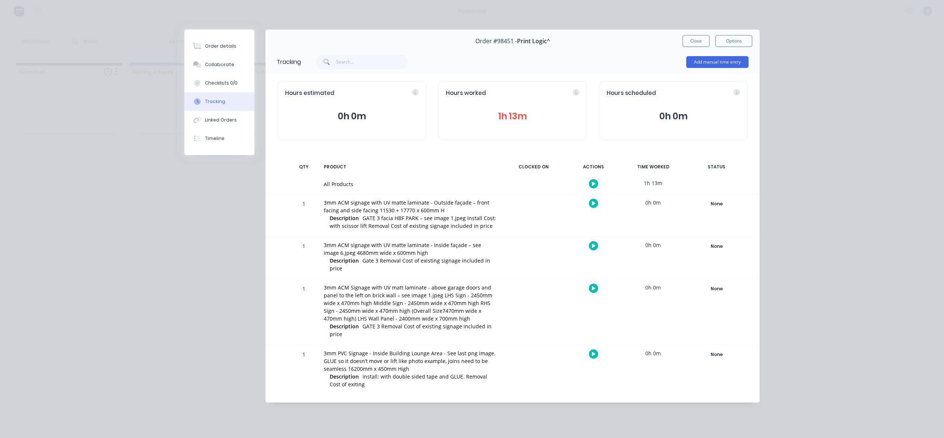
click at [701, 51] on div "Add manual time entry" at bounding box center [718, 62] width 62 height 22
click at [699, 45] on button "Close" at bounding box center [696, 41] width 27 height 12
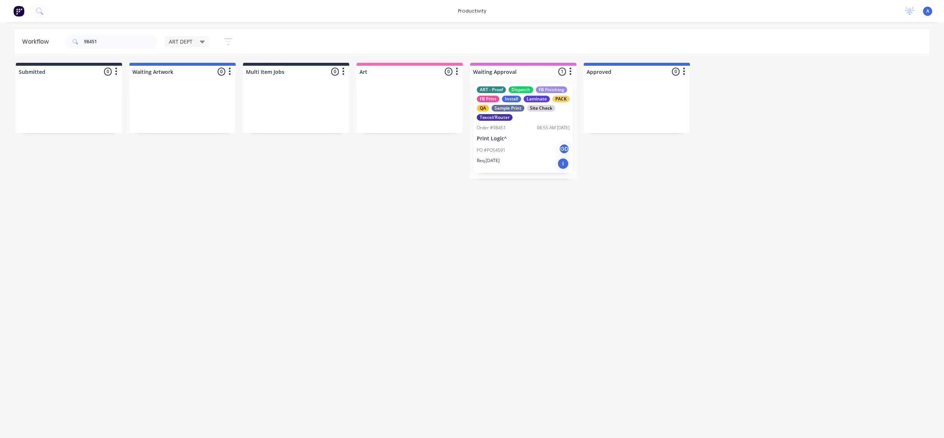
click at [376, 277] on div "Workflow 98451 ART DEPT Save new view None edit ART DEPT (Default) edit Banner …" at bounding box center [472, 226] width 944 height 393
click at [114, 46] on input "98451" at bounding box center [120, 41] width 73 height 15
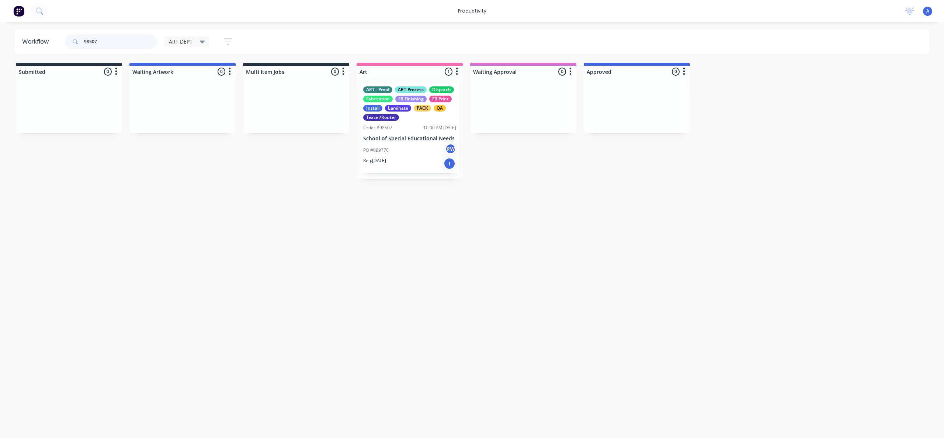
type input "98507"
click at [397, 160] on div "Req. [DATE] I" at bounding box center [409, 163] width 93 height 13
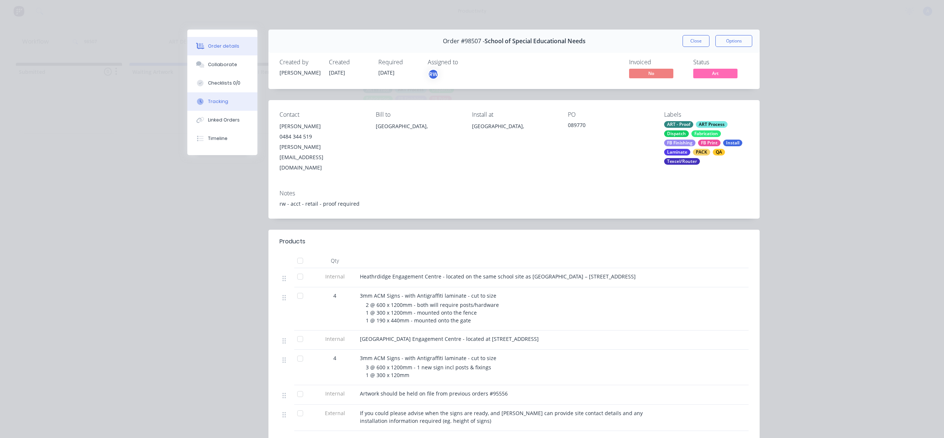
click at [220, 101] on div "Tracking" at bounding box center [218, 101] width 20 height 7
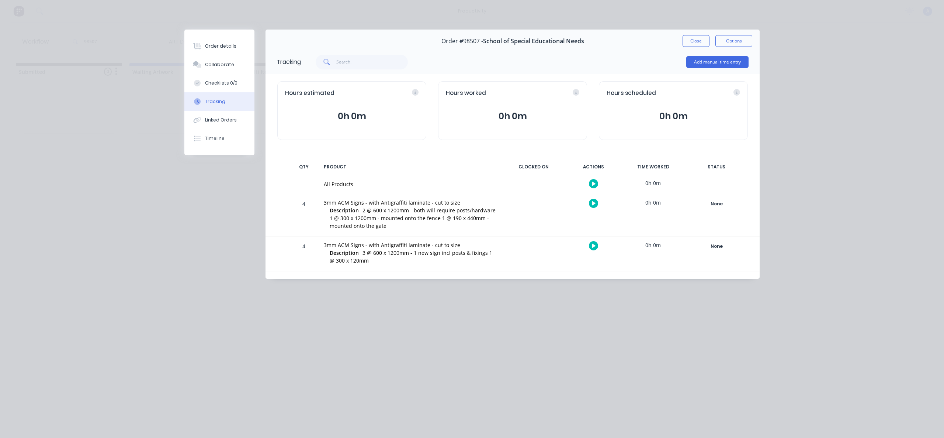
click at [596, 183] on button "button" at bounding box center [593, 183] width 9 height 9
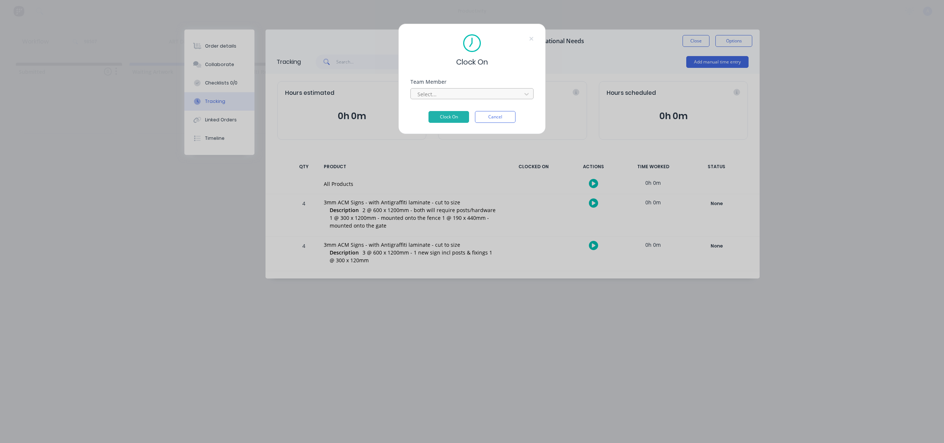
click at [483, 99] on div "Select..." at bounding box center [468, 94] width 106 height 11
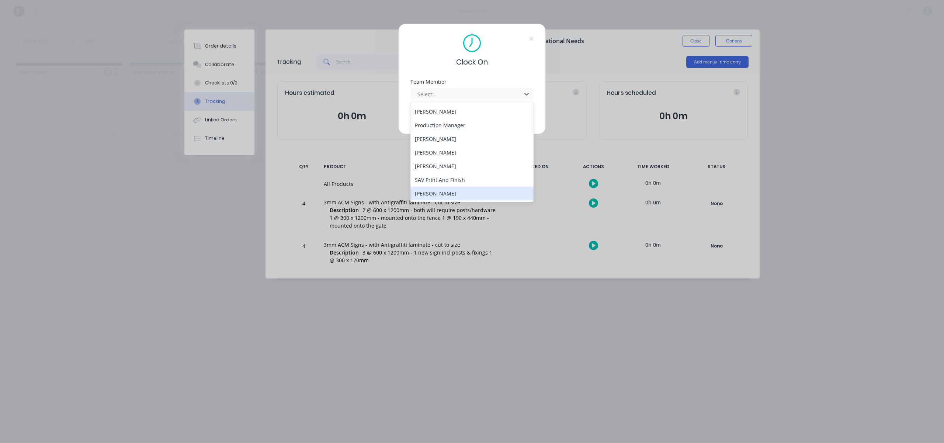
click at [442, 191] on div "[PERSON_NAME]" at bounding box center [472, 194] width 123 height 14
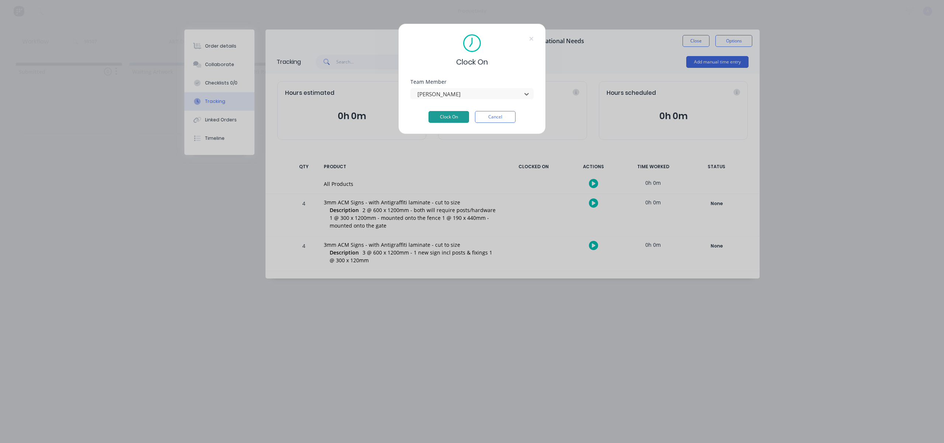
click at [448, 116] on button "Clock On" at bounding box center [449, 117] width 41 height 12
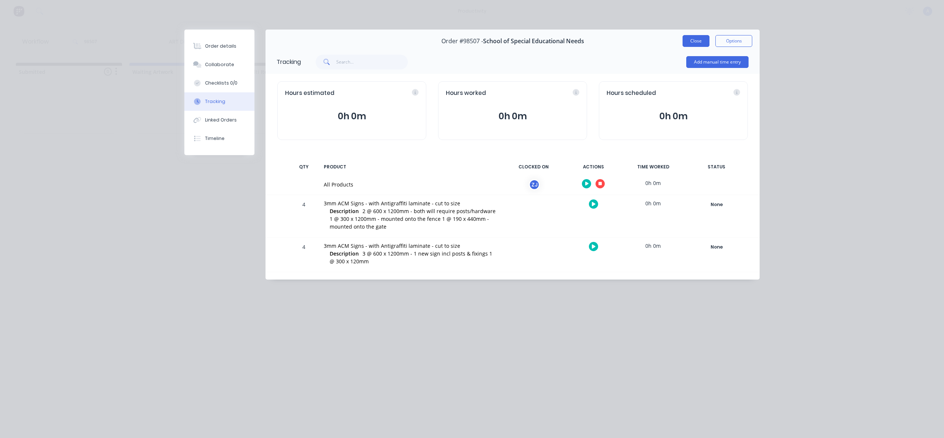
click at [693, 45] on button "Close" at bounding box center [696, 41] width 27 height 12
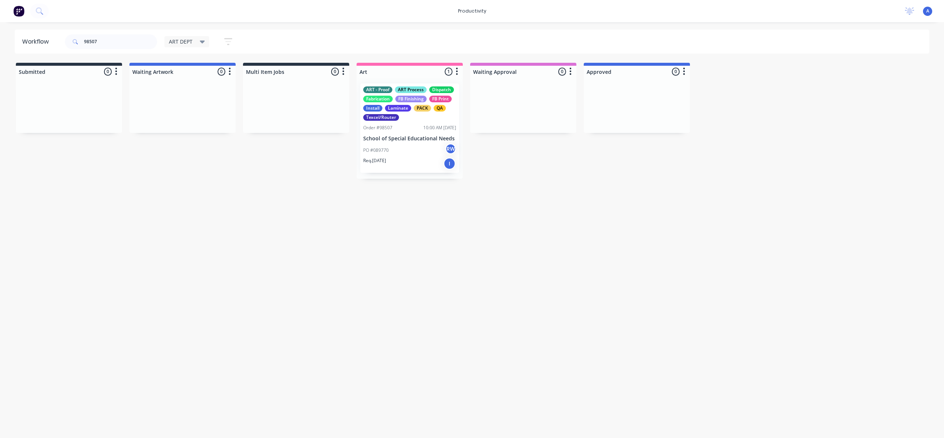
click at [440, 369] on div "Workflow 98507 ART DEPT Save new view None edit ART DEPT (Default) edit Banner …" at bounding box center [472, 226] width 944 height 393
click at [598, 240] on div "Workflow 98507 ART DEPT Save new view None edit ART DEPT (Default) edit Banner …" at bounding box center [472, 226] width 944 height 393
drag, startPoint x: 464, startPoint y: 290, endPoint x: 412, endPoint y: 181, distance: 120.6
click at [465, 289] on div "Workflow 98507 ART DEPT Save new view None edit ART DEPT (Default) edit Banner …" at bounding box center [472, 226] width 944 height 393
click at [405, 138] on p "School of Special Educational Needs" at bounding box center [409, 138] width 93 height 6
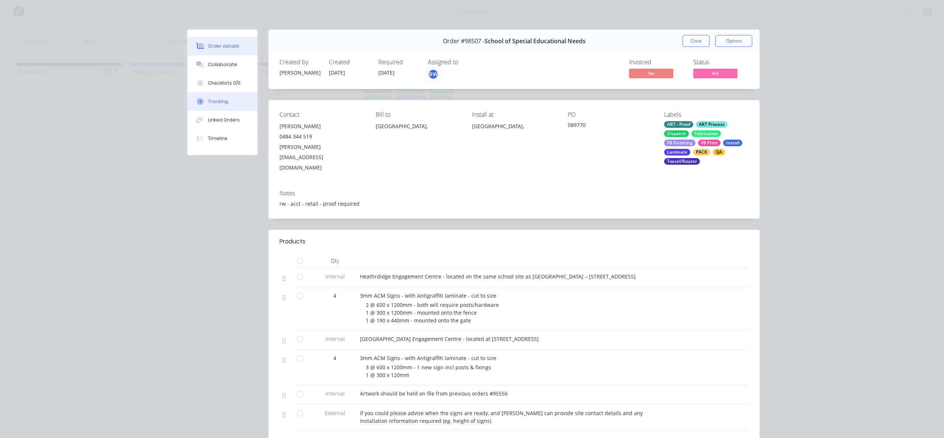
click at [246, 104] on button "Tracking" at bounding box center [222, 101] width 70 height 18
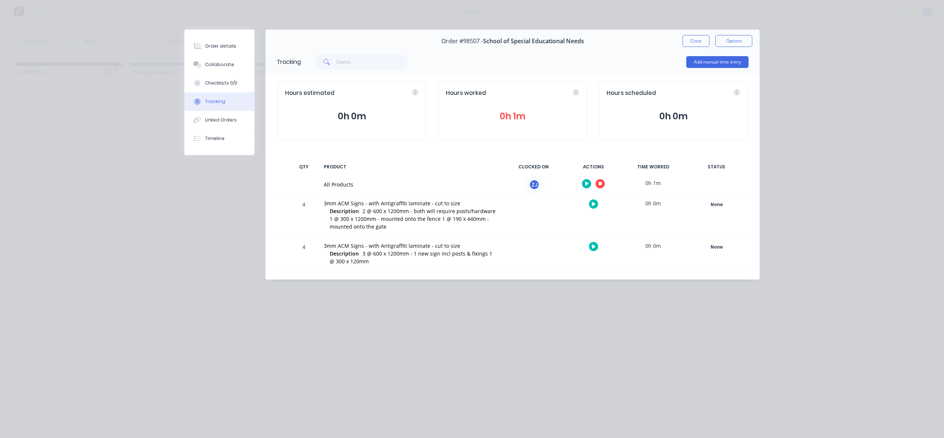
click at [600, 182] on icon "button" at bounding box center [601, 184] width 4 height 4
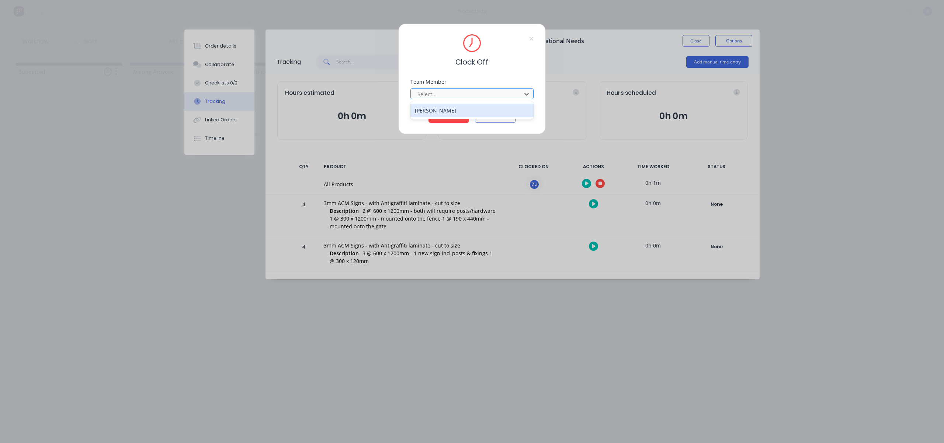
click at [480, 90] on div at bounding box center [467, 94] width 101 height 9
click at [447, 108] on div "[PERSON_NAME]" at bounding box center [472, 111] width 123 height 14
click at [448, 115] on button "Clock Off" at bounding box center [449, 117] width 41 height 12
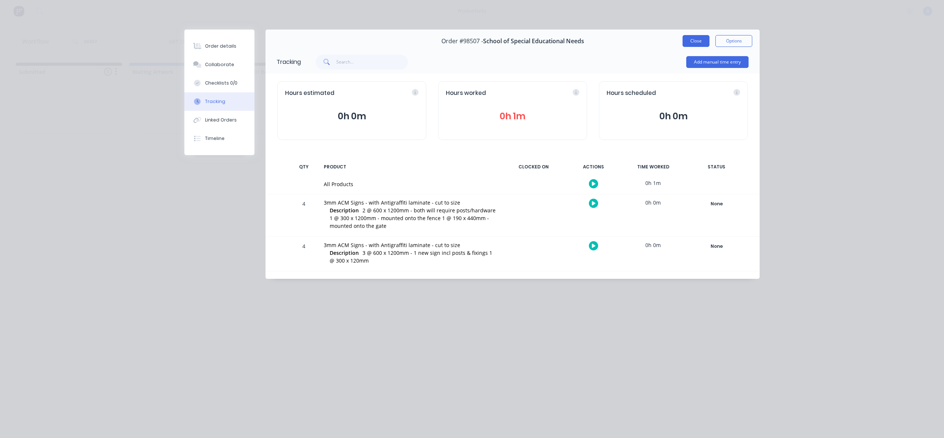
click at [688, 41] on button "Close" at bounding box center [696, 41] width 27 height 12
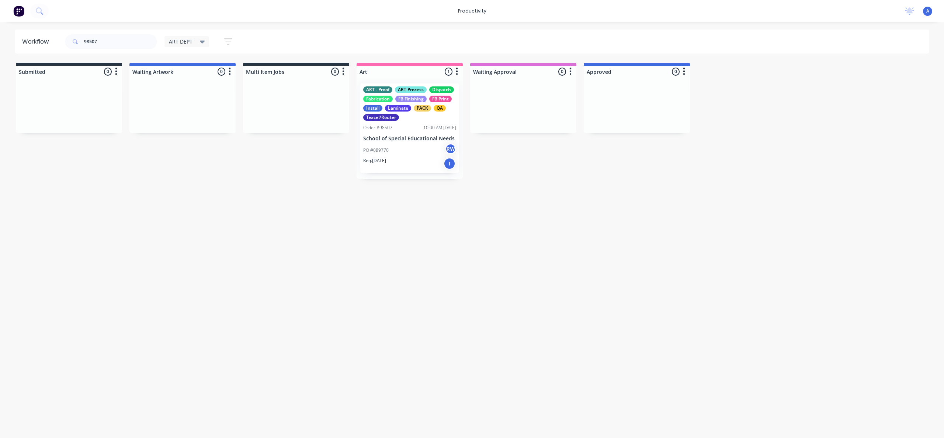
click at [565, 220] on div "Workflow 98507 ART DEPT Save new view None edit ART DEPT (Default) edit Banner …" at bounding box center [472, 226] width 944 height 393
click at [391, 146] on div "PO #089770 RW" at bounding box center [409, 150] width 93 height 14
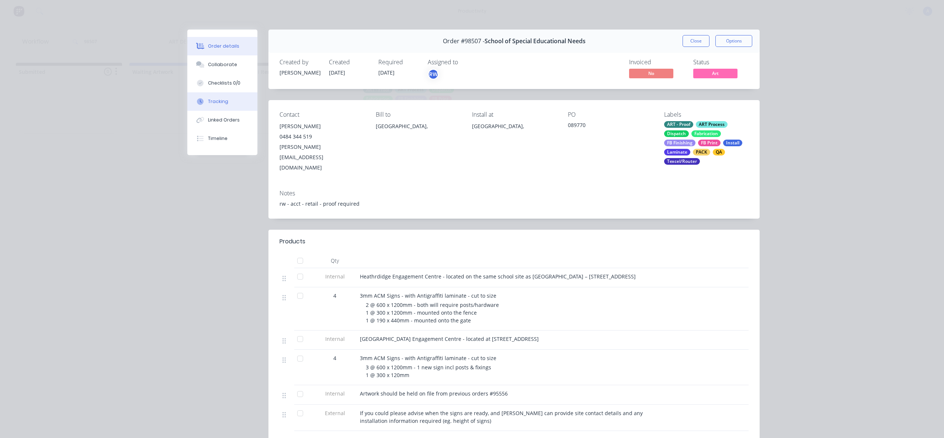
click at [203, 100] on button "Tracking" at bounding box center [222, 101] width 70 height 18
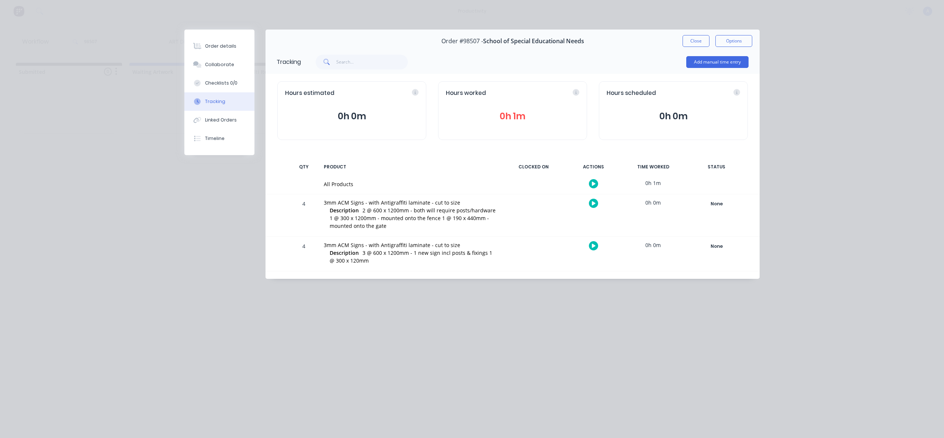
drag, startPoint x: 690, startPoint y: 42, endPoint x: 675, endPoint y: 52, distance: 17.6
click at [690, 42] on button "Close" at bounding box center [696, 41] width 27 height 12
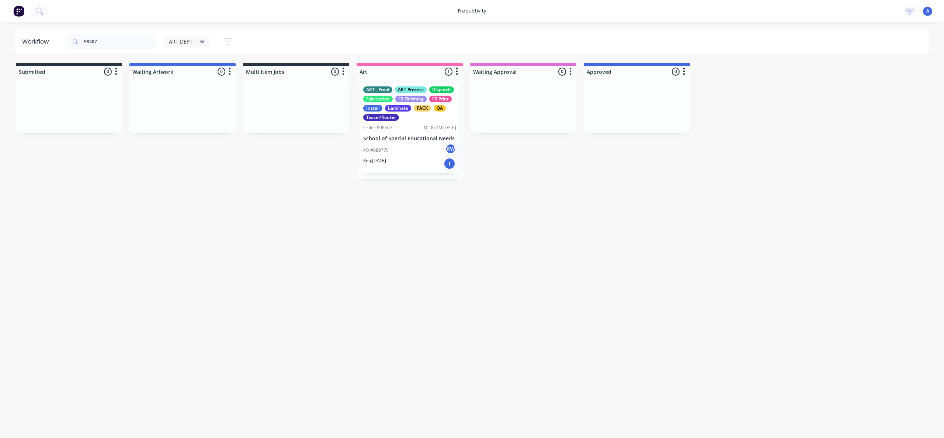
click at [447, 341] on div "Workflow 98507 ART DEPT Save new view None edit ART DEPT (Default) edit Banner …" at bounding box center [472, 226] width 944 height 393
